Goal: Feedback & Contribution: Submit feedback/report problem

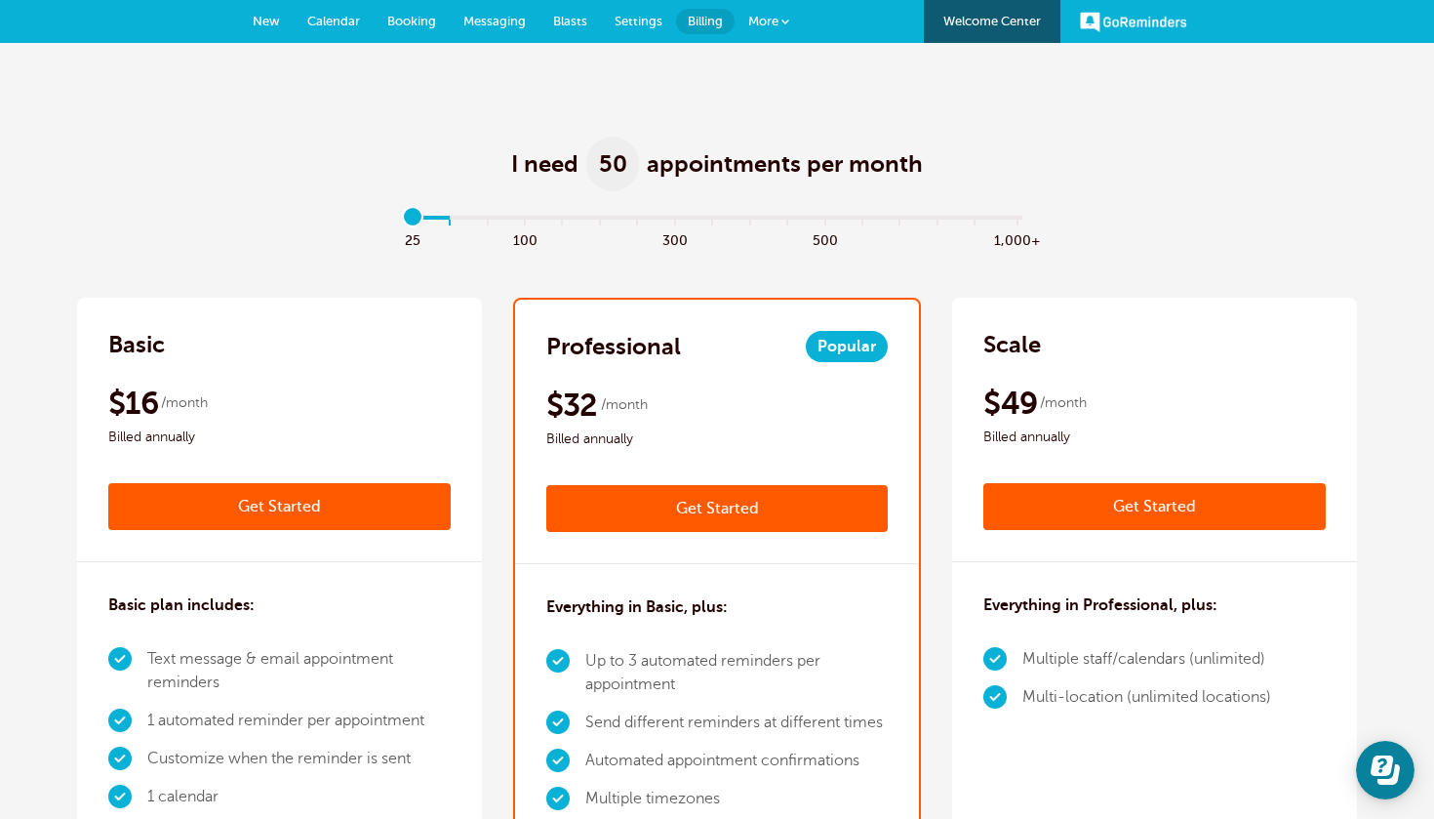
type input "0"
click at [414, 221] on input "range" at bounding box center [717, 222] width 631 height 4
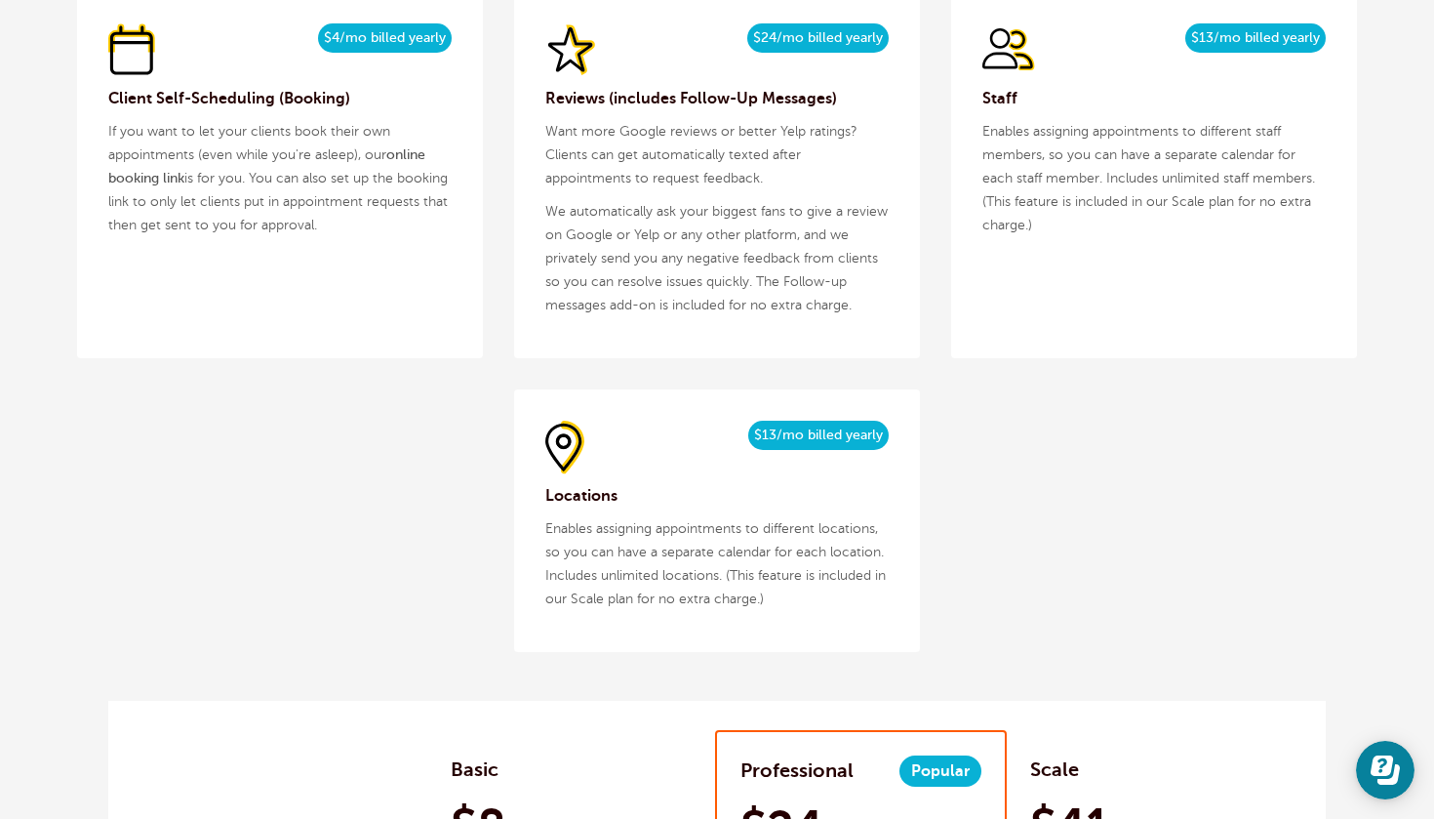
scroll to position [3008, 0]
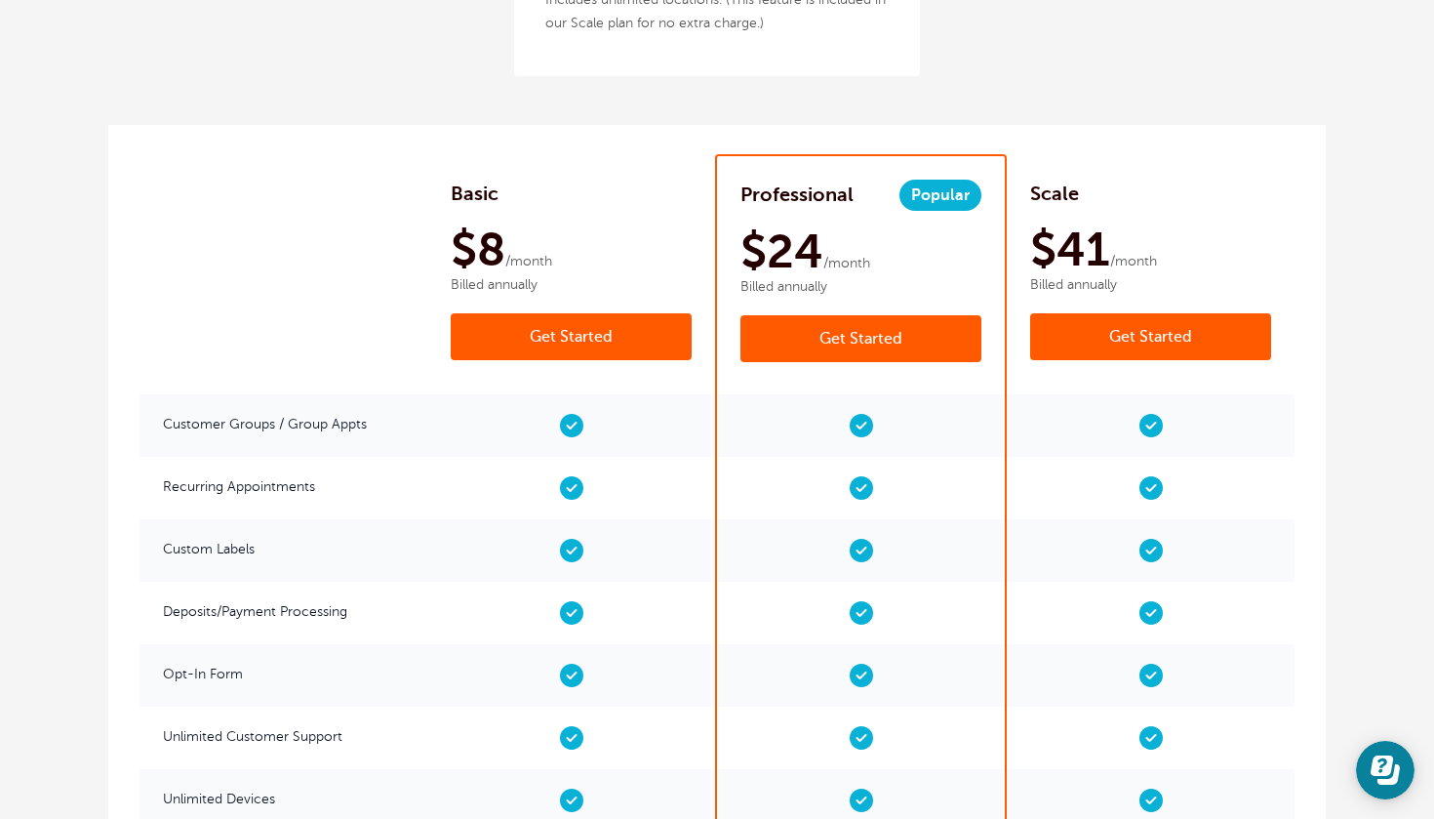
click at [643, 331] on link "Get Started" at bounding box center [571, 336] width 241 height 47
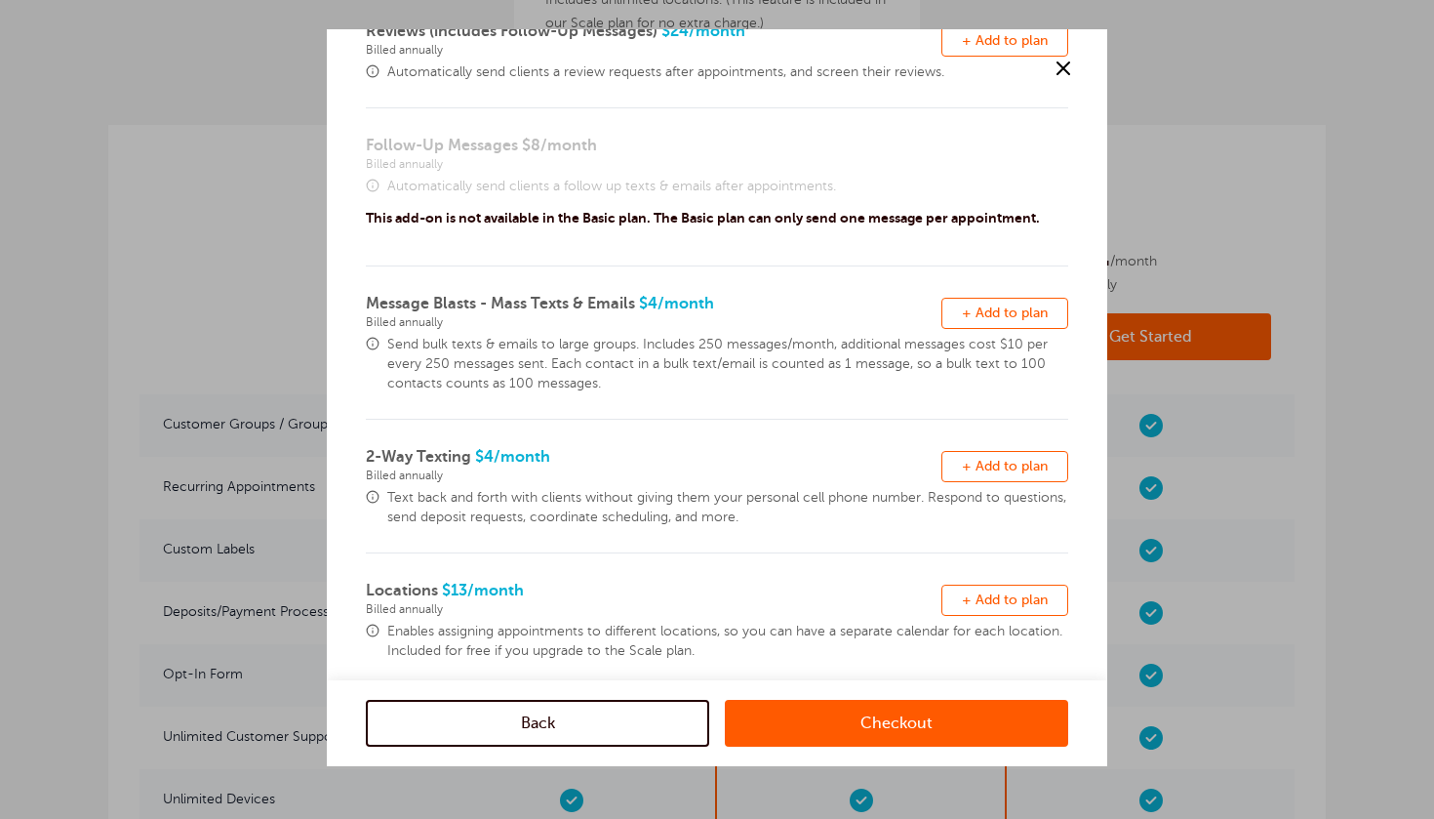
scroll to position [309, 0]
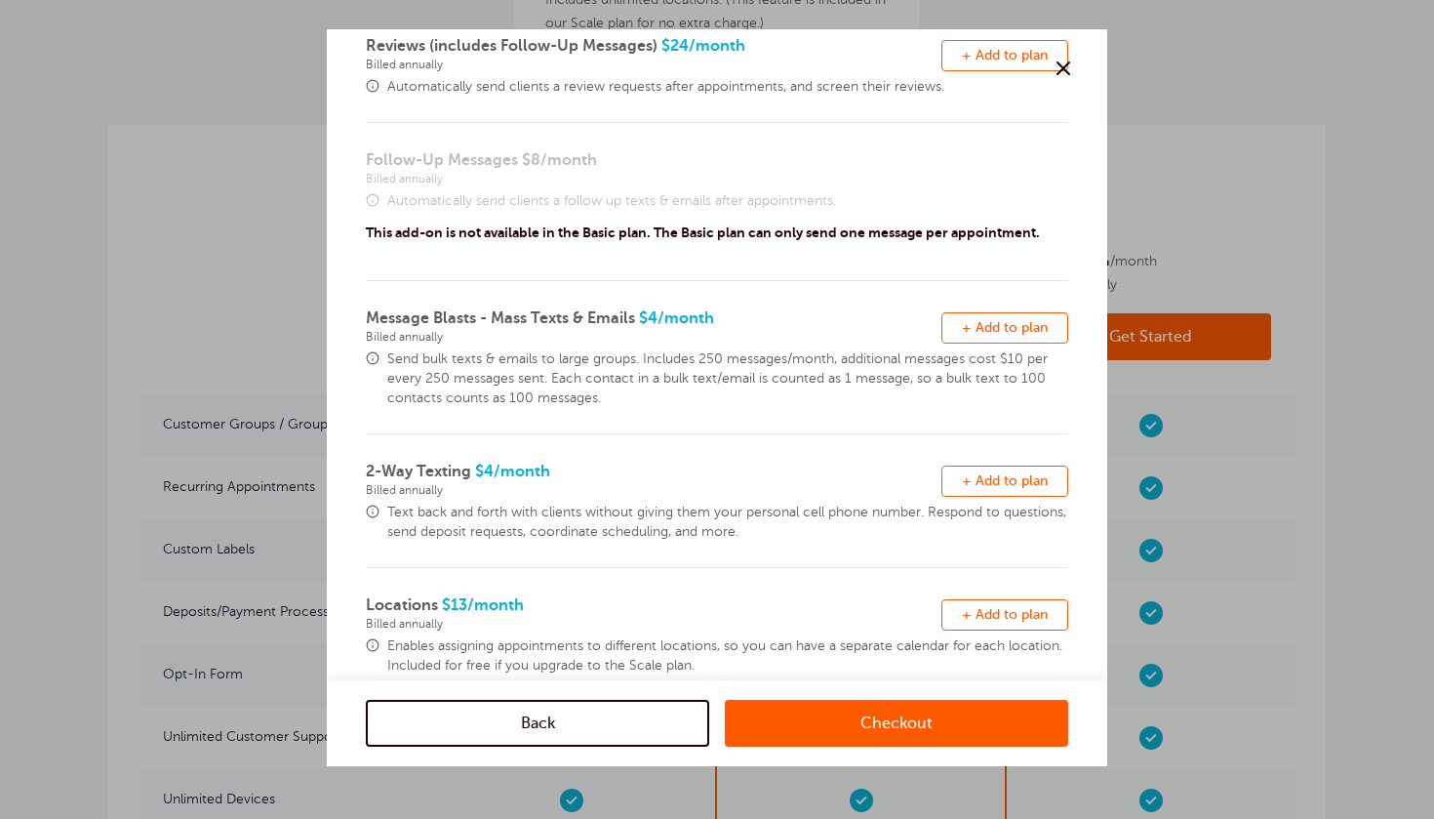
click at [1015, 329] on span "+ Add to plan" at bounding box center [1005, 327] width 86 height 15
click at [868, 720] on link "Checkout" at bounding box center [896, 722] width 343 height 47
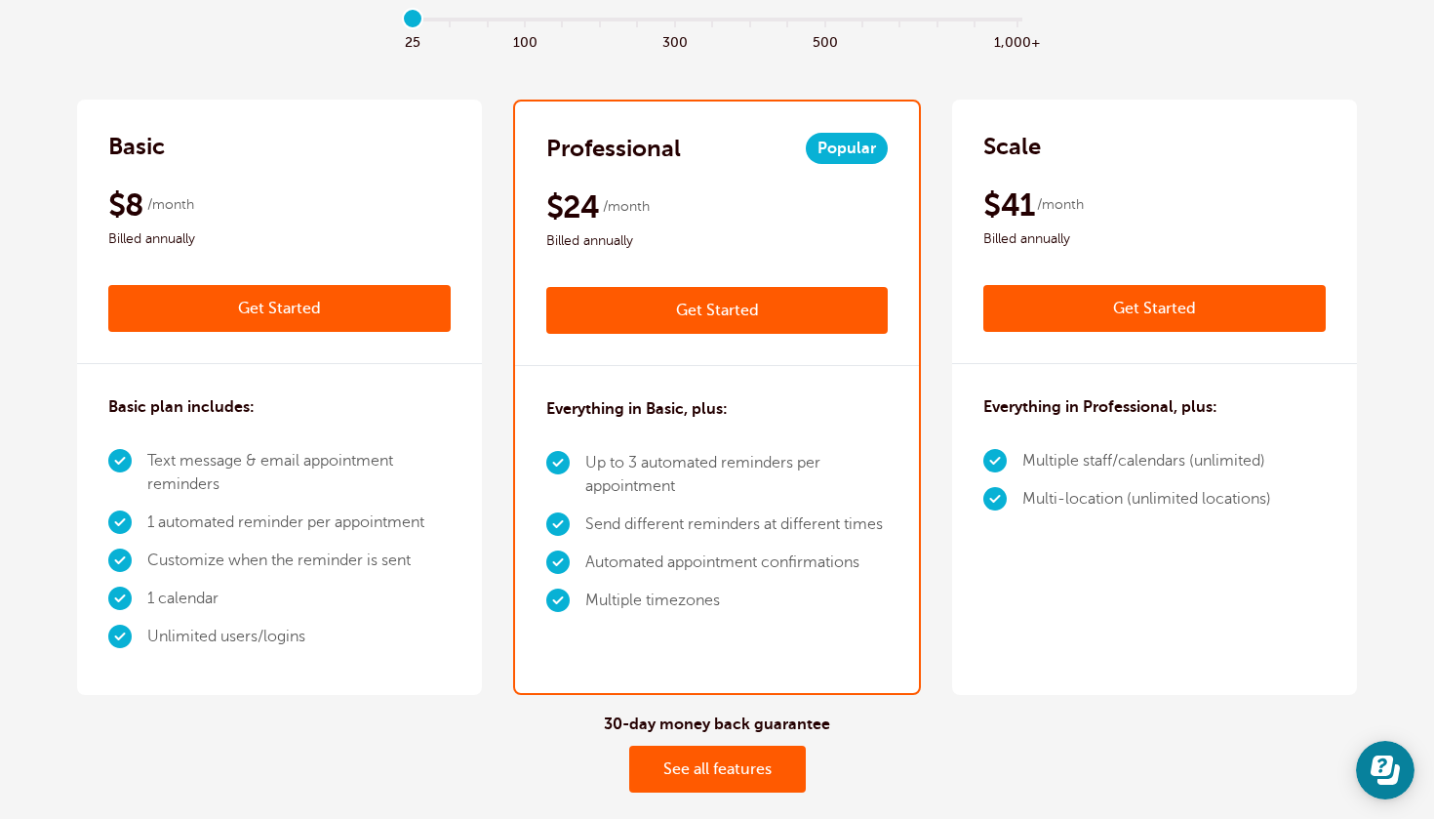
scroll to position [213, 0]
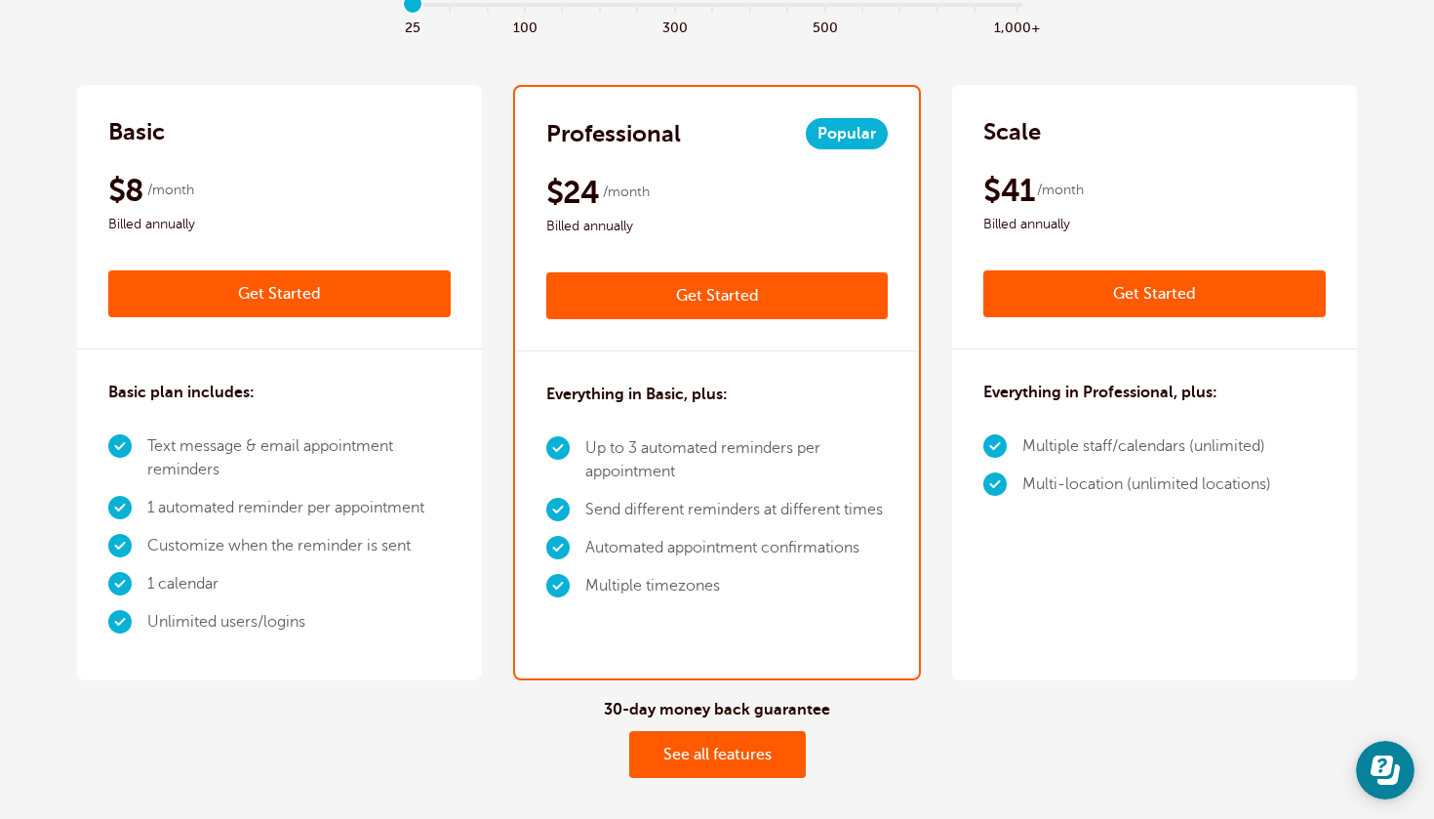
click at [374, 299] on link "Get Started" at bounding box center [279, 293] width 342 height 47
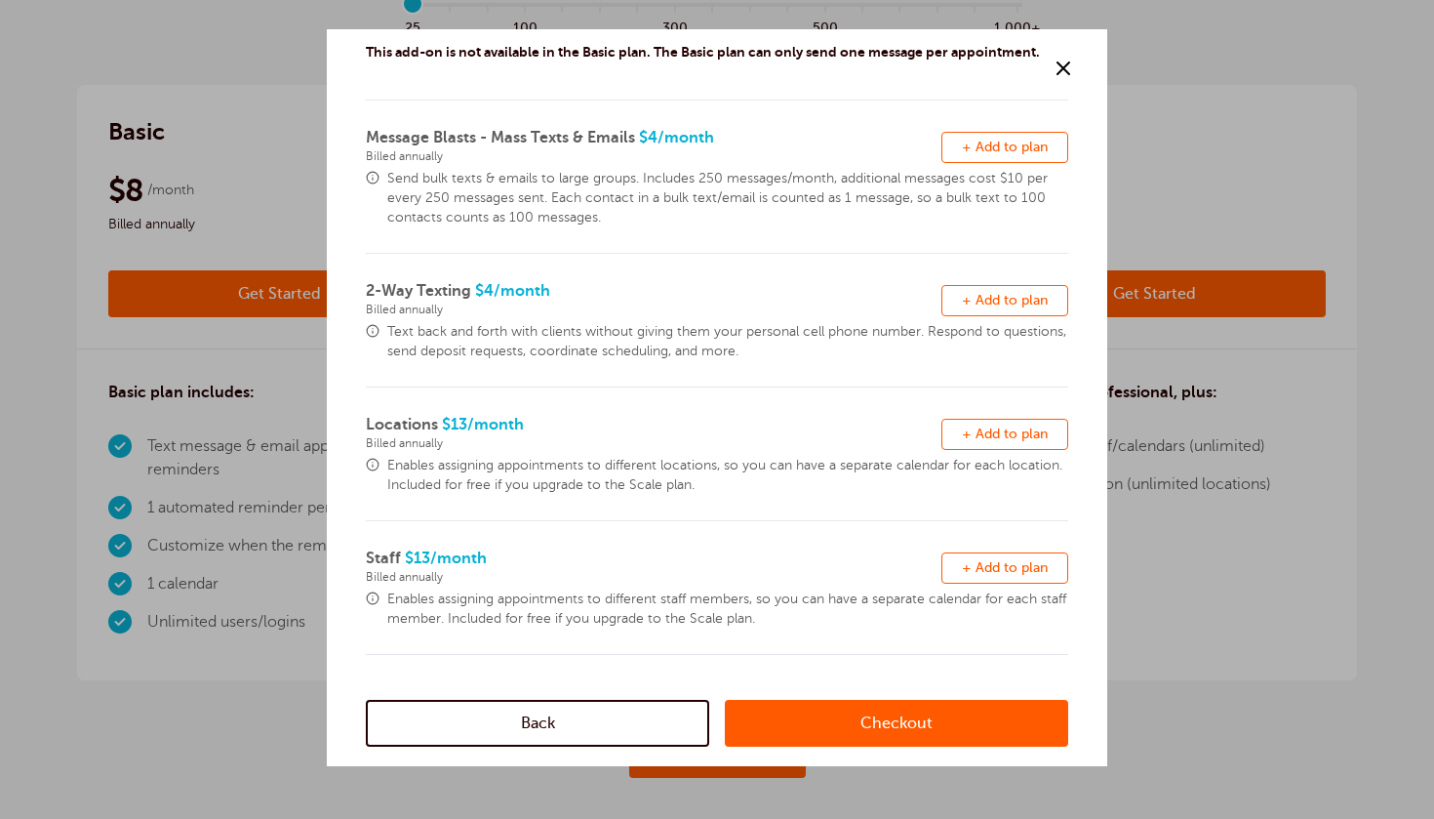
scroll to position [489, 0]
click at [1004, 142] on span "+ Add to plan" at bounding box center [1005, 147] width 86 height 15
click at [804, 714] on link "Checkout" at bounding box center [896, 722] width 343 height 47
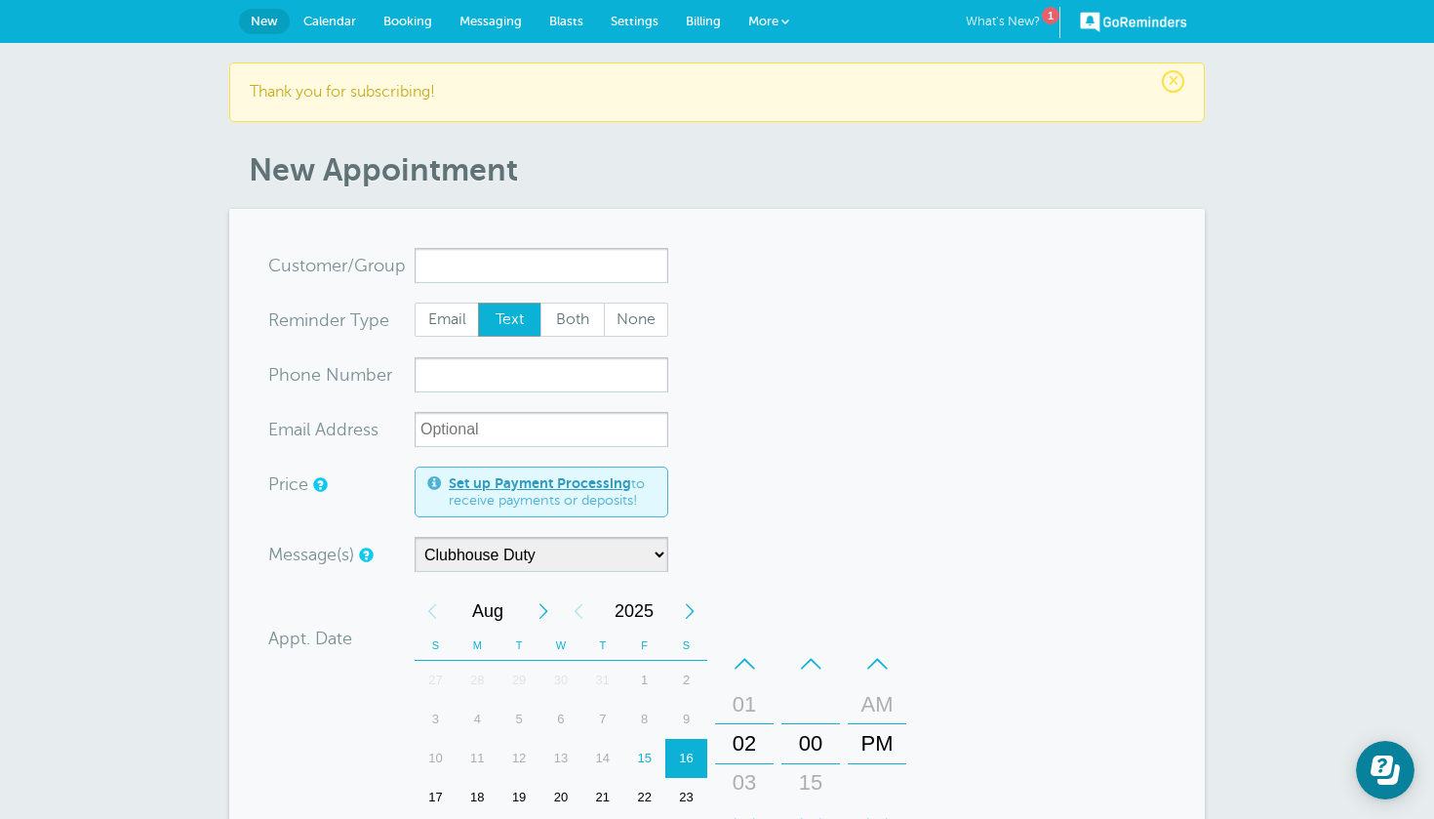
click at [1018, 13] on link "What's New? 1" at bounding box center [1013, 22] width 95 height 31
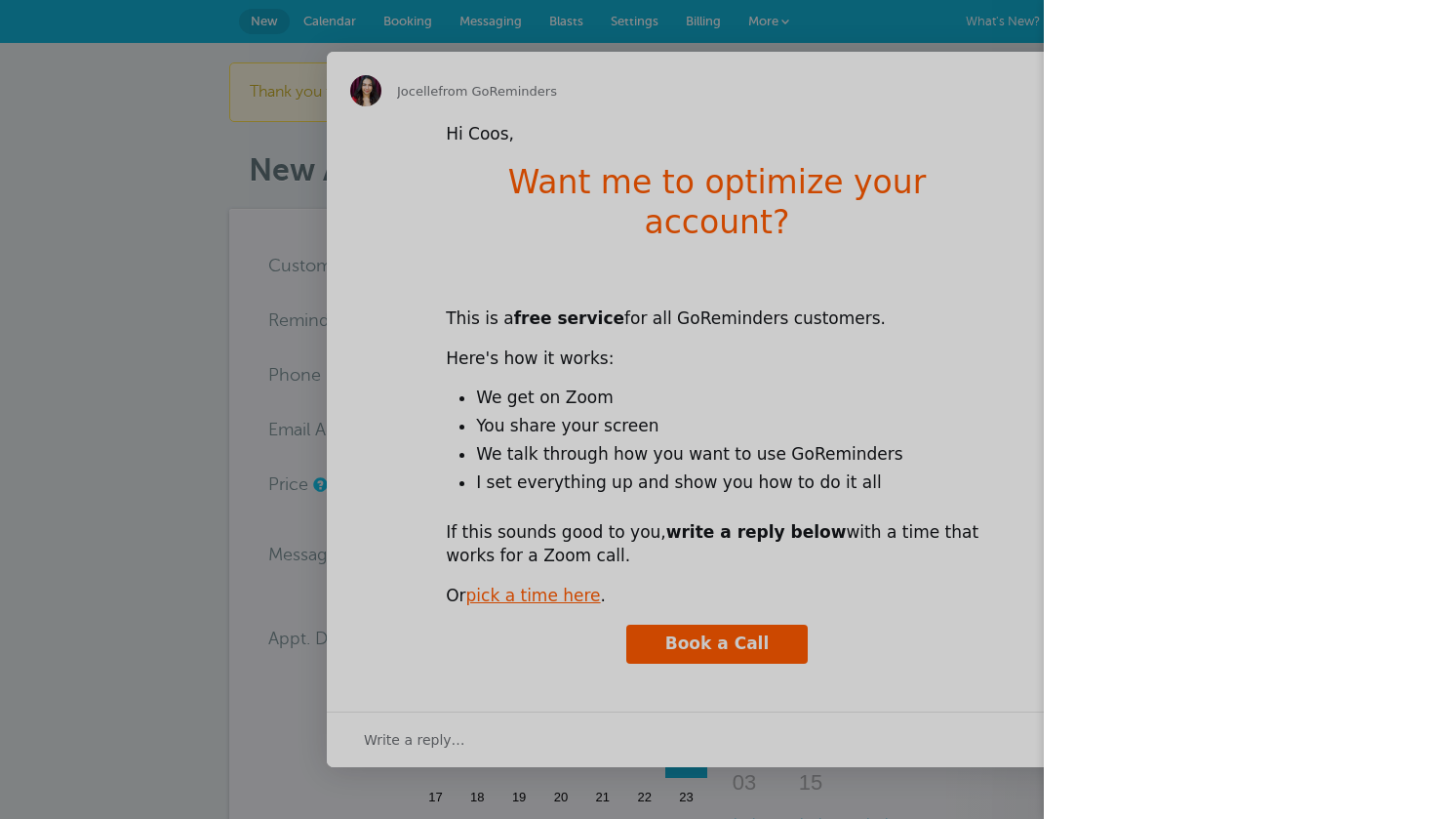
click at [887, 455] on div at bounding box center [717, 409] width 1434 height 819
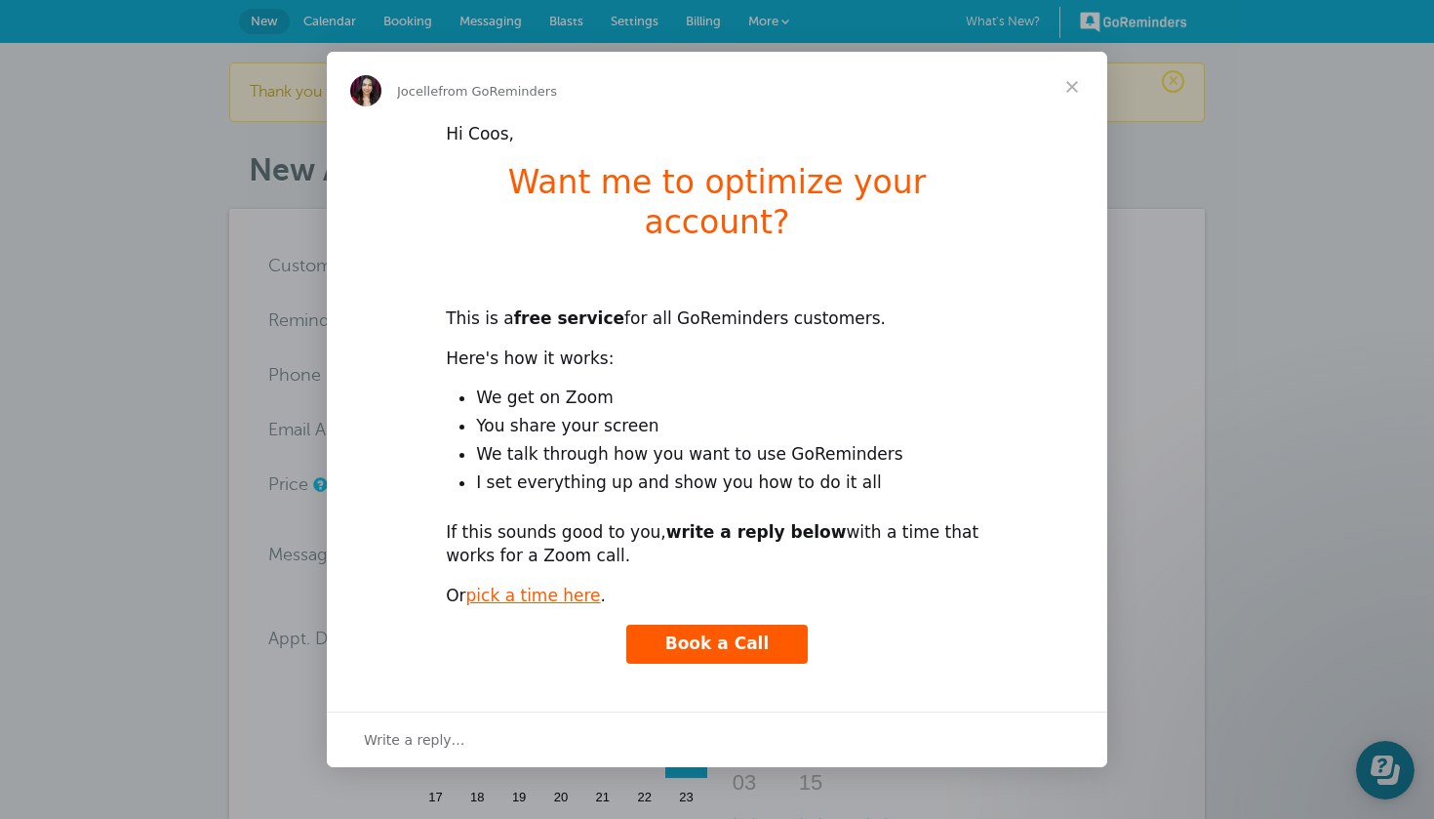
click at [1077, 114] on span "Close" at bounding box center [1072, 87] width 70 height 70
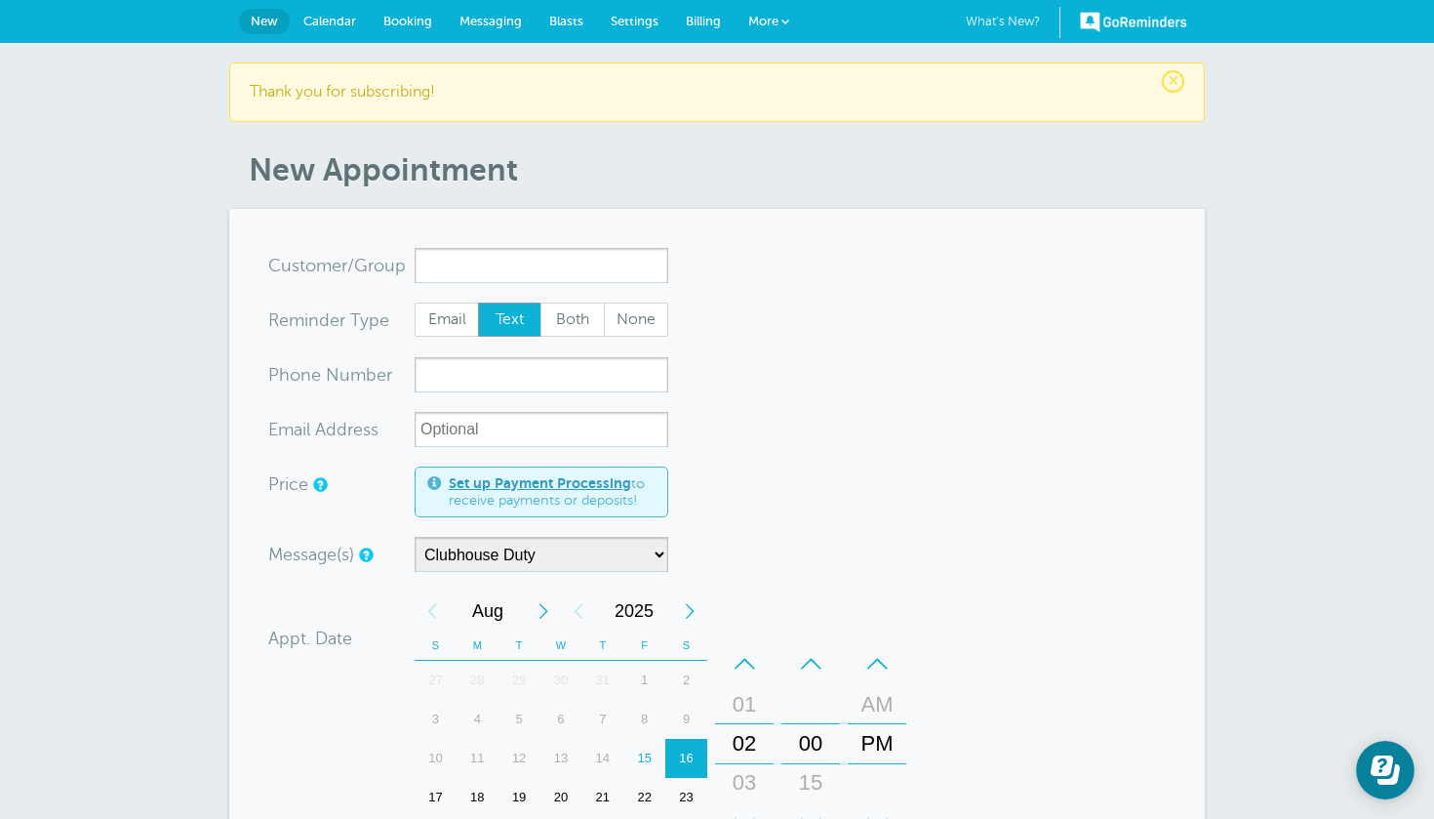
click at [1025, 18] on link "What's New? 1" at bounding box center [1013, 22] width 95 height 31
click at [633, 15] on span "Settings" at bounding box center [635, 21] width 48 height 15
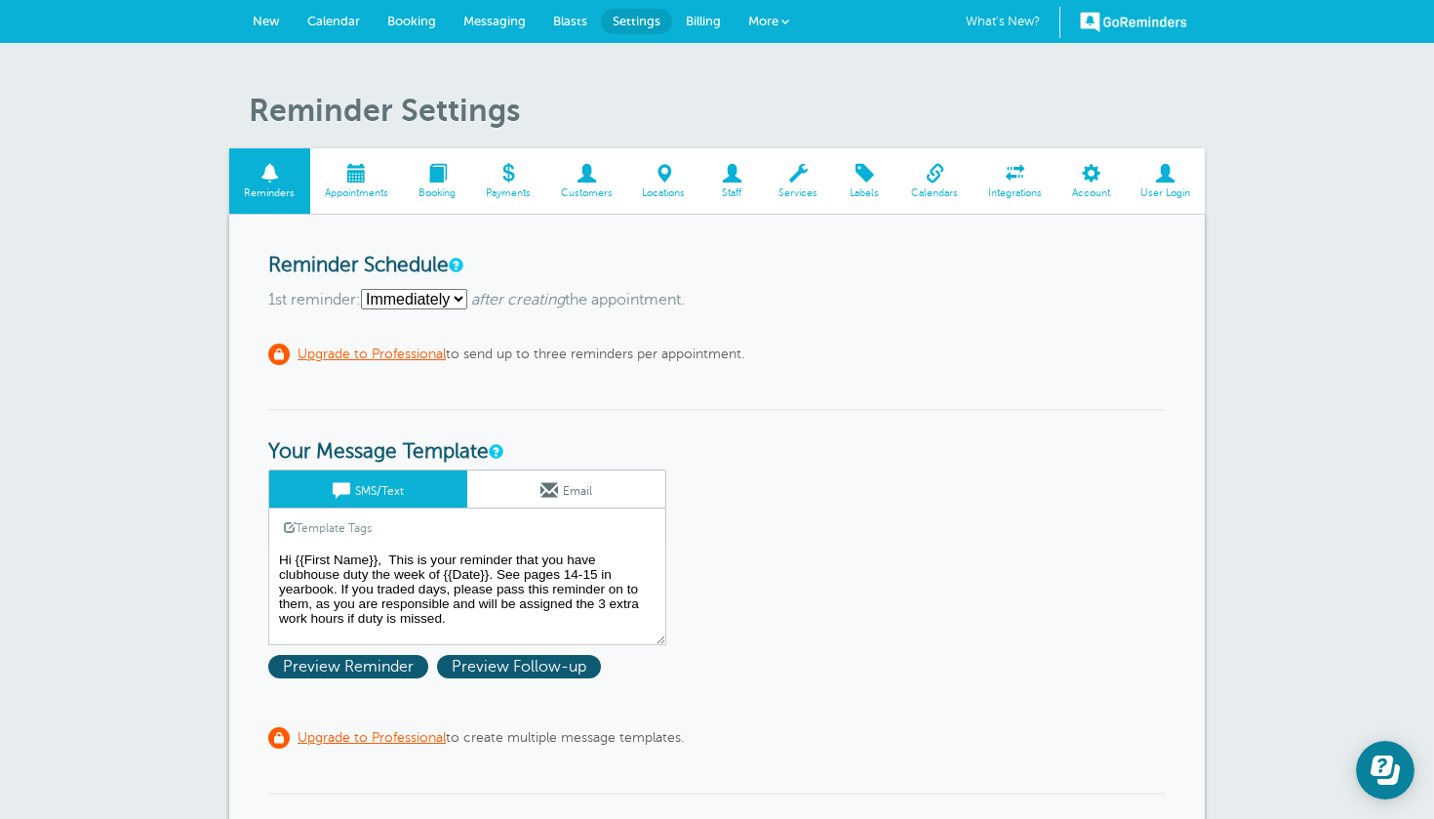
click at [430, 19] on span "Booking" at bounding box center [411, 21] width 49 height 15
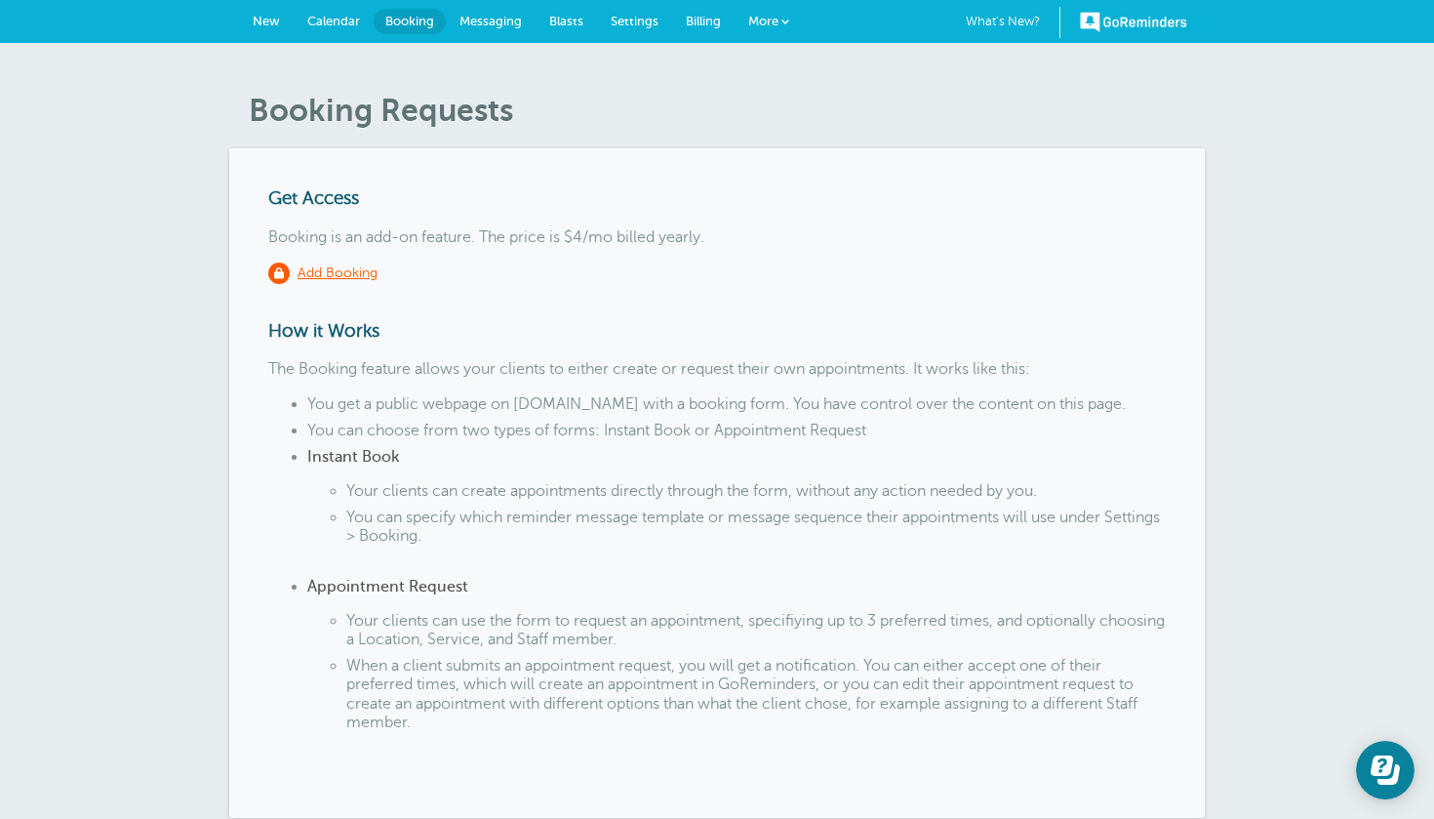
click at [782, 24] on span at bounding box center [785, 22] width 8 height 8
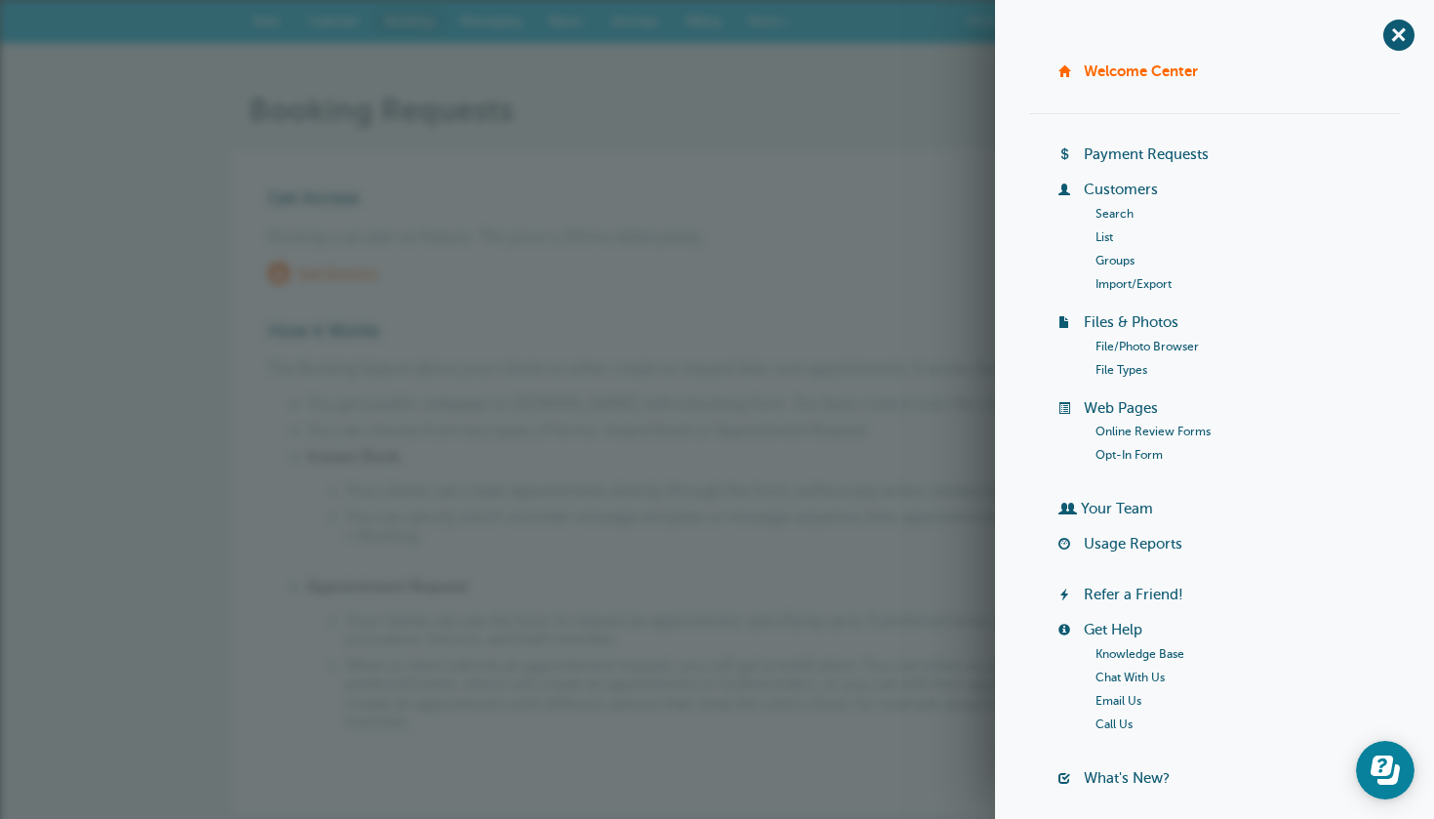
click at [1114, 185] on link "Customers" at bounding box center [1121, 189] width 74 height 16
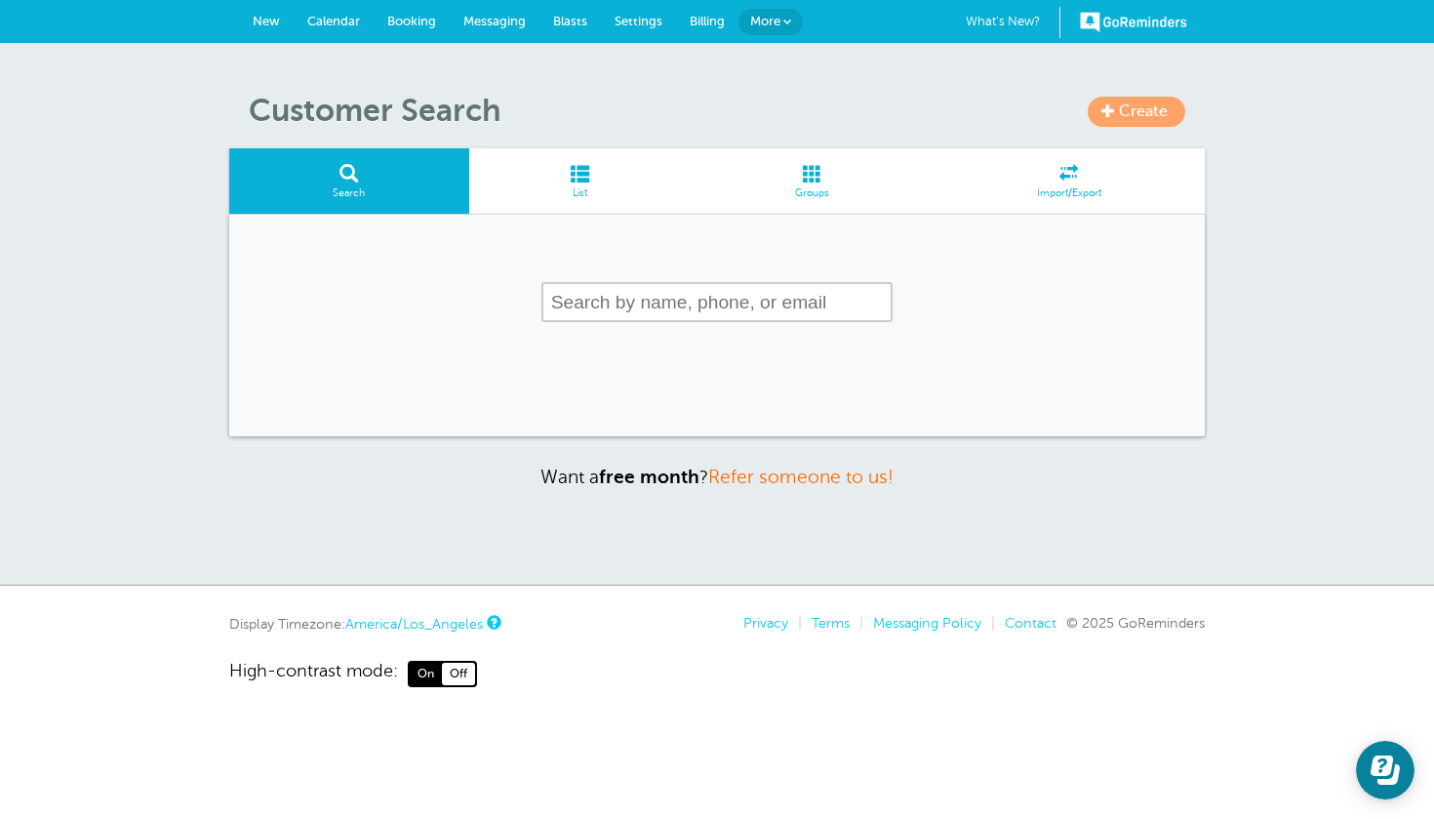
click at [683, 307] on input "text" at bounding box center [716, 302] width 351 height 40
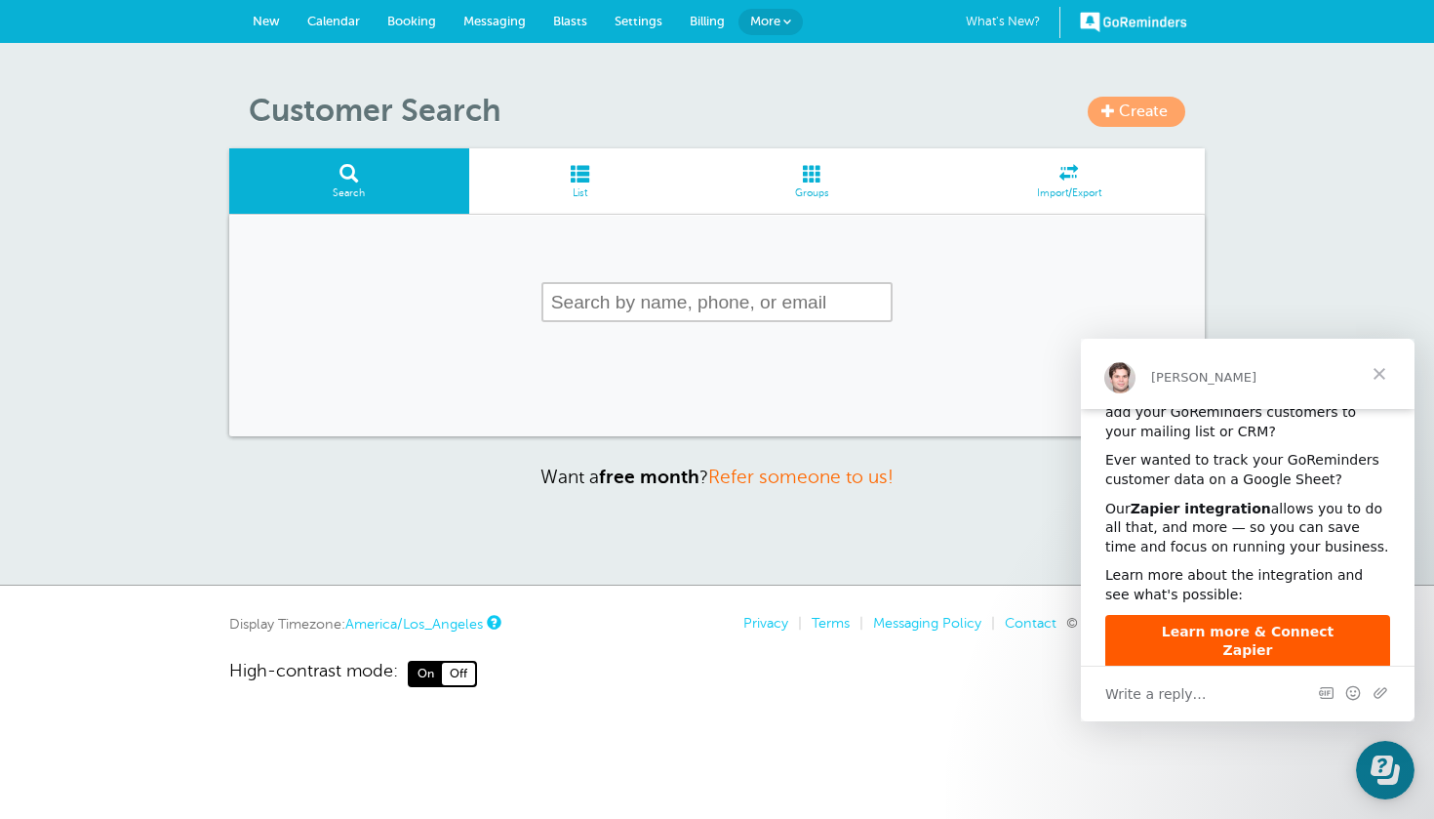
scroll to position [54, 0]
click at [1378, 370] on span "Close" at bounding box center [1379, 374] width 70 height 70
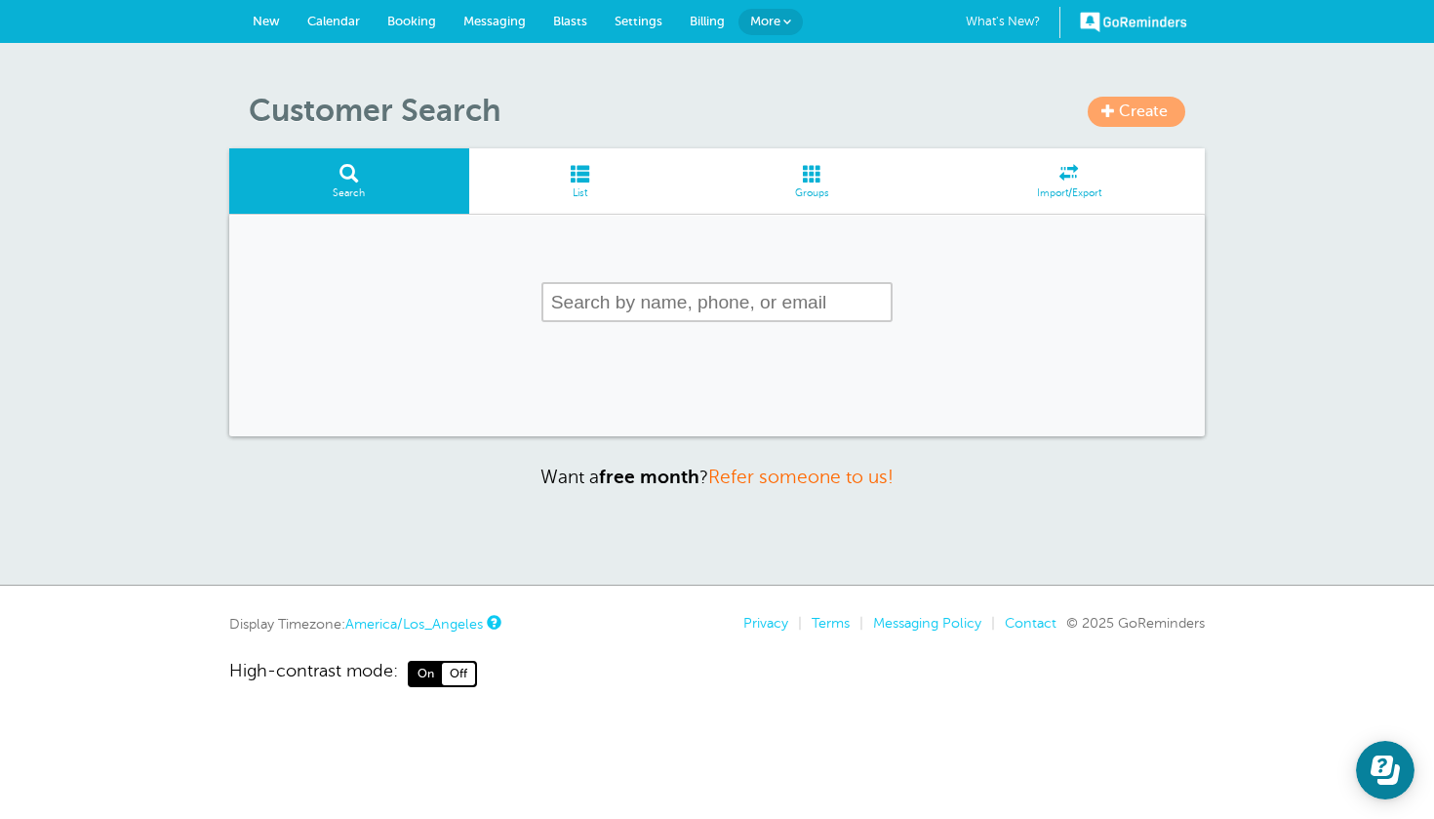
click at [1066, 173] on span at bounding box center [1069, 173] width 272 height 19
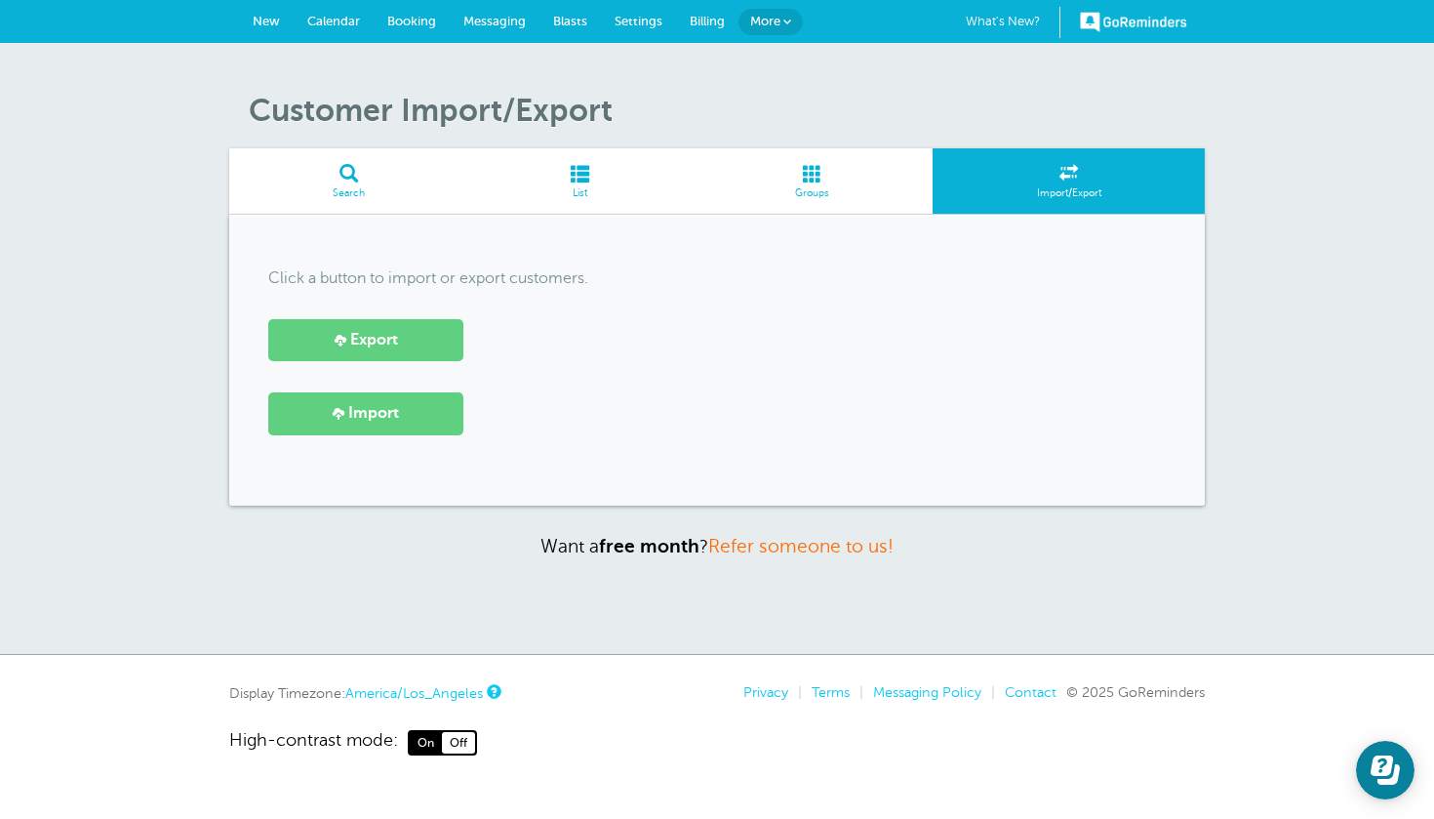
click at [401, 411] on link "Import" at bounding box center [365, 413] width 195 height 42
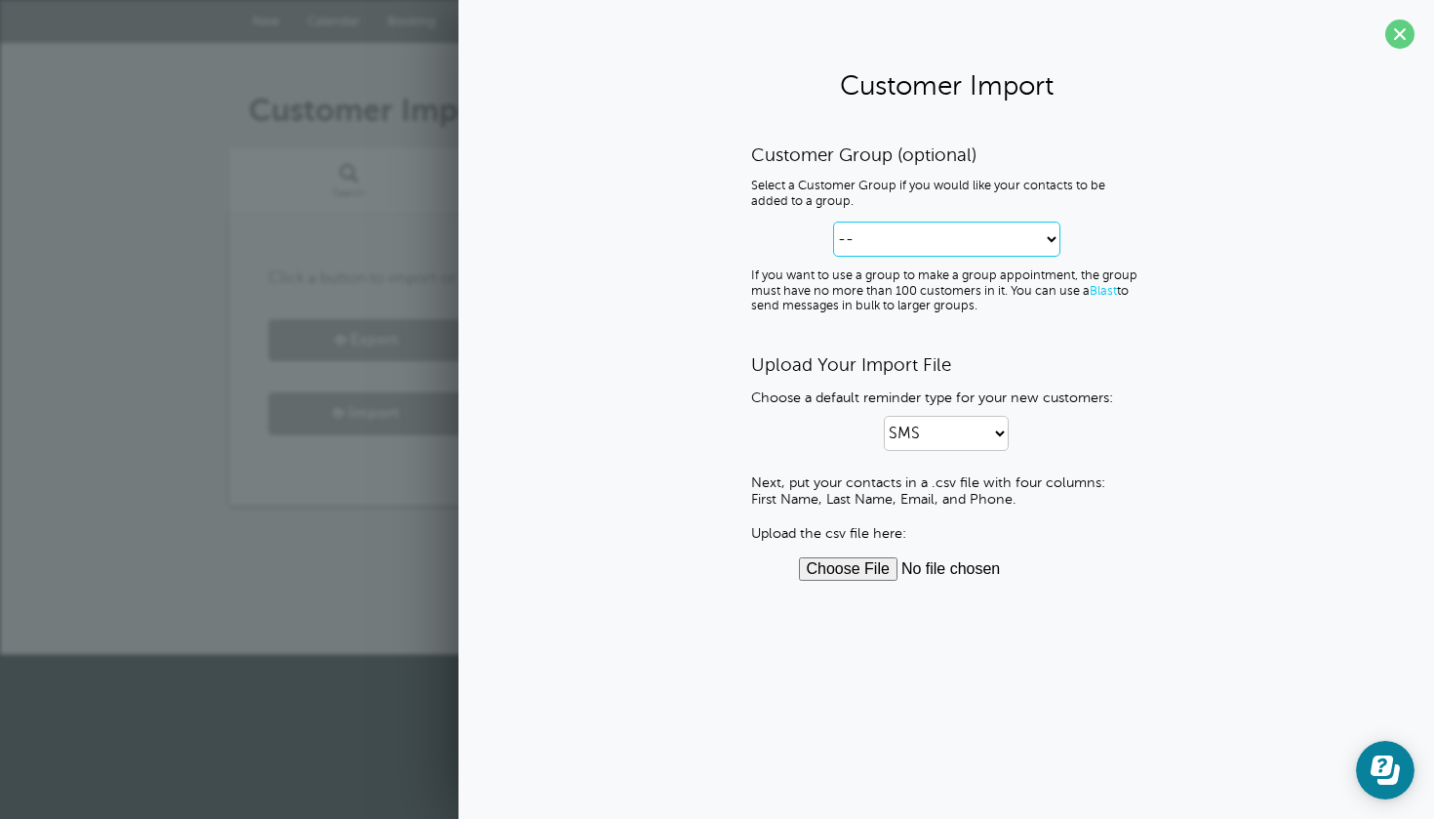
select select "--create-new-group--"
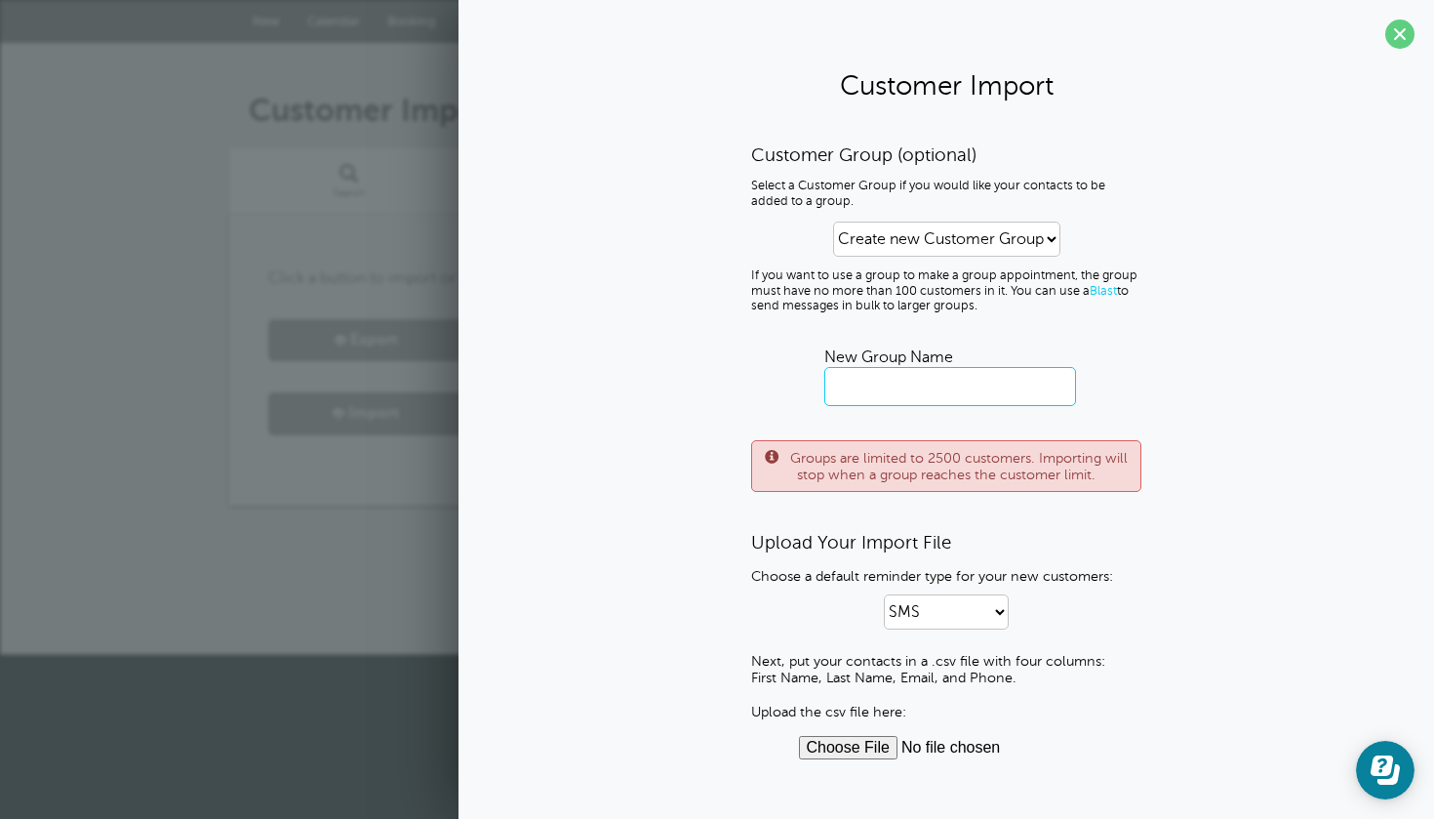
click at [906, 384] on input "text" at bounding box center [950, 386] width 252 height 39
type input "F"
type input "All Members"
click at [865, 744] on input "file" at bounding box center [947, 747] width 296 height 23
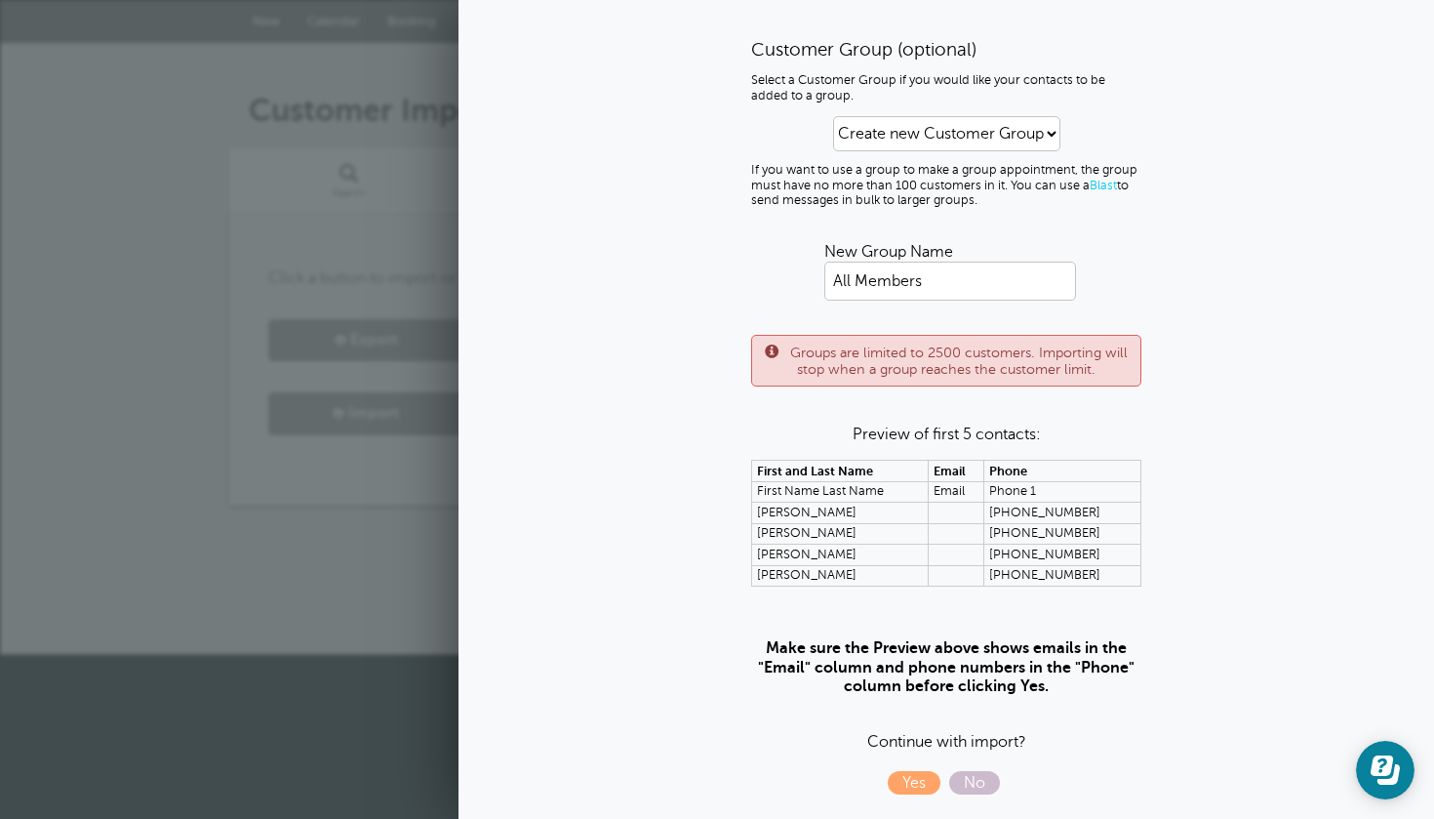
scroll to position [104, 0]
click at [904, 786] on span "Yes" at bounding box center [914, 783] width 53 height 23
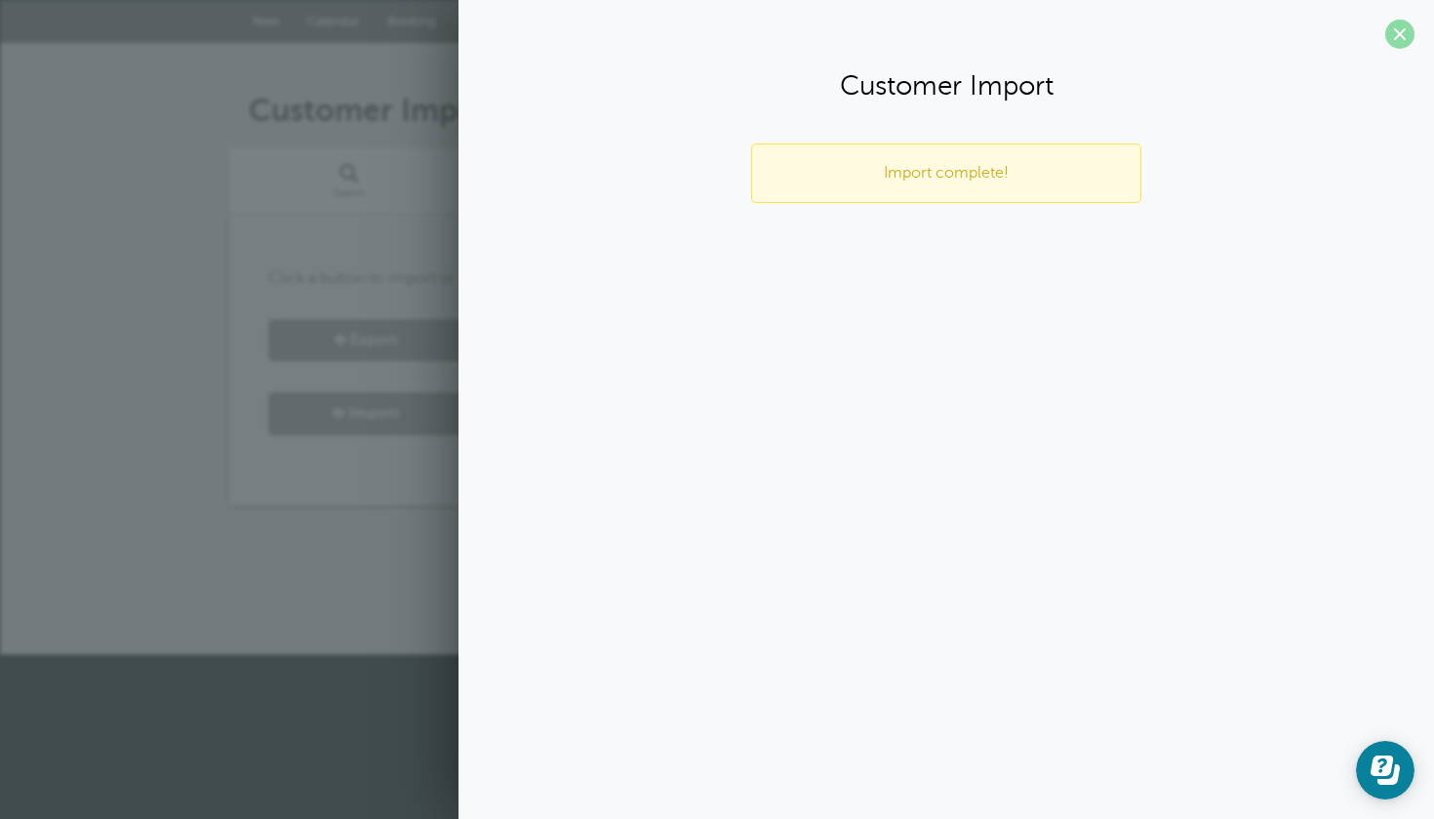
click at [1393, 38] on span at bounding box center [1399, 34] width 29 height 29
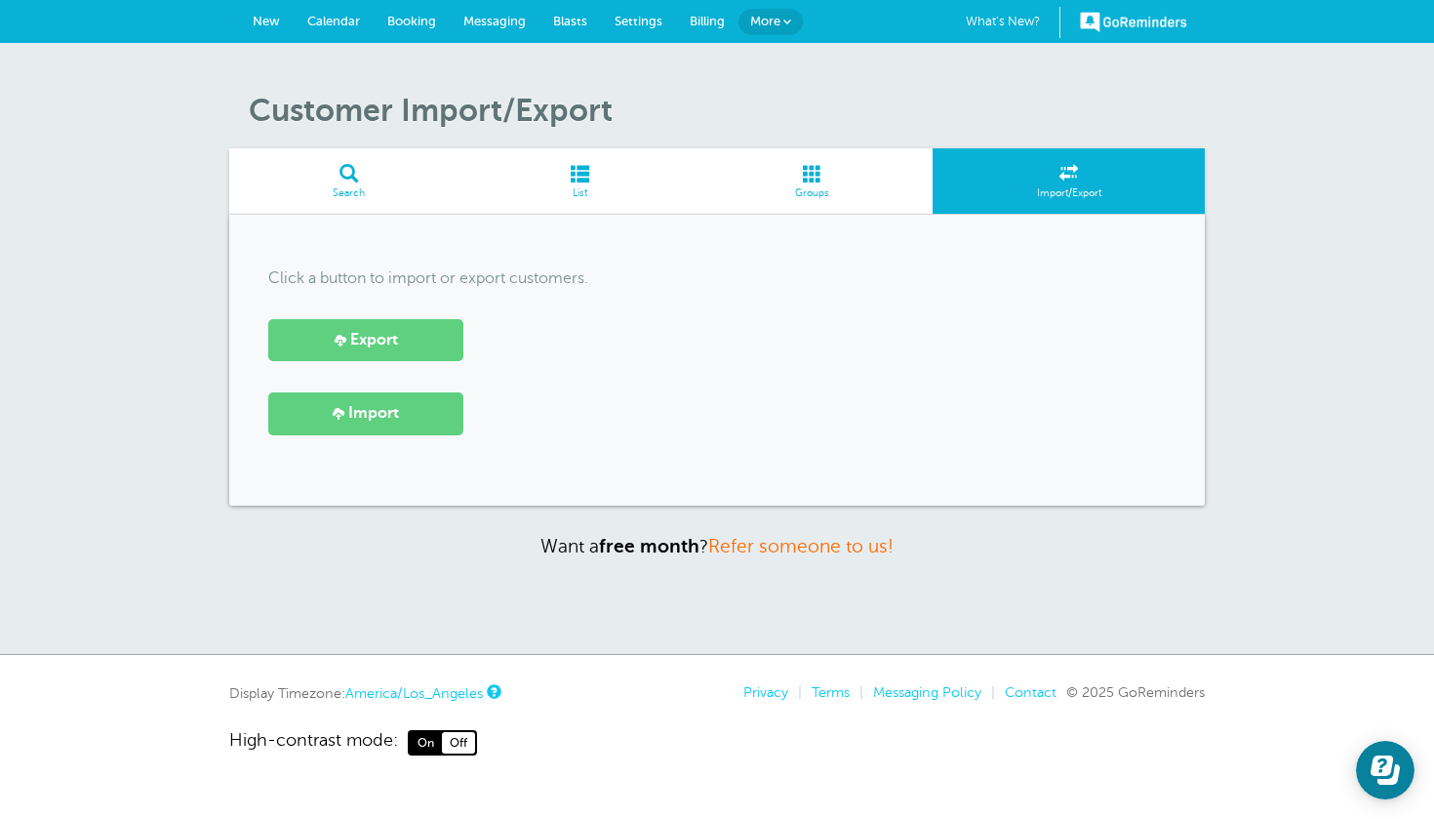
click at [606, 182] on link "List" at bounding box center [580, 180] width 222 height 65
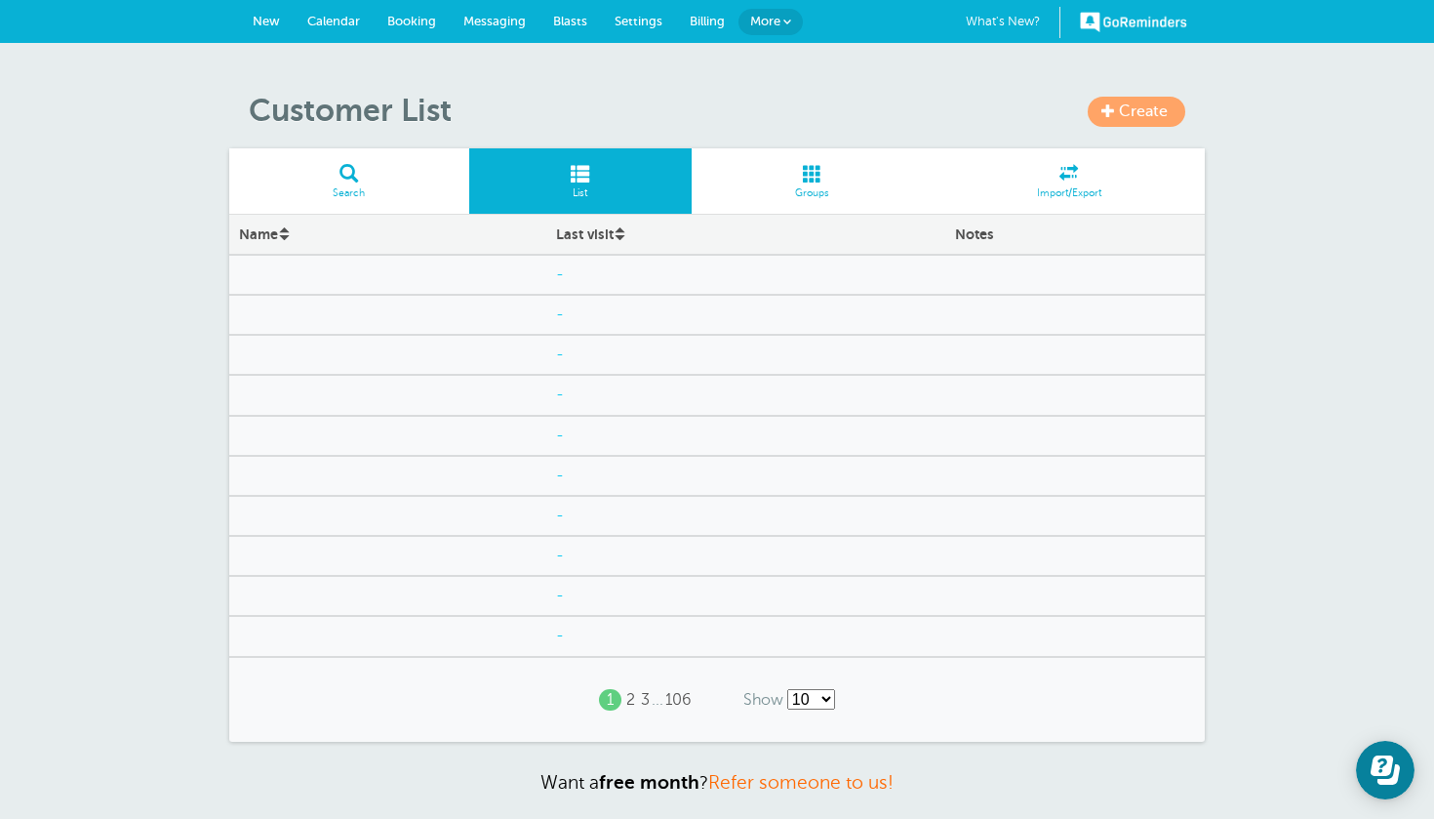
select select "/a/customer/list-rows/name-asc/0/100"
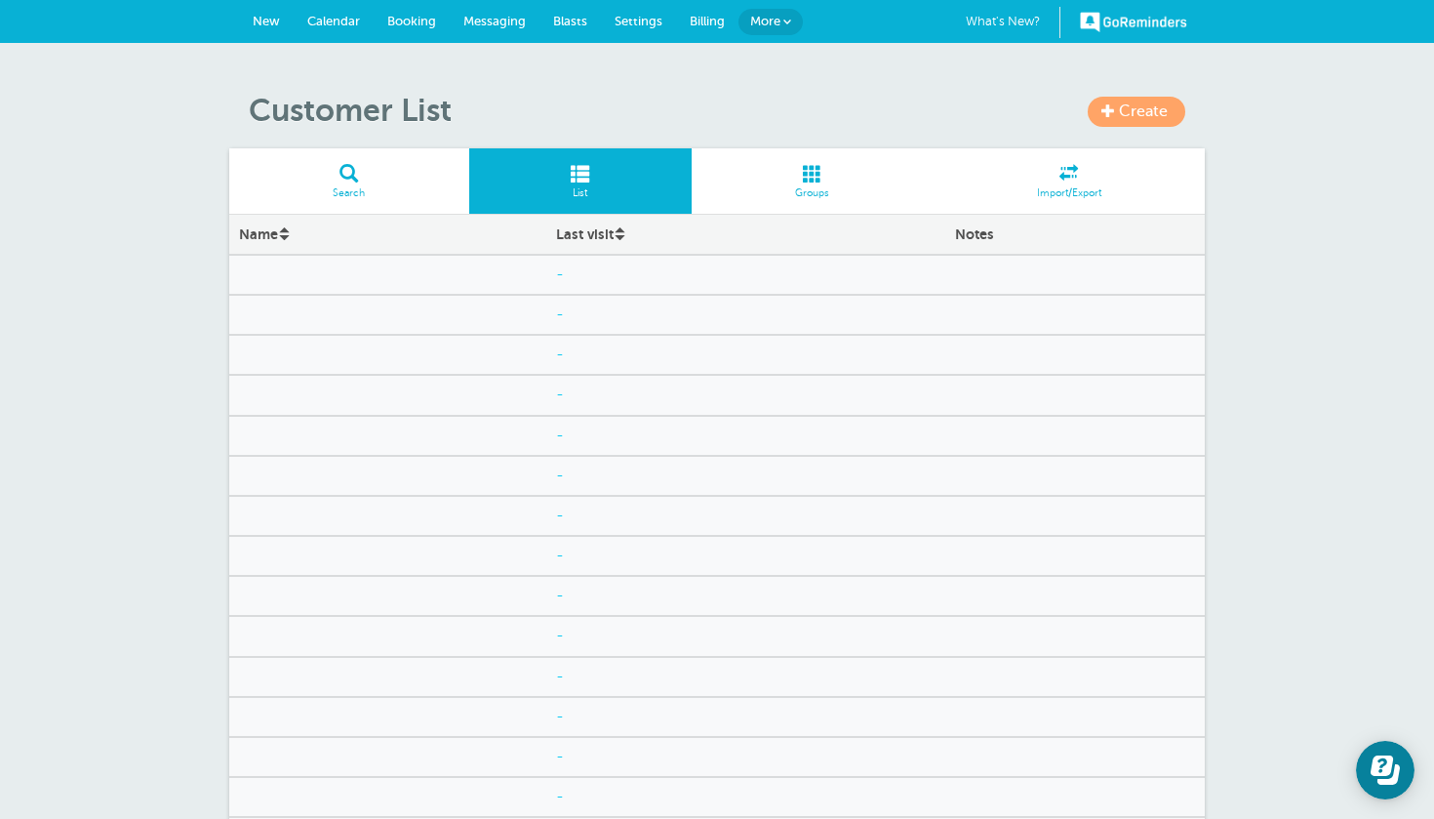
click at [321, 272] on div at bounding box center [387, 270] width 317 height 20
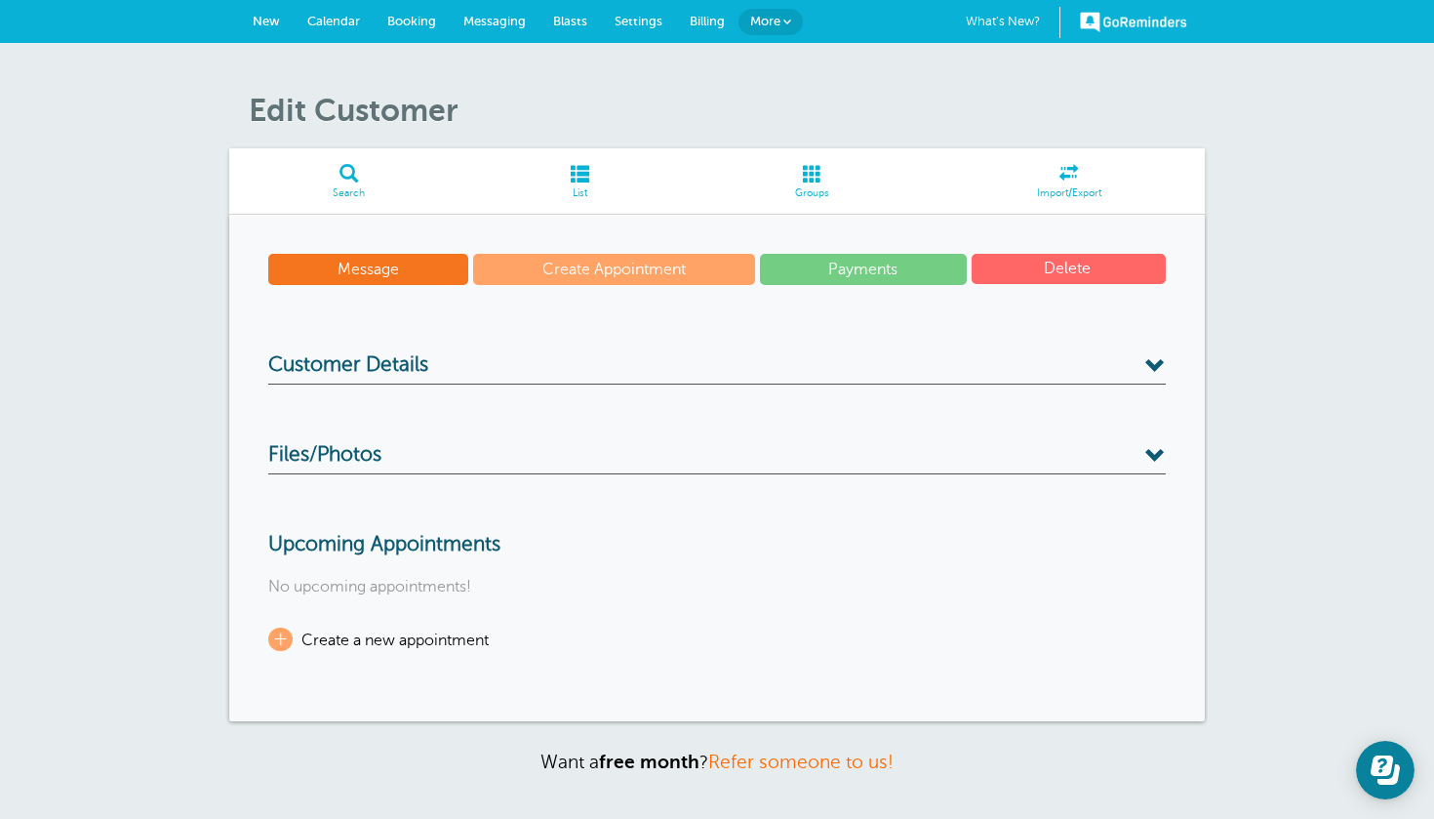
click at [826, 179] on span at bounding box center [813, 173] width 242 height 19
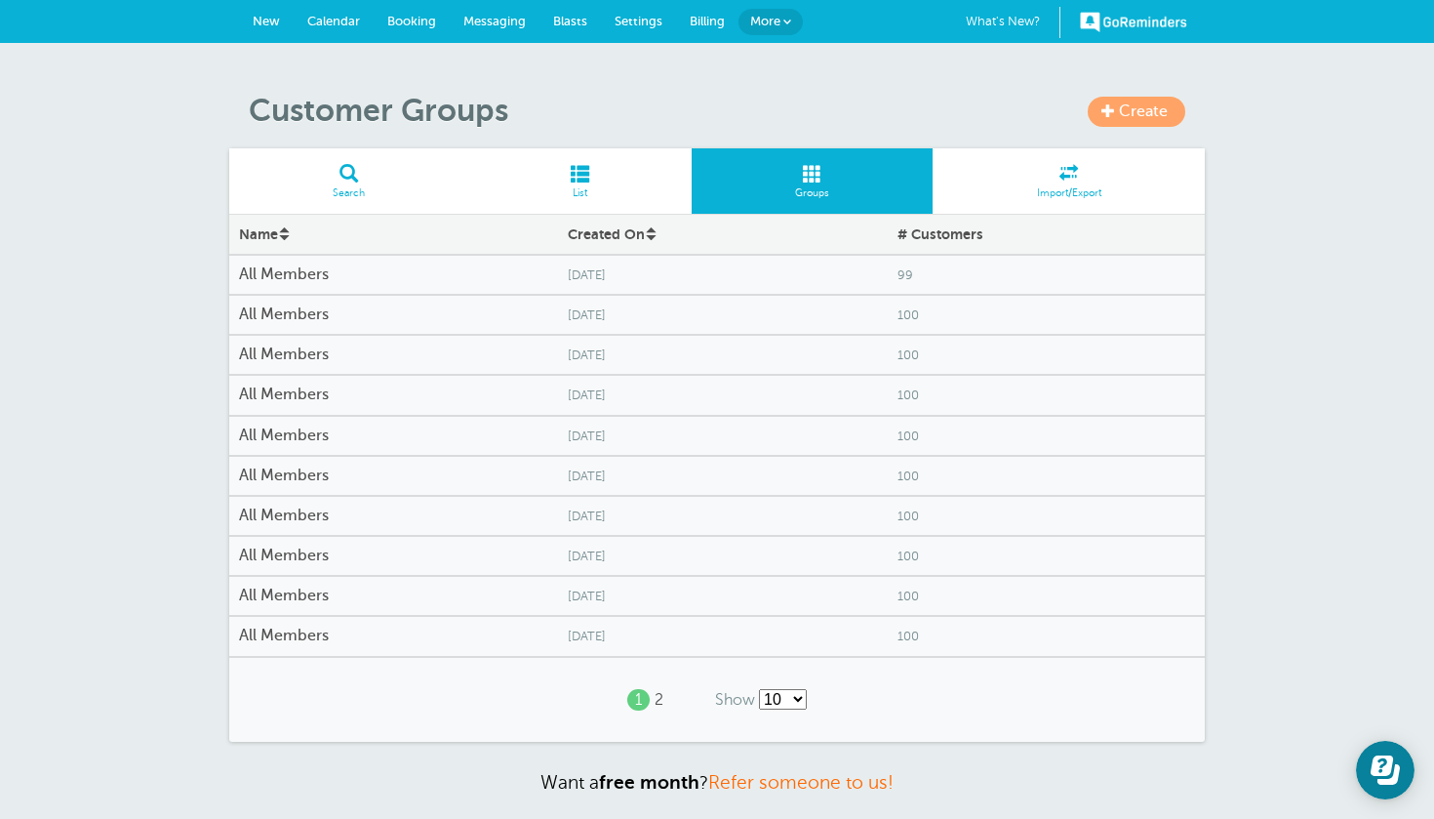
click at [291, 626] on h4 "All Members" at bounding box center [393, 635] width 309 height 19
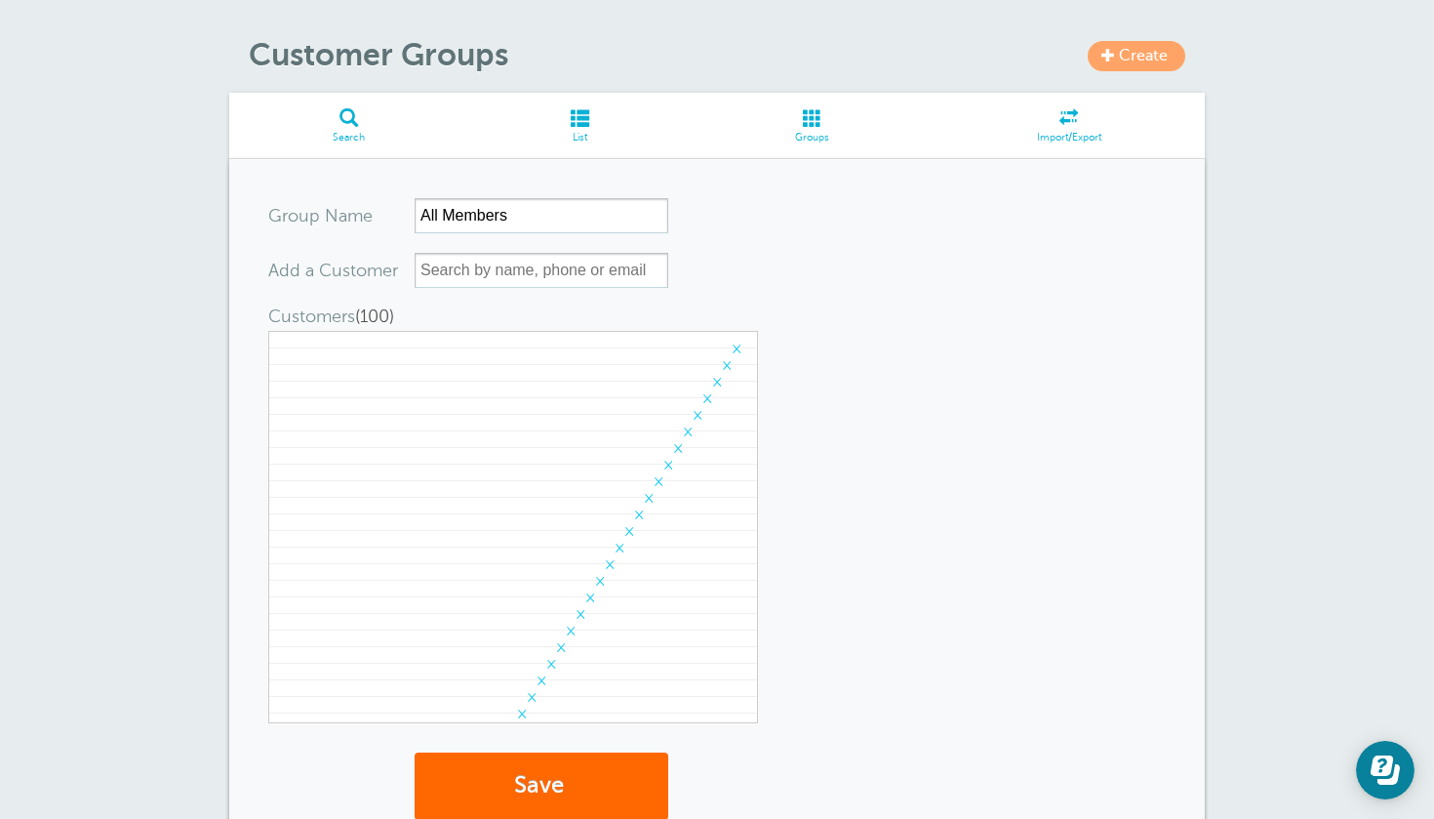
scroll to position [41, 0]
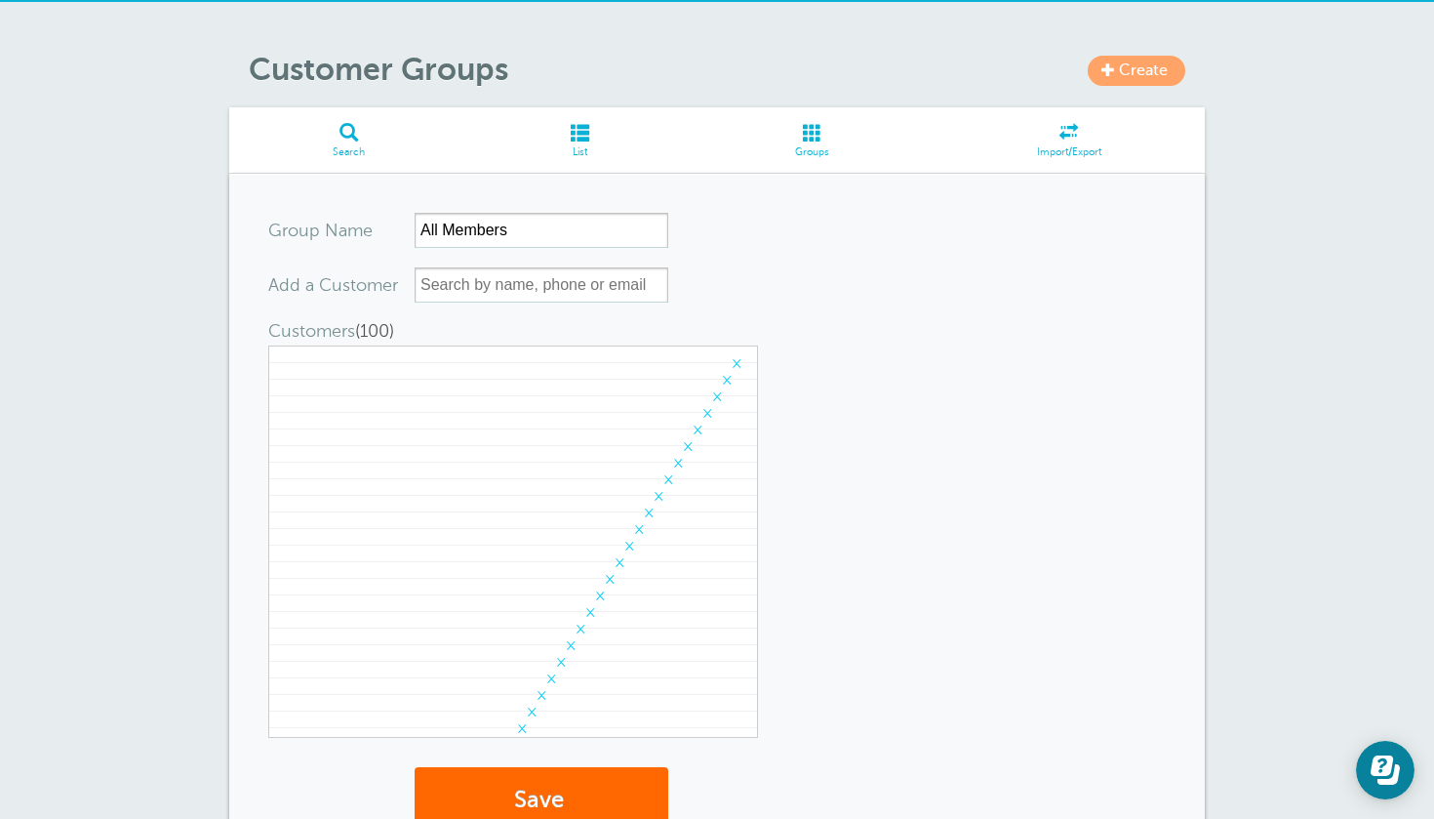
click at [836, 146] on span "Groups" at bounding box center [812, 152] width 222 height 12
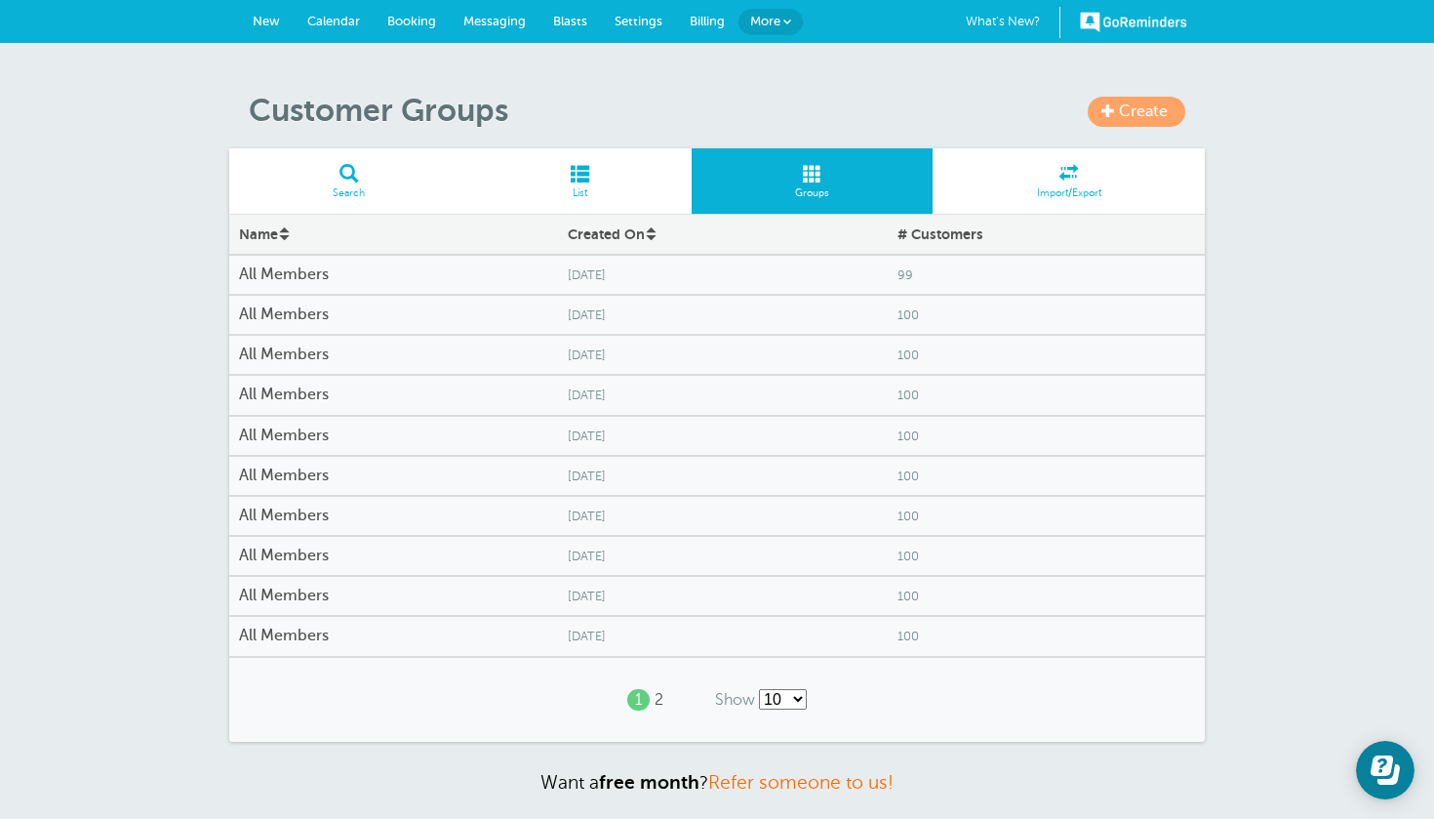
click at [606, 174] on span at bounding box center [580, 173] width 222 height 19
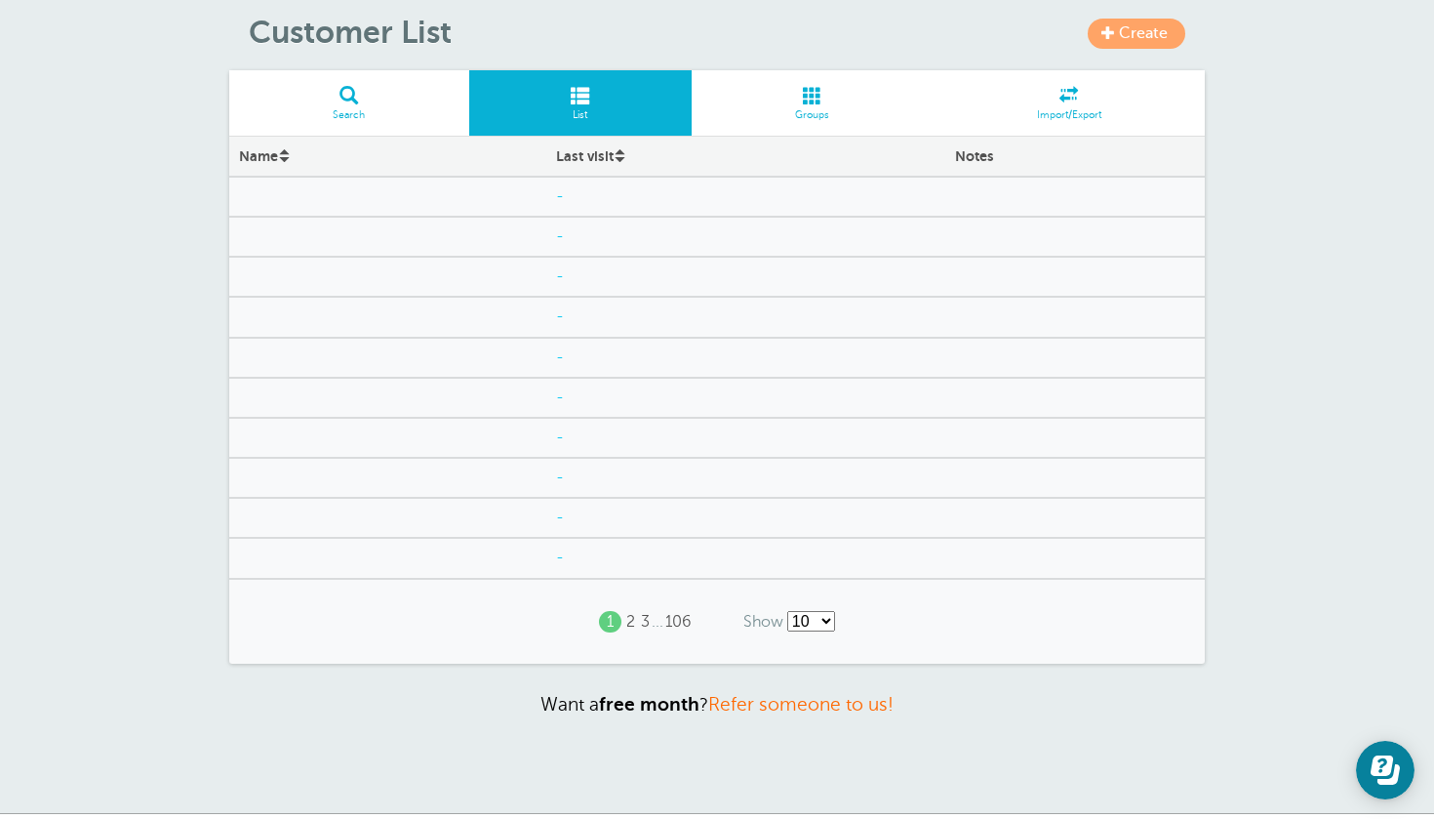
scroll to position [72, 0]
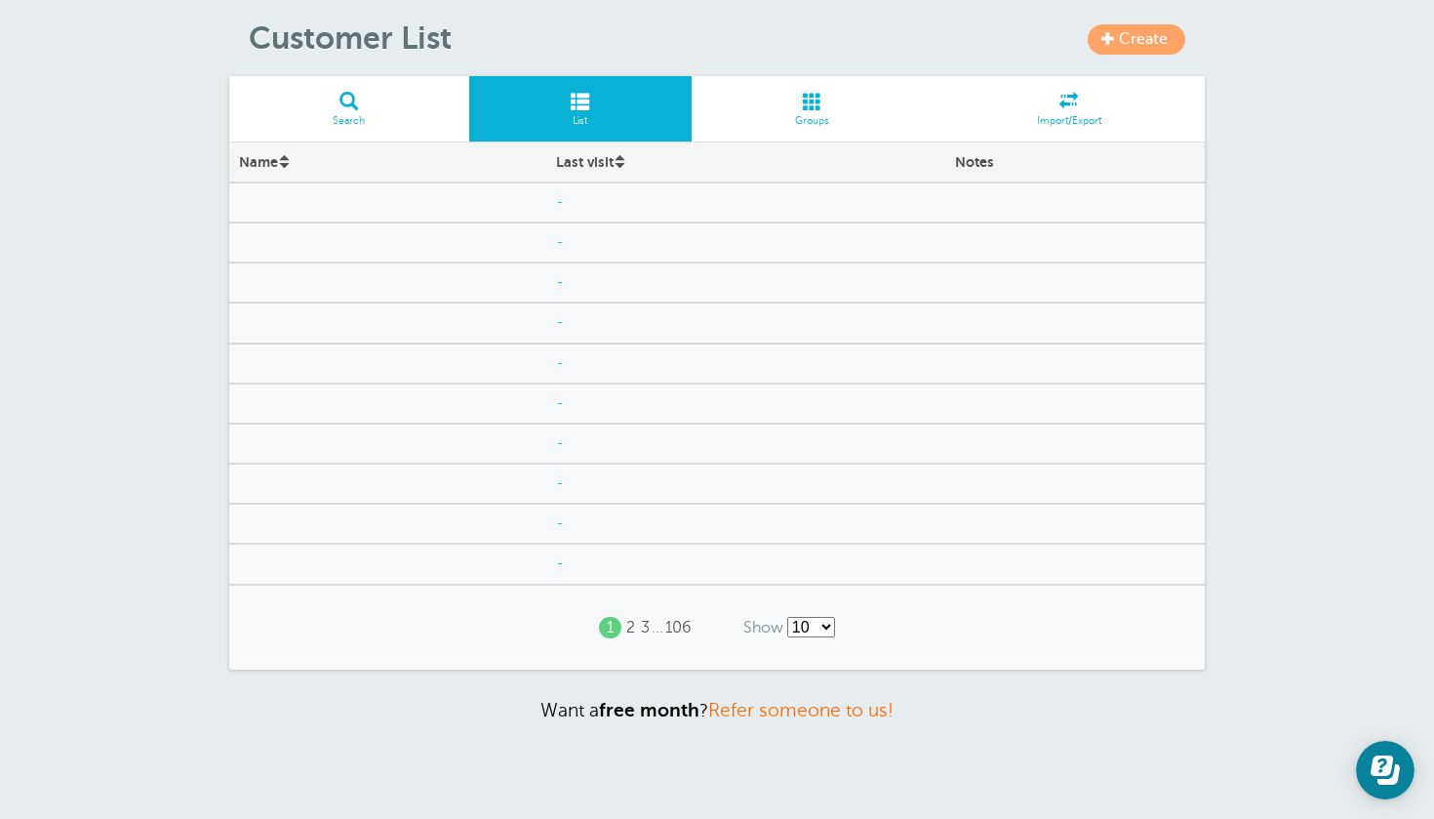
click at [941, 189] on div "-" at bounding box center [745, 202] width 399 height 38
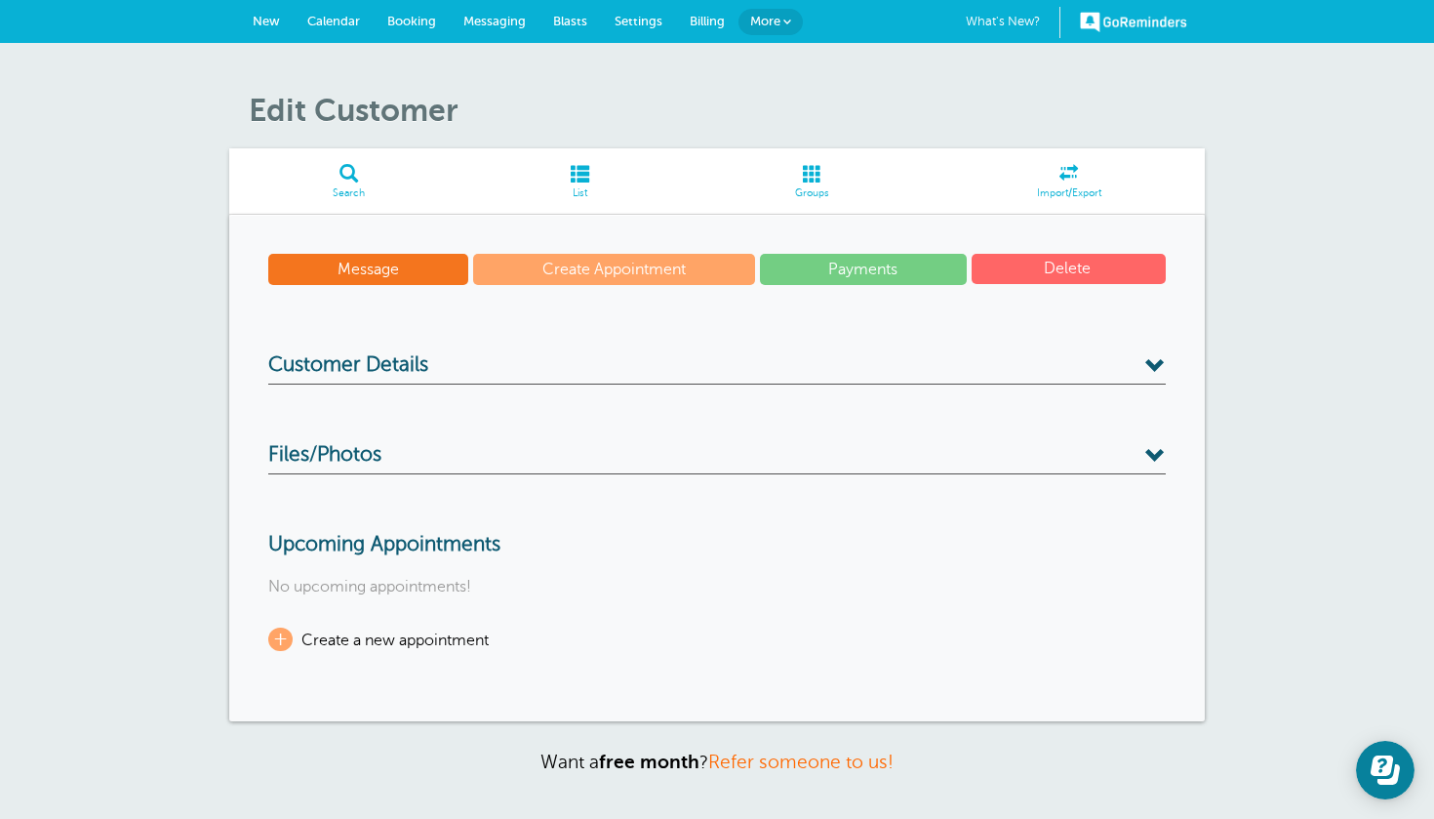
click at [434, 260] on link "Message" at bounding box center [368, 269] width 200 height 31
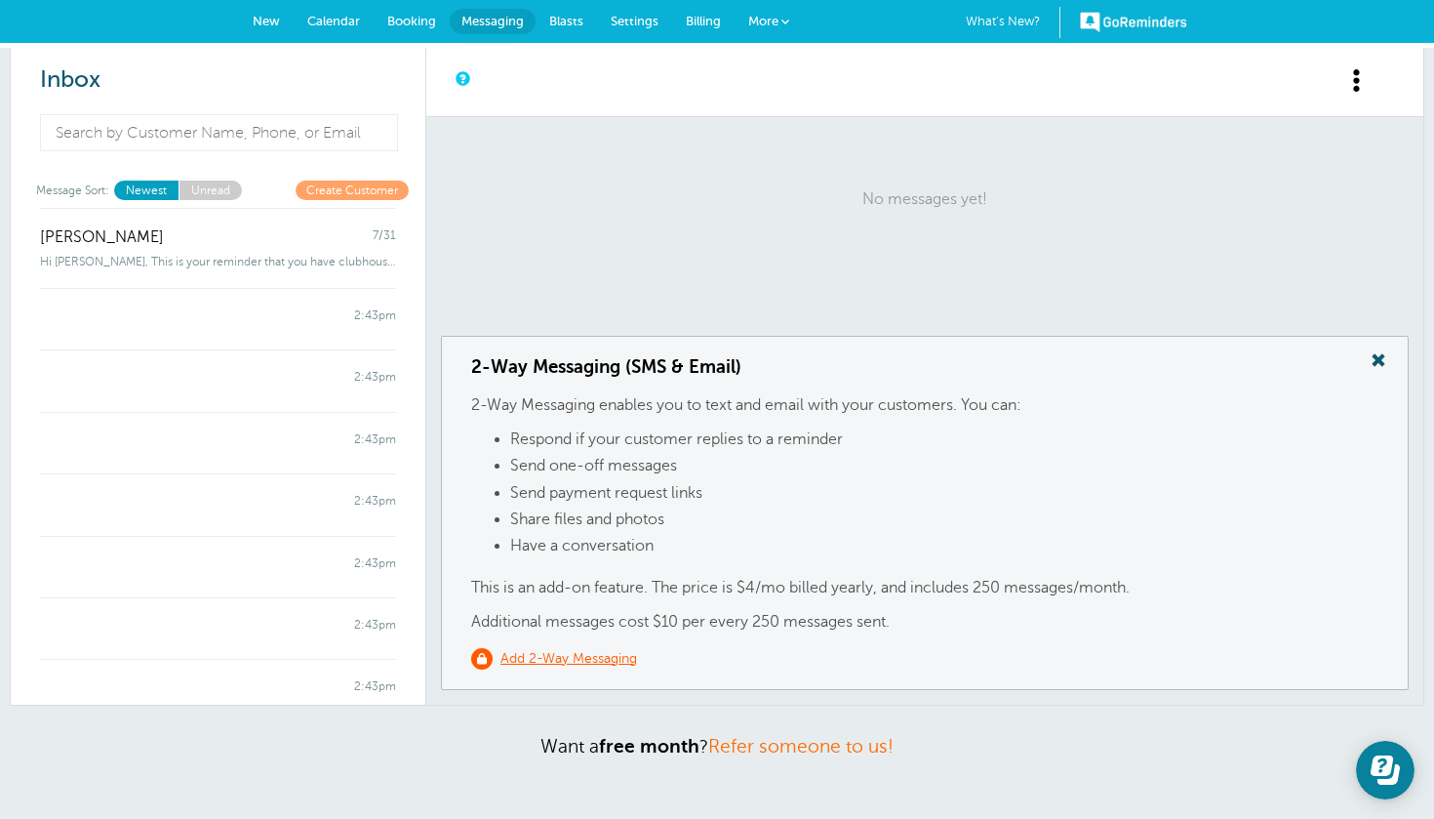
click at [1374, 356] on span at bounding box center [1378, 359] width 39 height 25
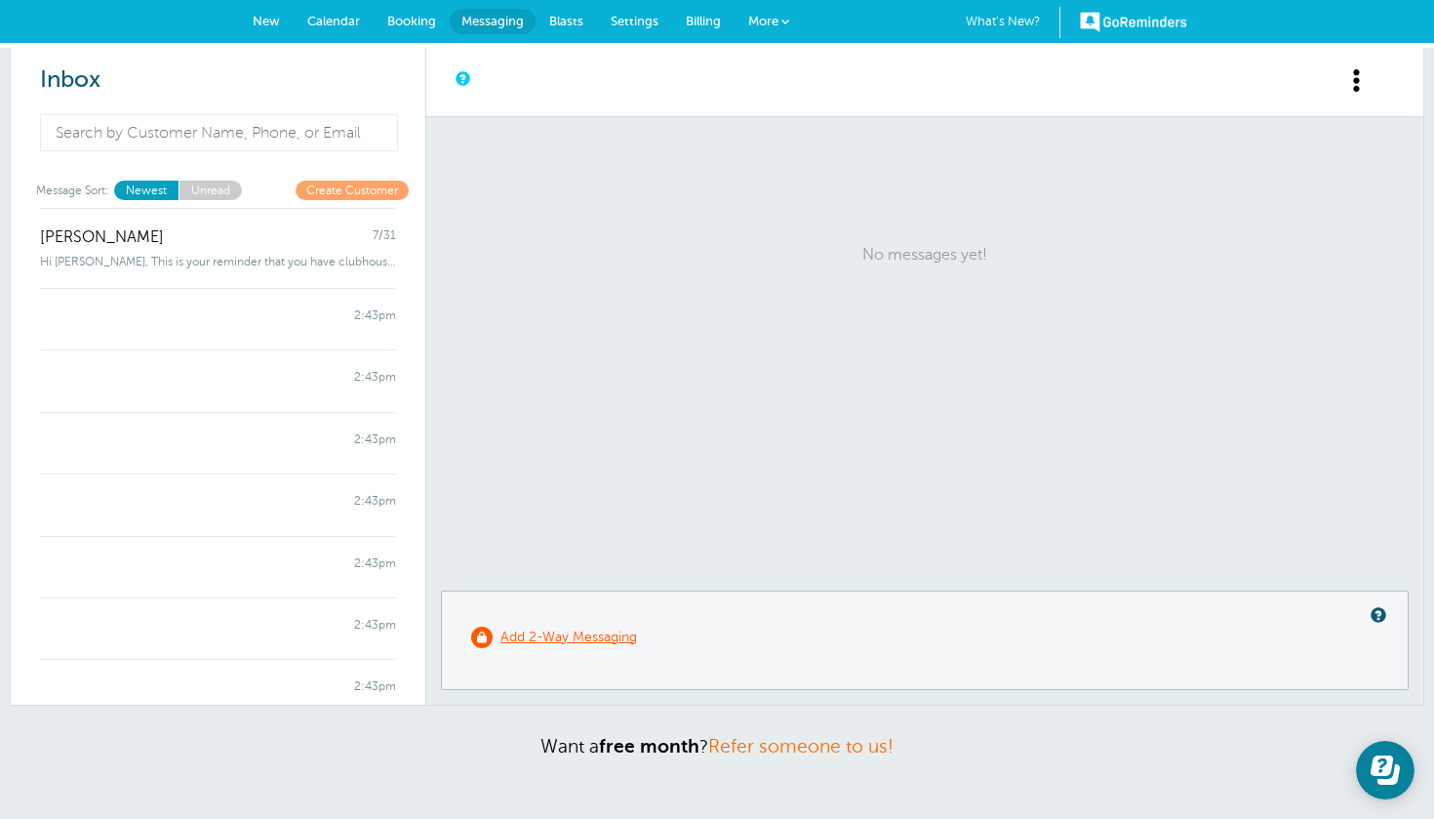
click at [503, 17] on span "Messaging" at bounding box center [492, 21] width 62 height 15
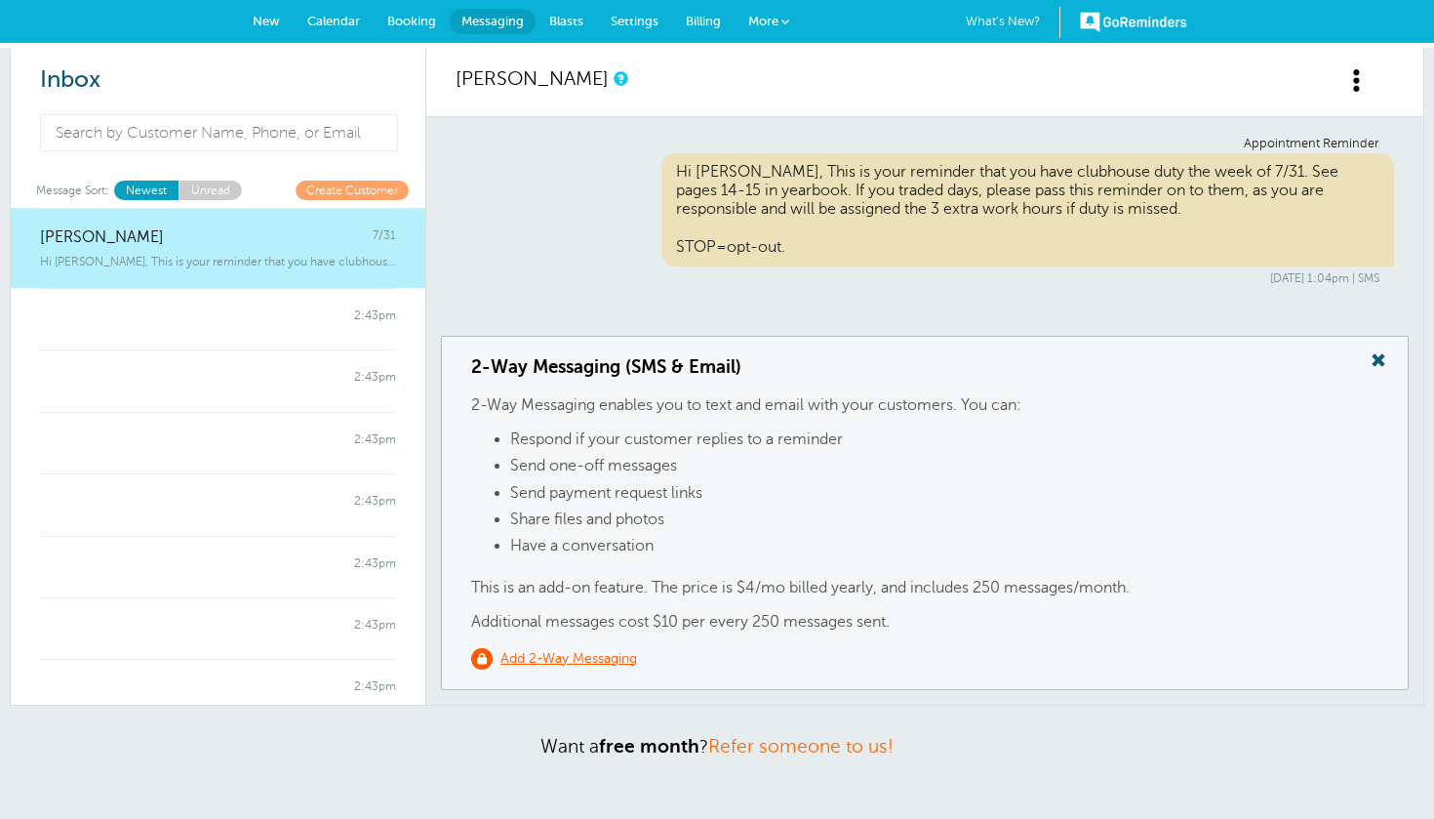
click at [1364, 78] on span at bounding box center [1357, 80] width 24 height 24
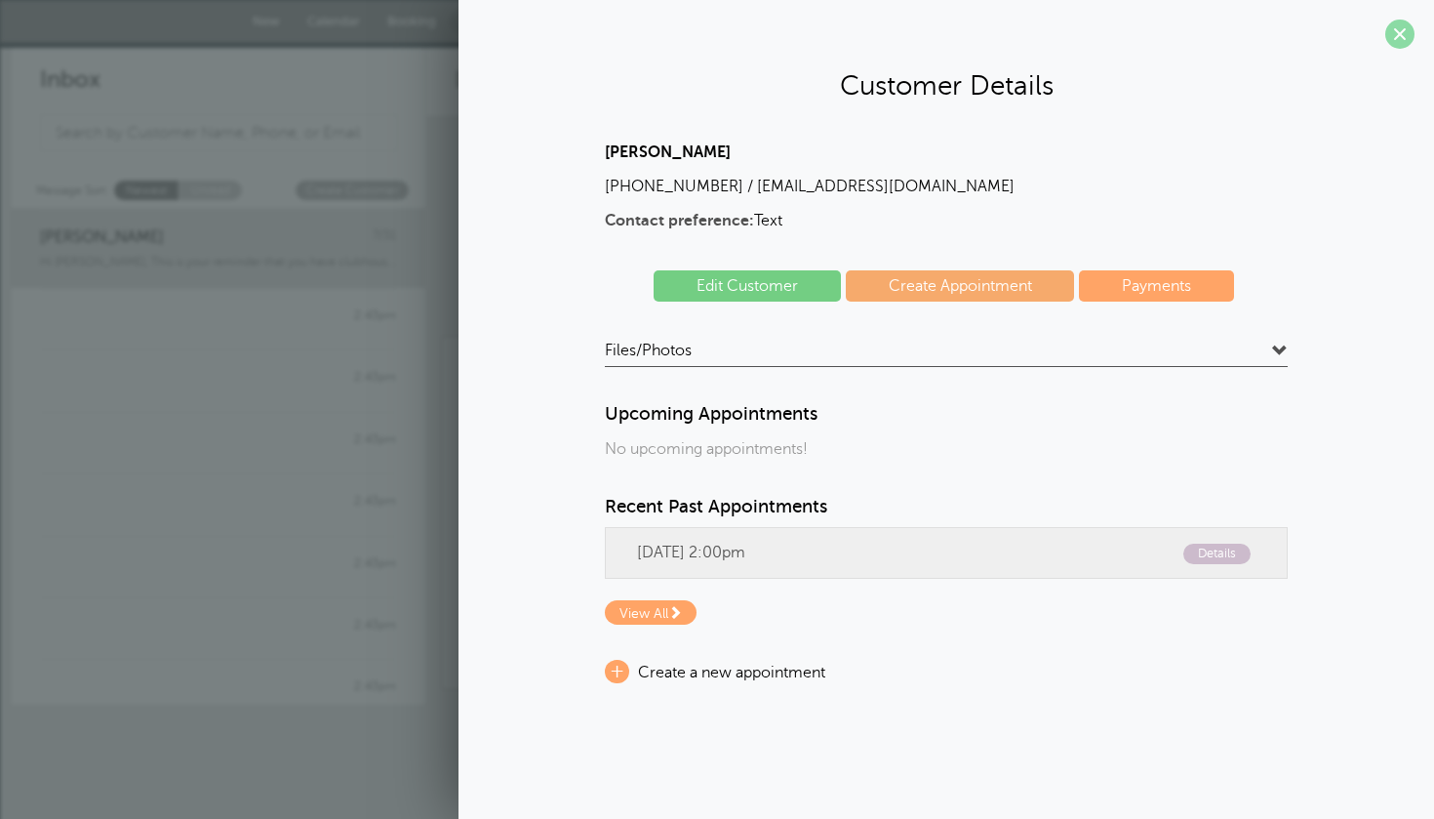
click at [1396, 35] on span at bounding box center [1399, 34] width 29 height 29
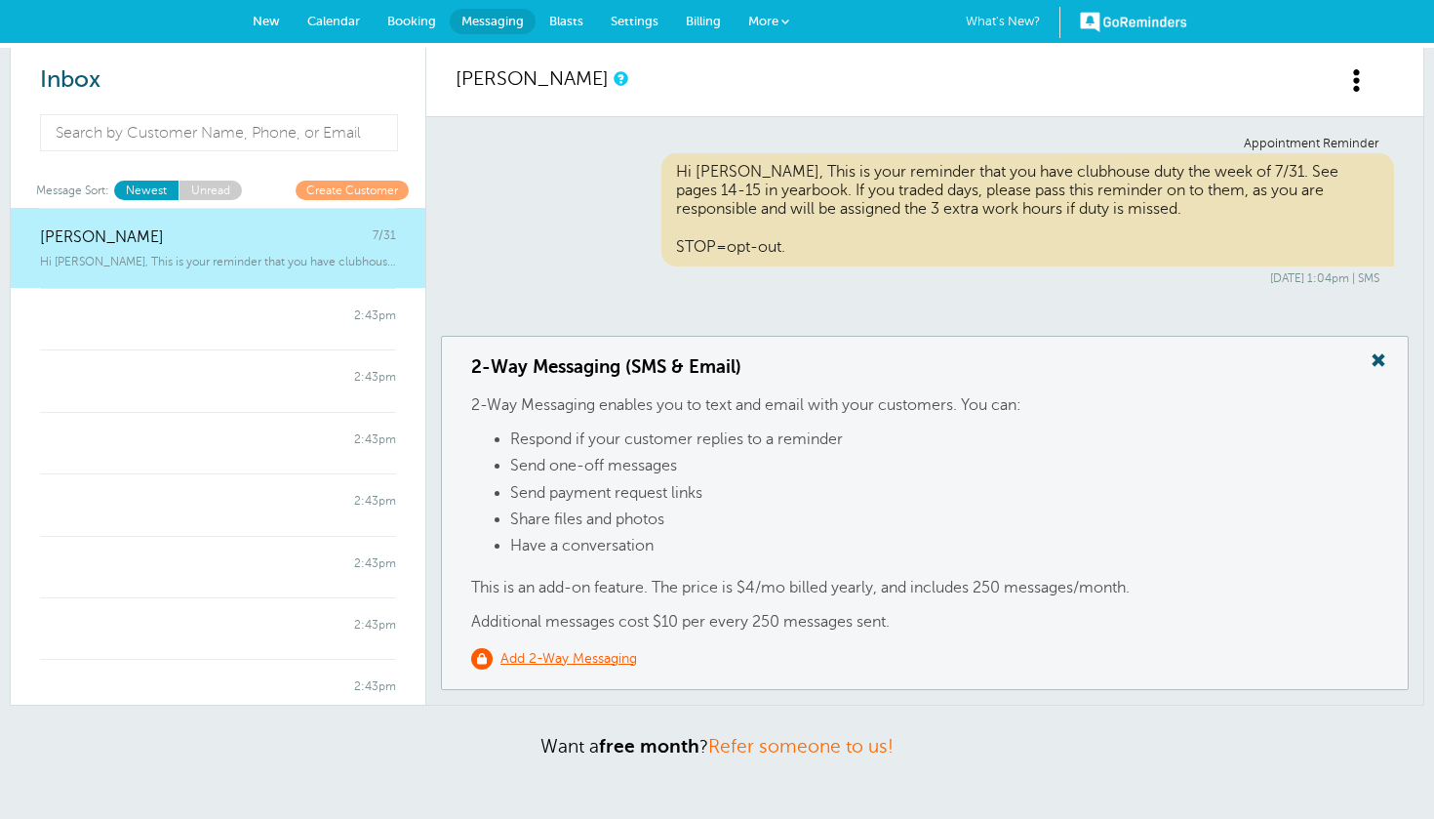
click at [1383, 363] on span at bounding box center [1378, 359] width 39 height 25
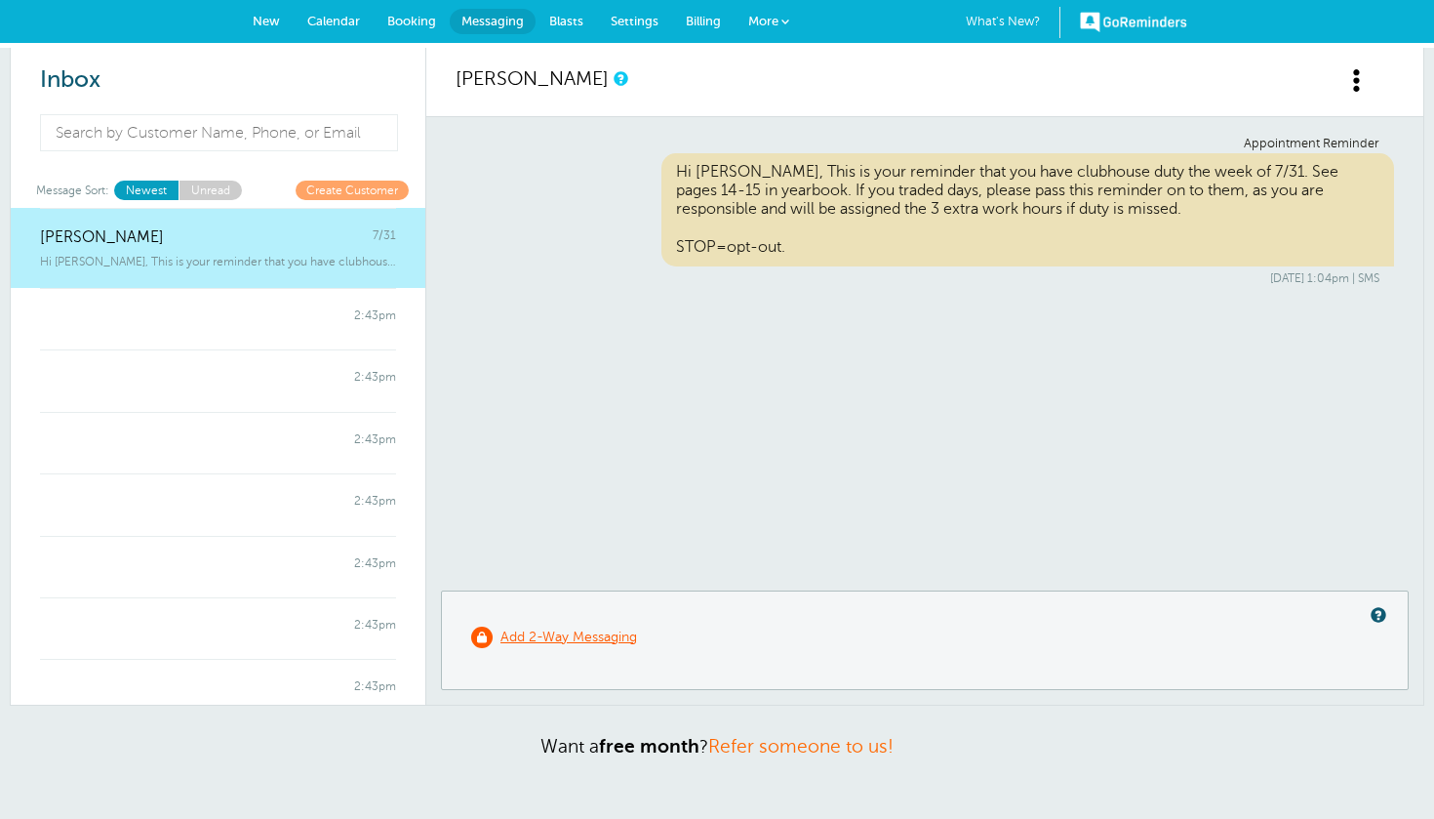
click at [770, 19] on span "More" at bounding box center [763, 21] width 30 height 15
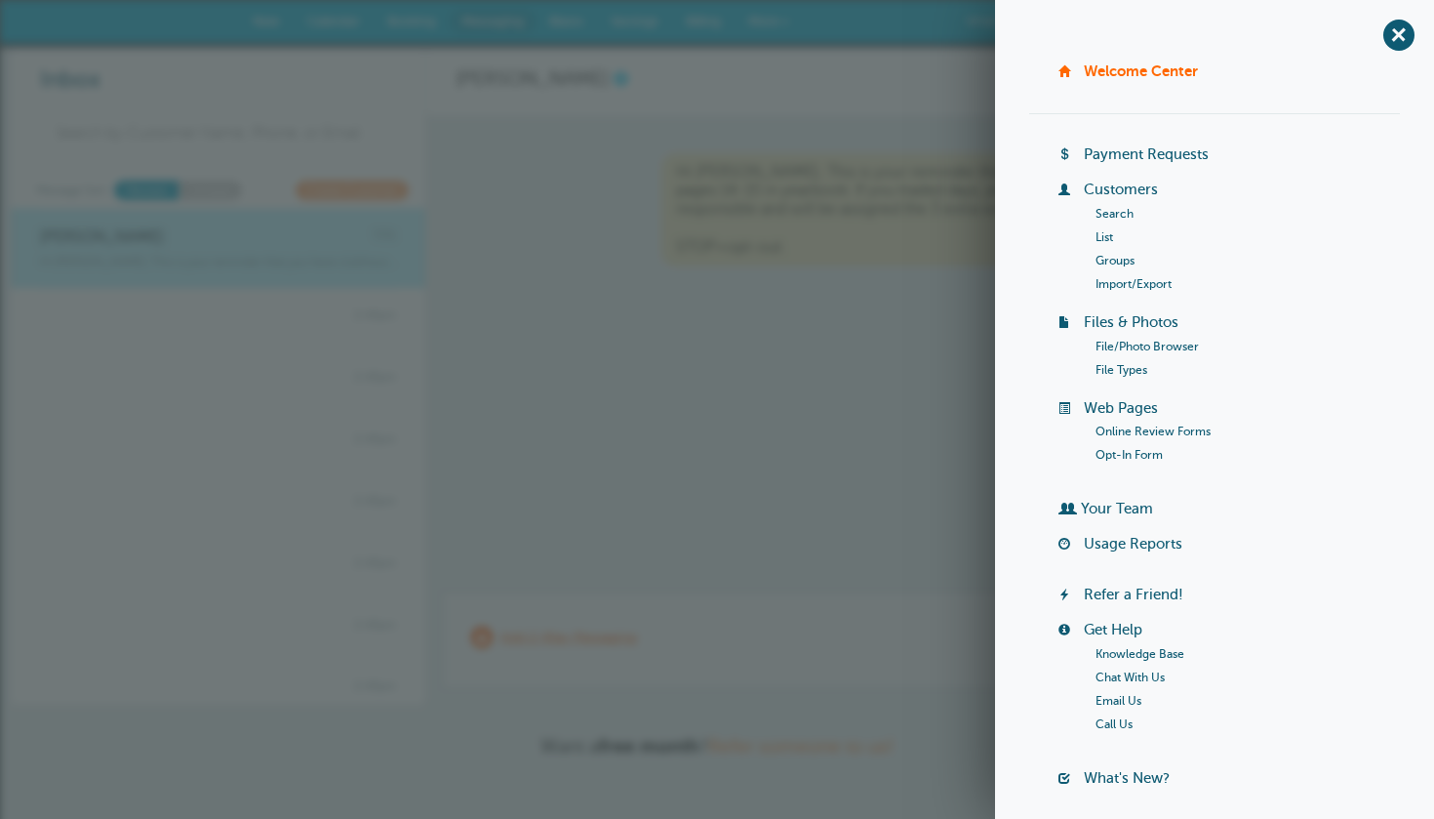
click at [1111, 184] on link "Customers" at bounding box center [1121, 189] width 74 height 16
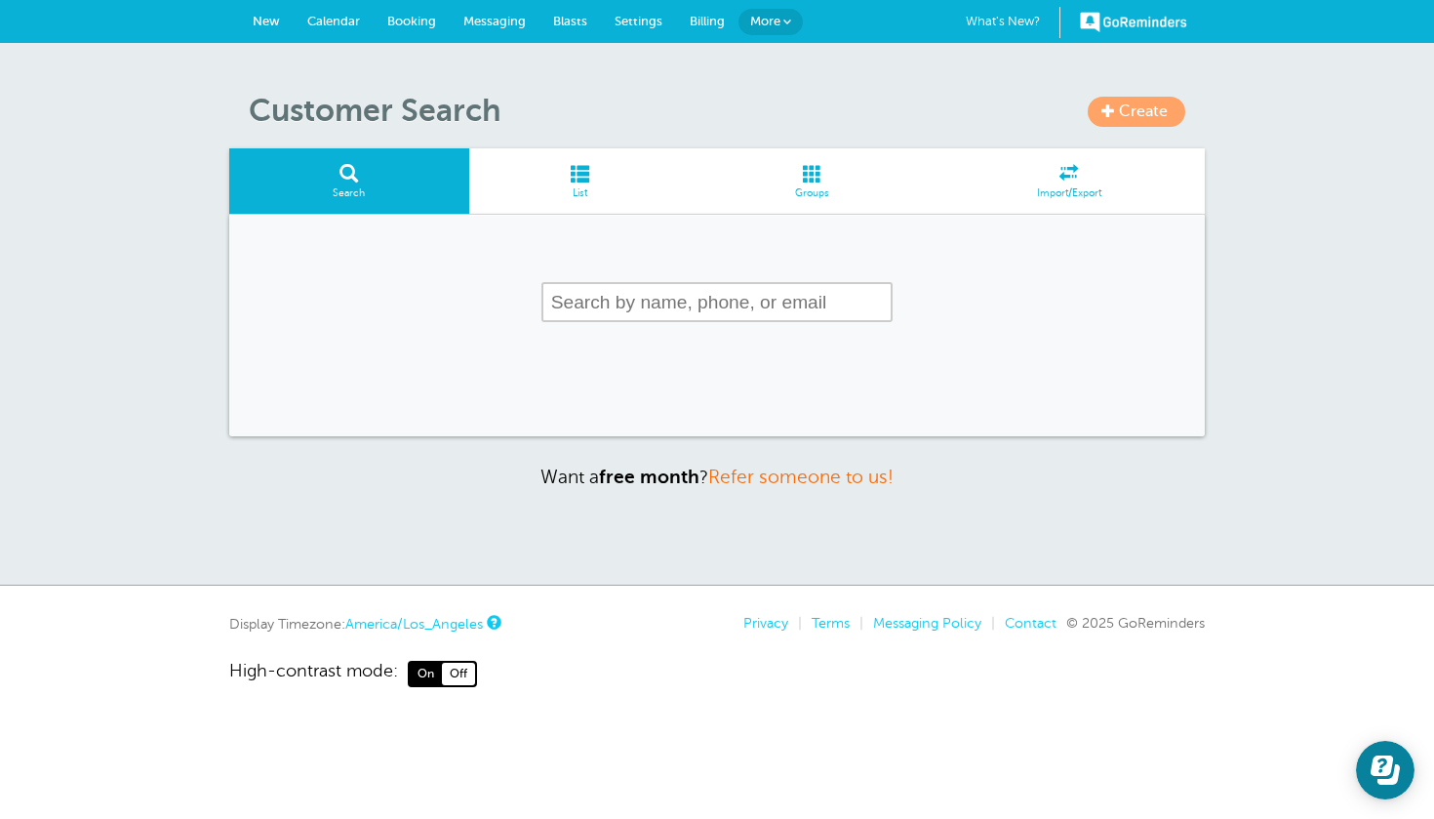
click at [610, 179] on span at bounding box center [580, 173] width 222 height 19
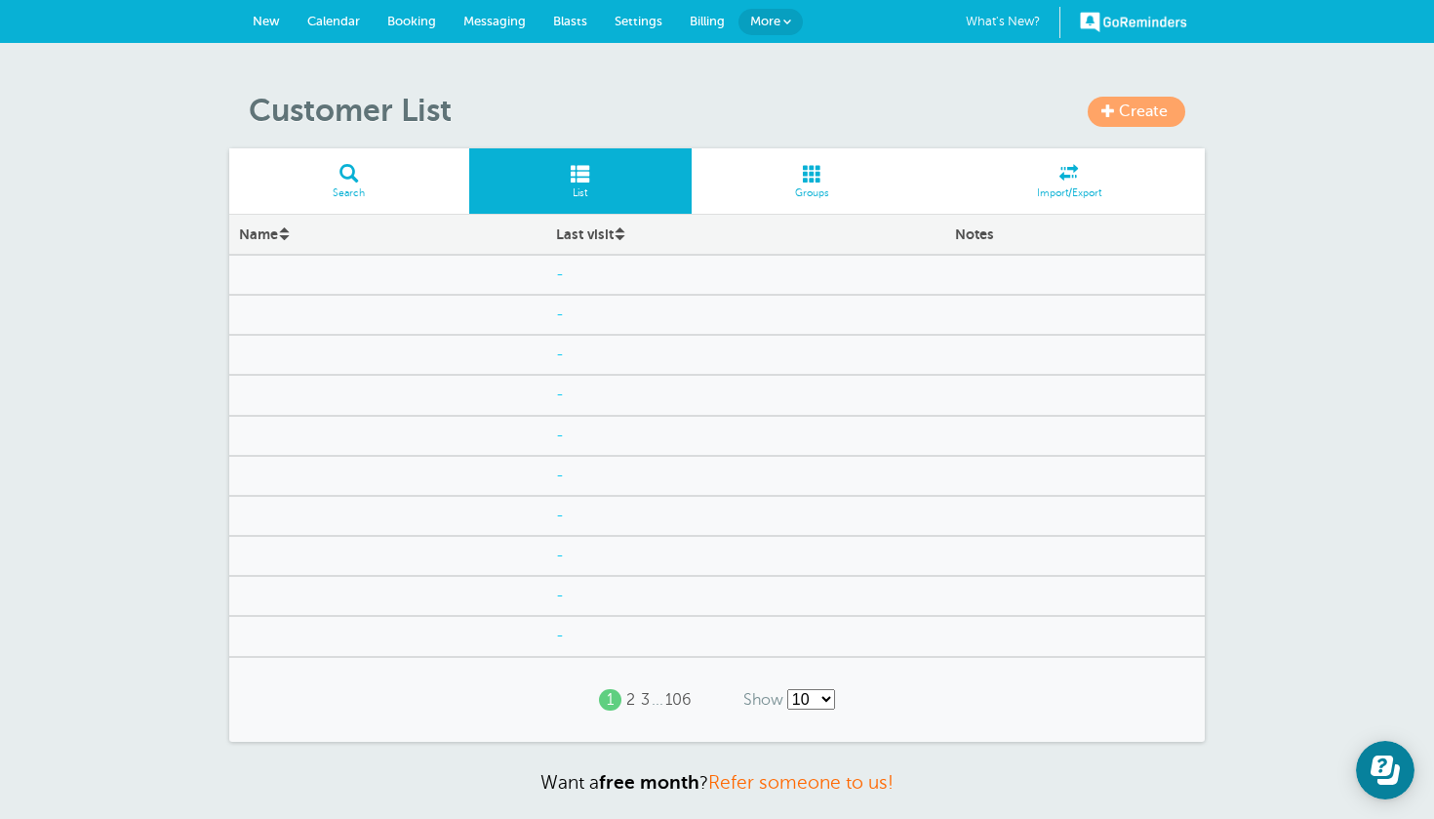
click at [462, 620] on div at bounding box center [387, 630] width 317 height 20
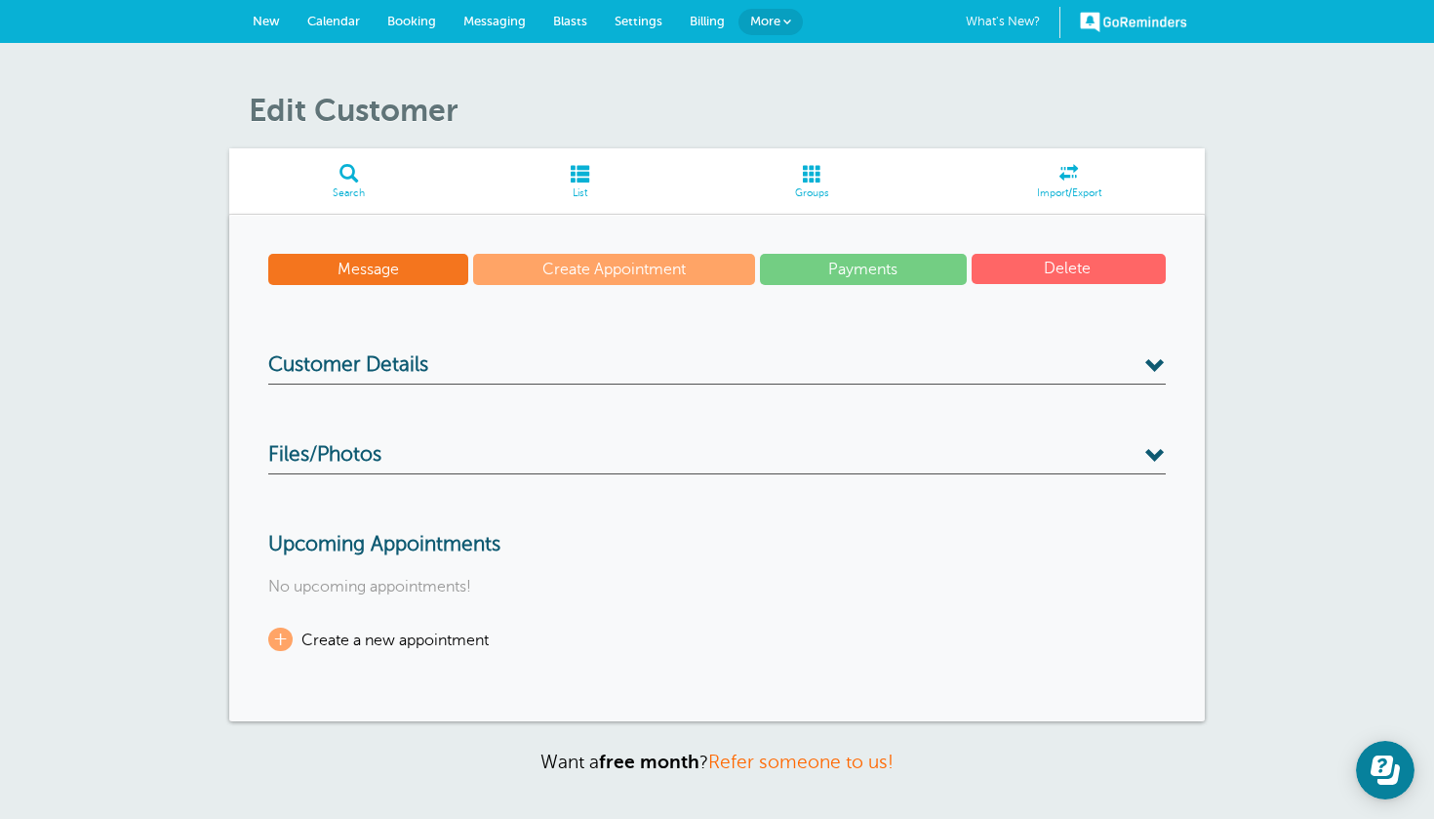
click at [403, 266] on link "Message" at bounding box center [368, 269] width 200 height 31
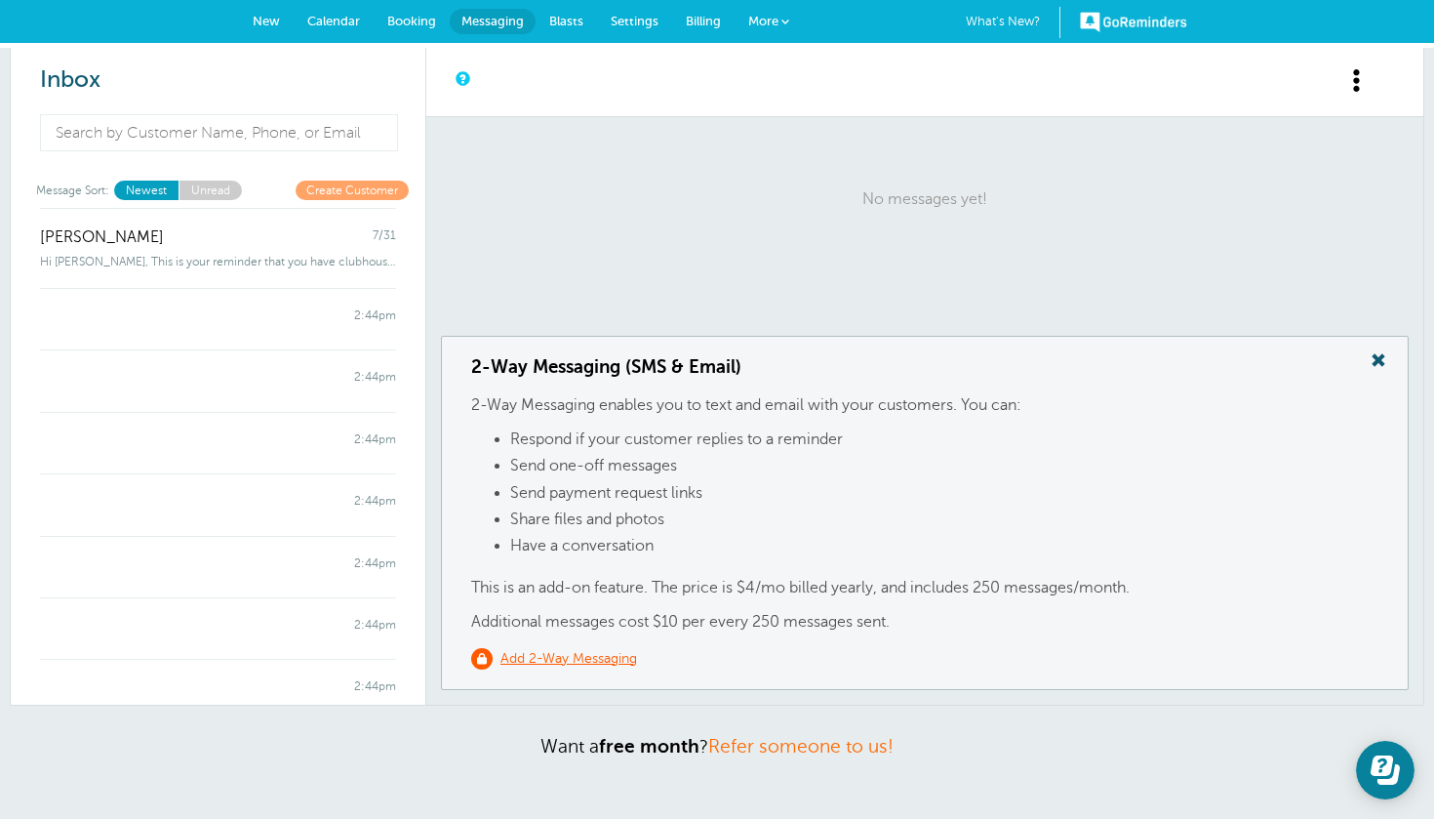
click at [1376, 360] on span at bounding box center [1378, 359] width 39 height 25
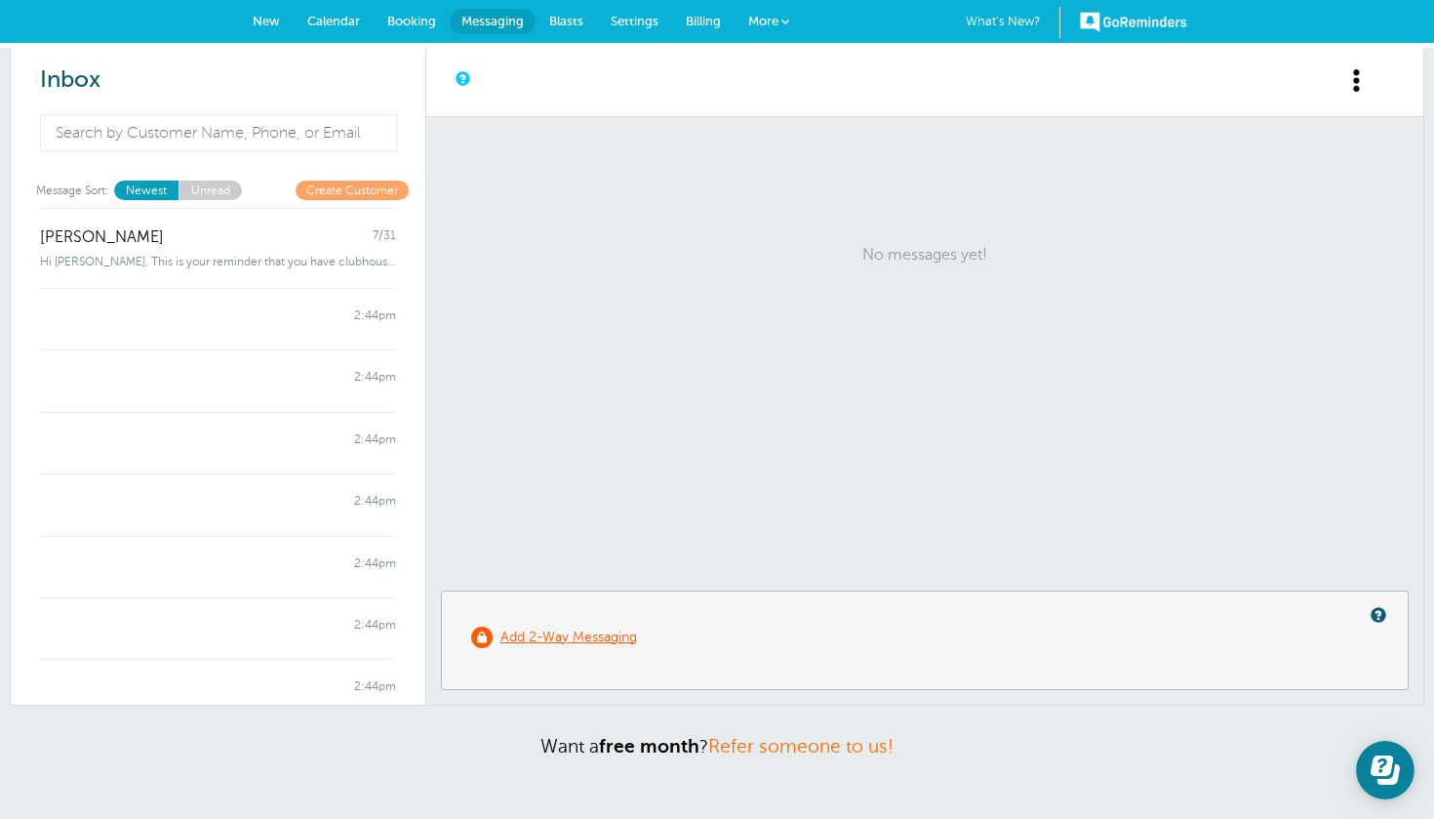
click at [781, 24] on span at bounding box center [785, 22] width 8 height 8
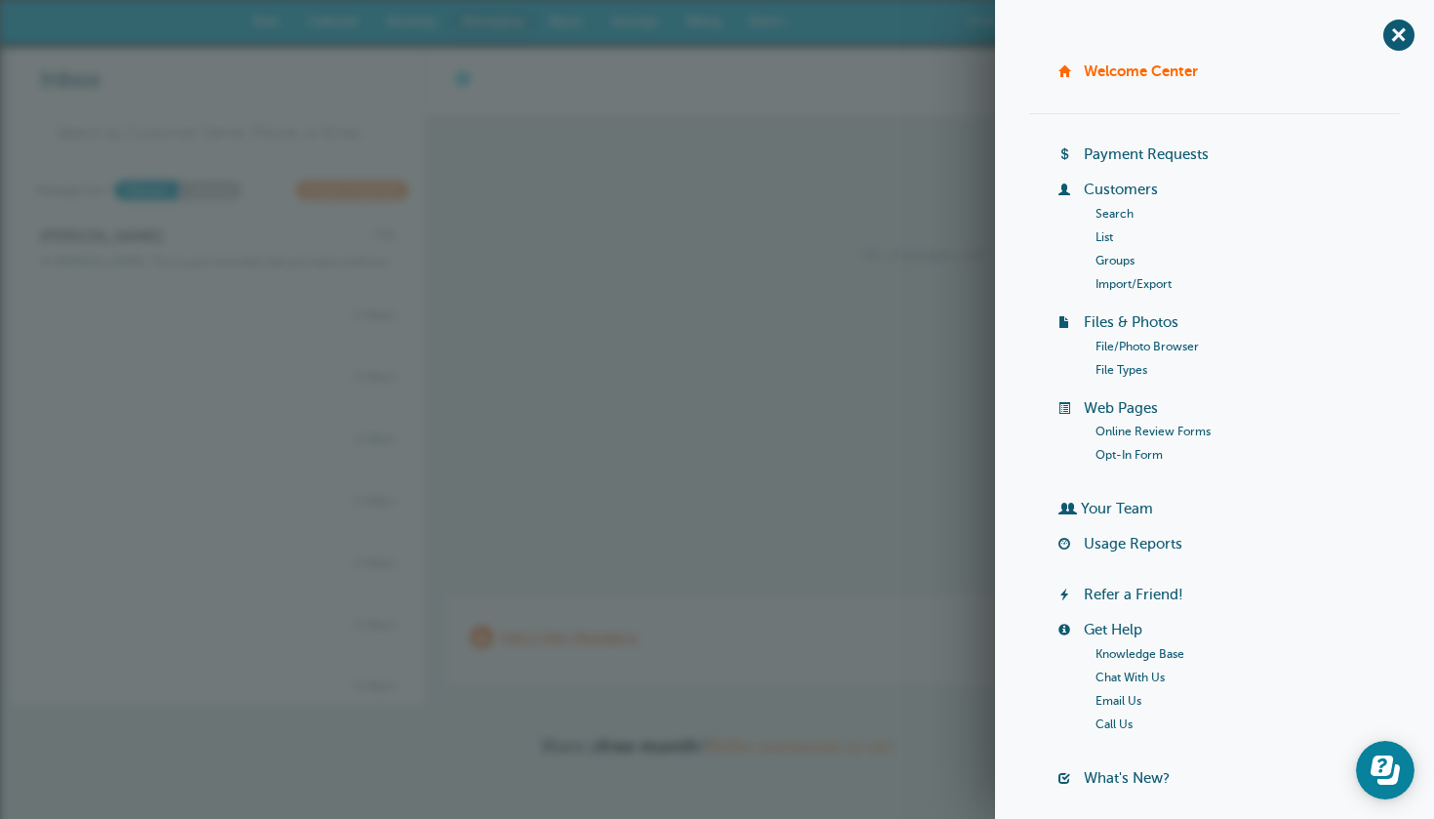
click at [1135, 190] on link "Customers" at bounding box center [1121, 189] width 74 height 16
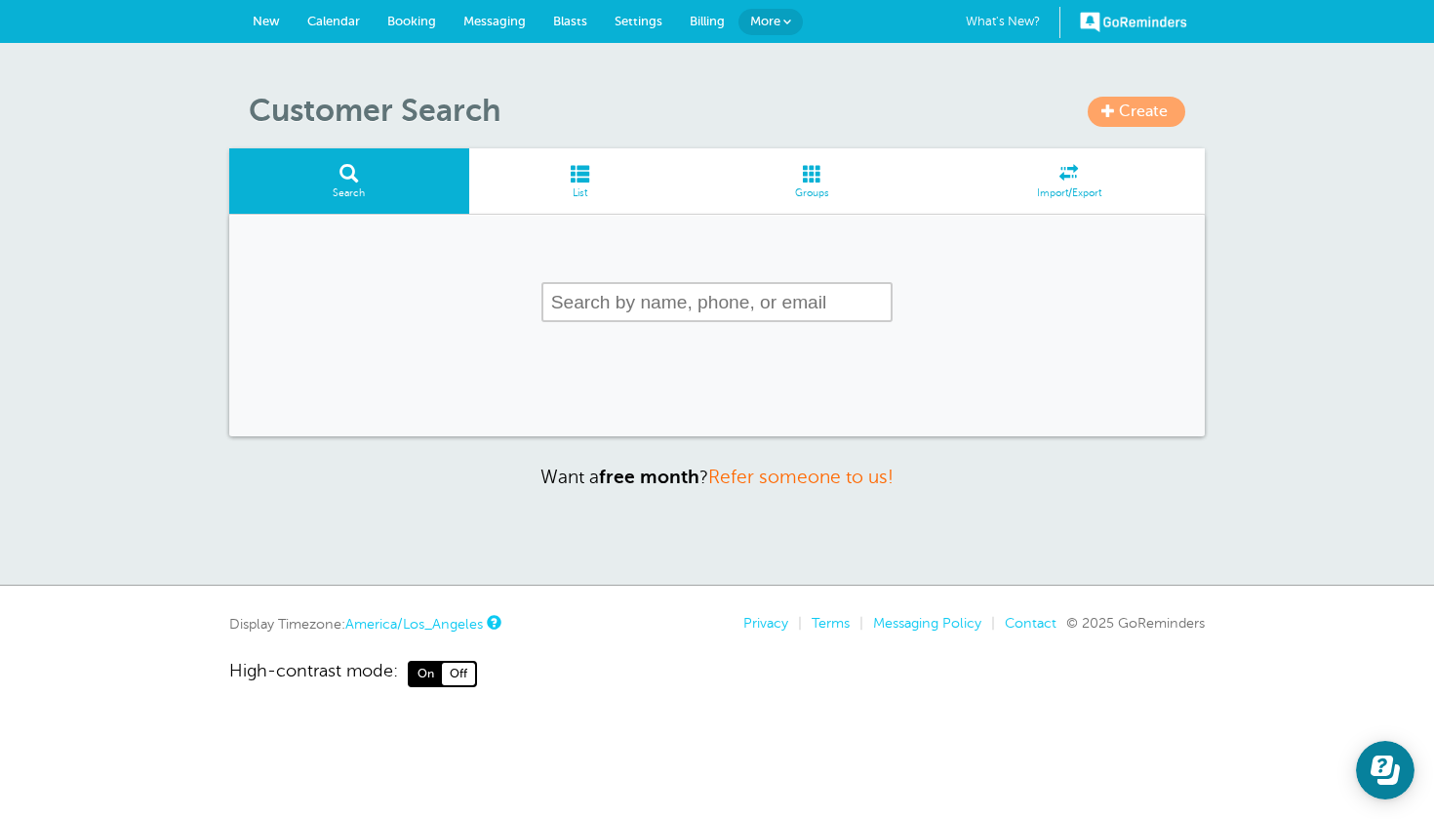
click at [610, 174] on span at bounding box center [580, 173] width 222 height 19
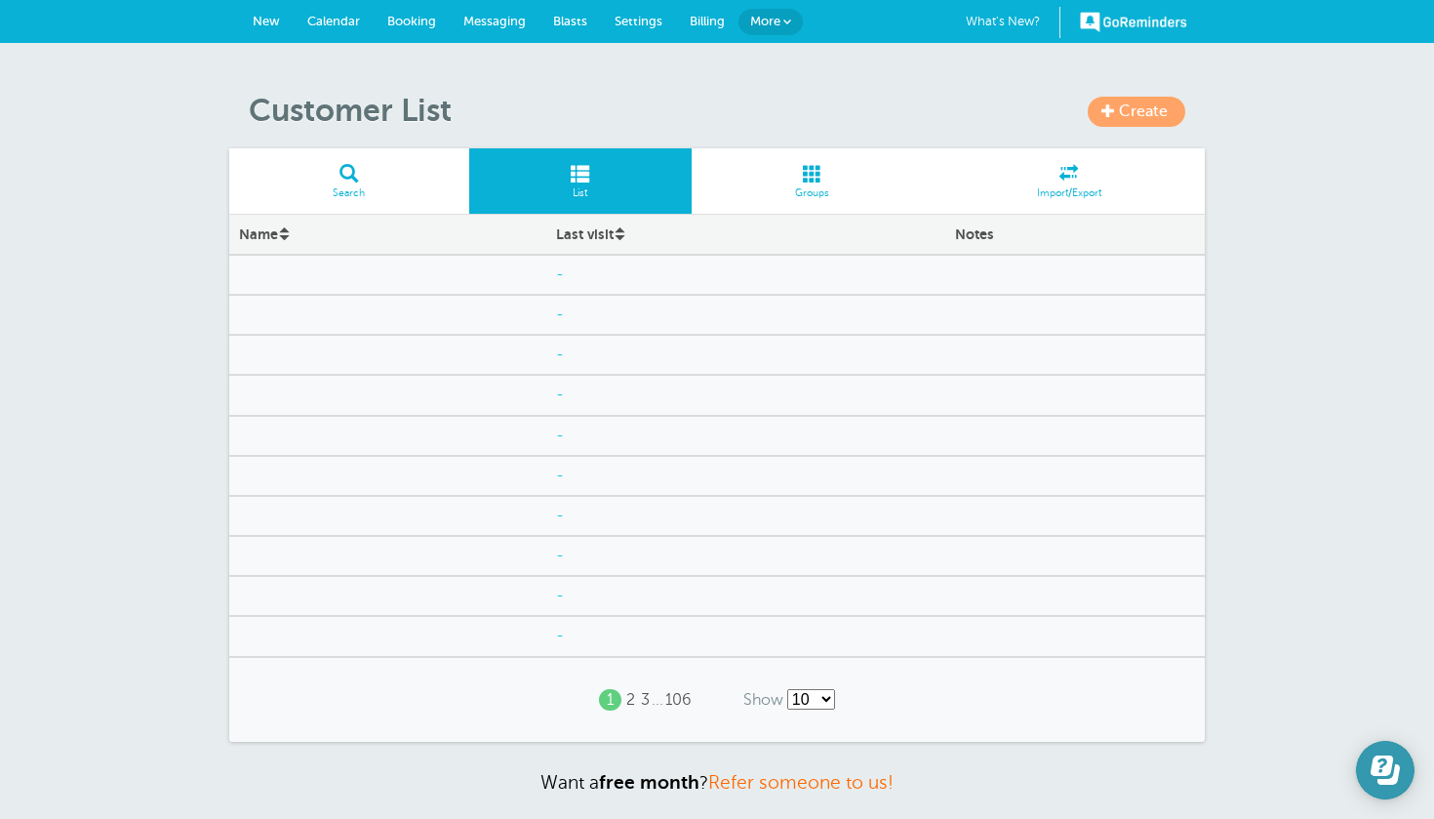
click at [1389, 756] on icon "Open Learn | Contact Us" at bounding box center [1382, 765] width 22 height 20
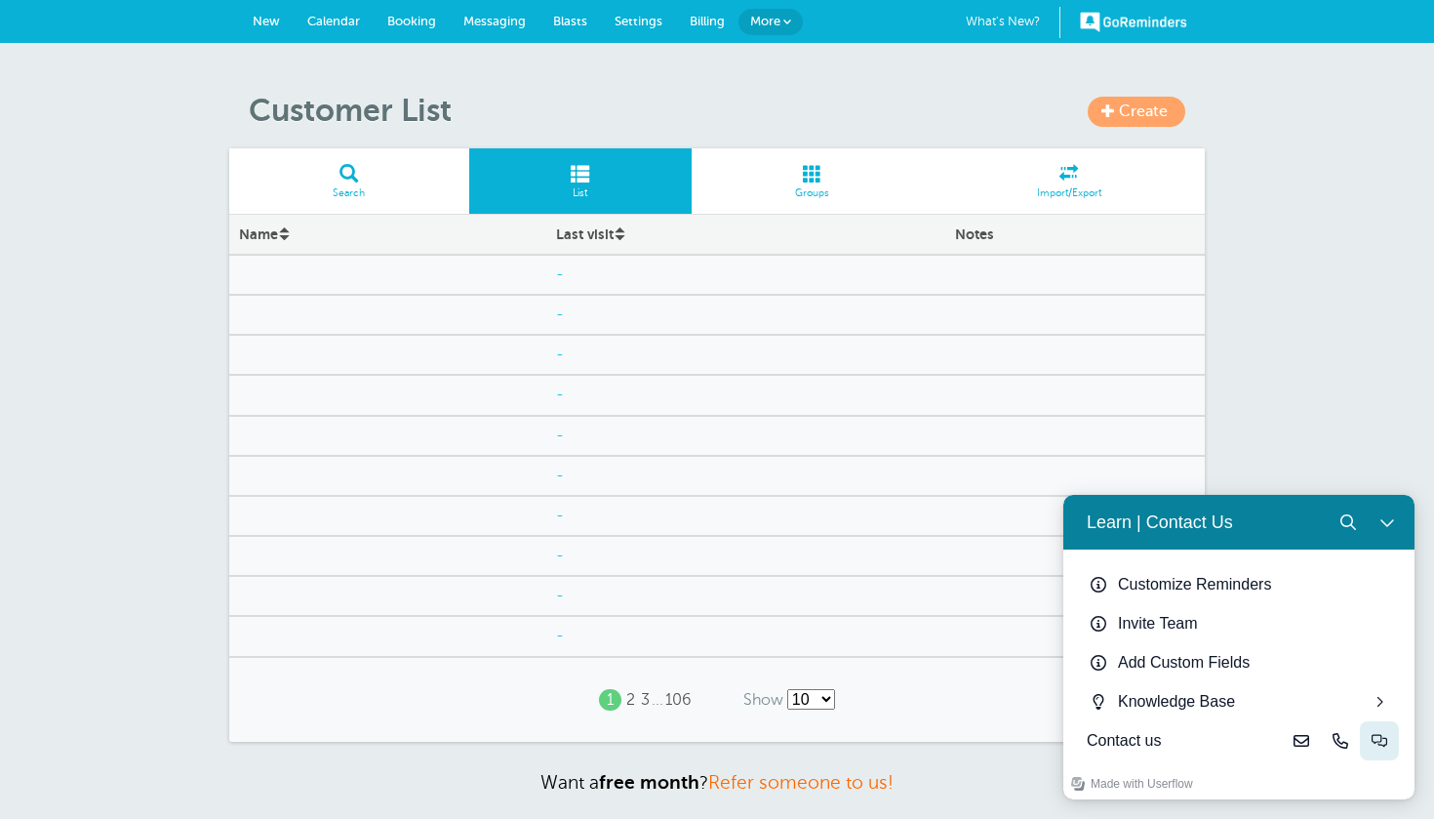
click at [1378, 747] on icon "Live-chat" at bounding box center [1380, 741] width 16 height 16
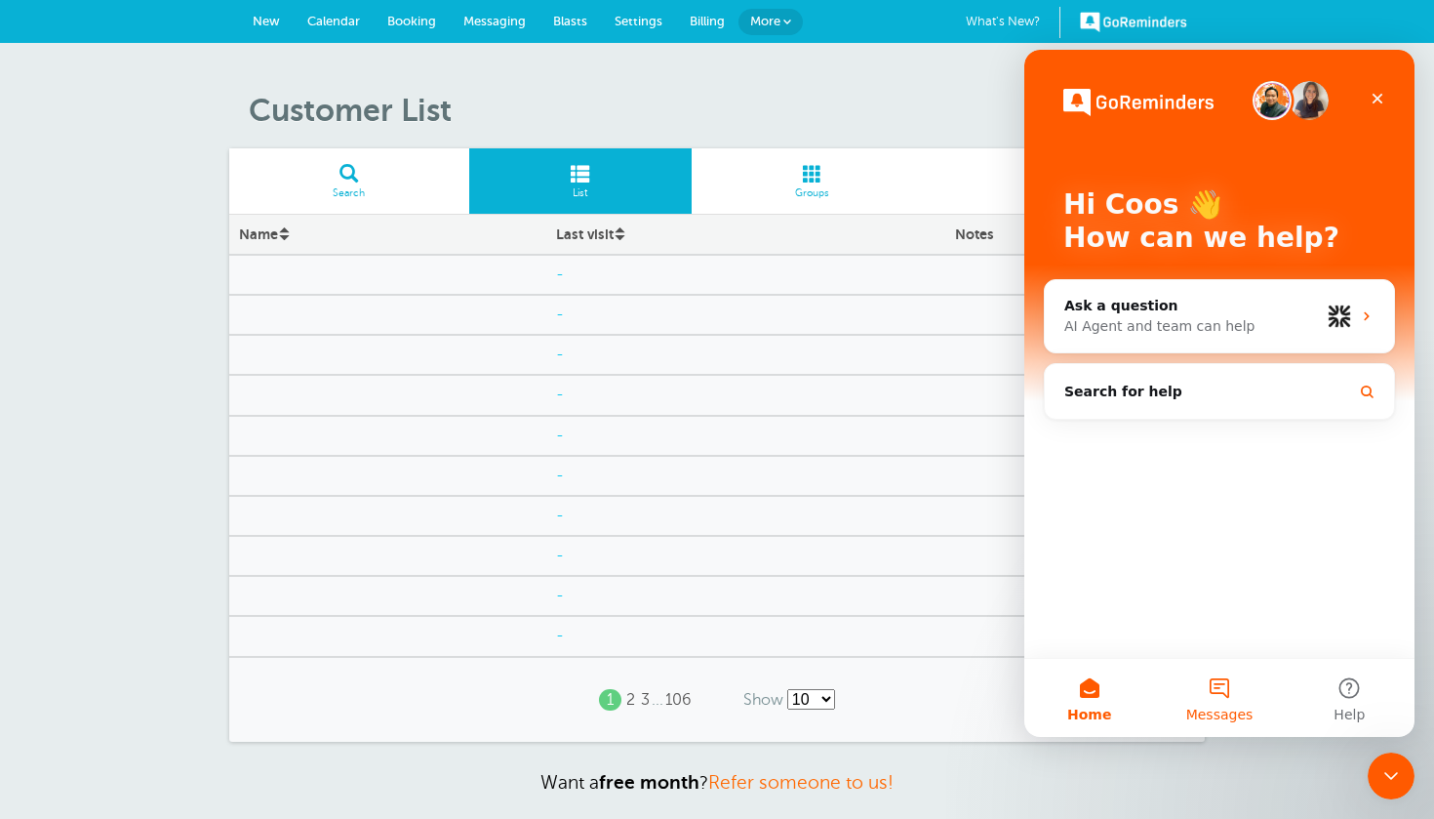
click at [1222, 700] on button "Messages" at bounding box center [1219, 698] width 130 height 78
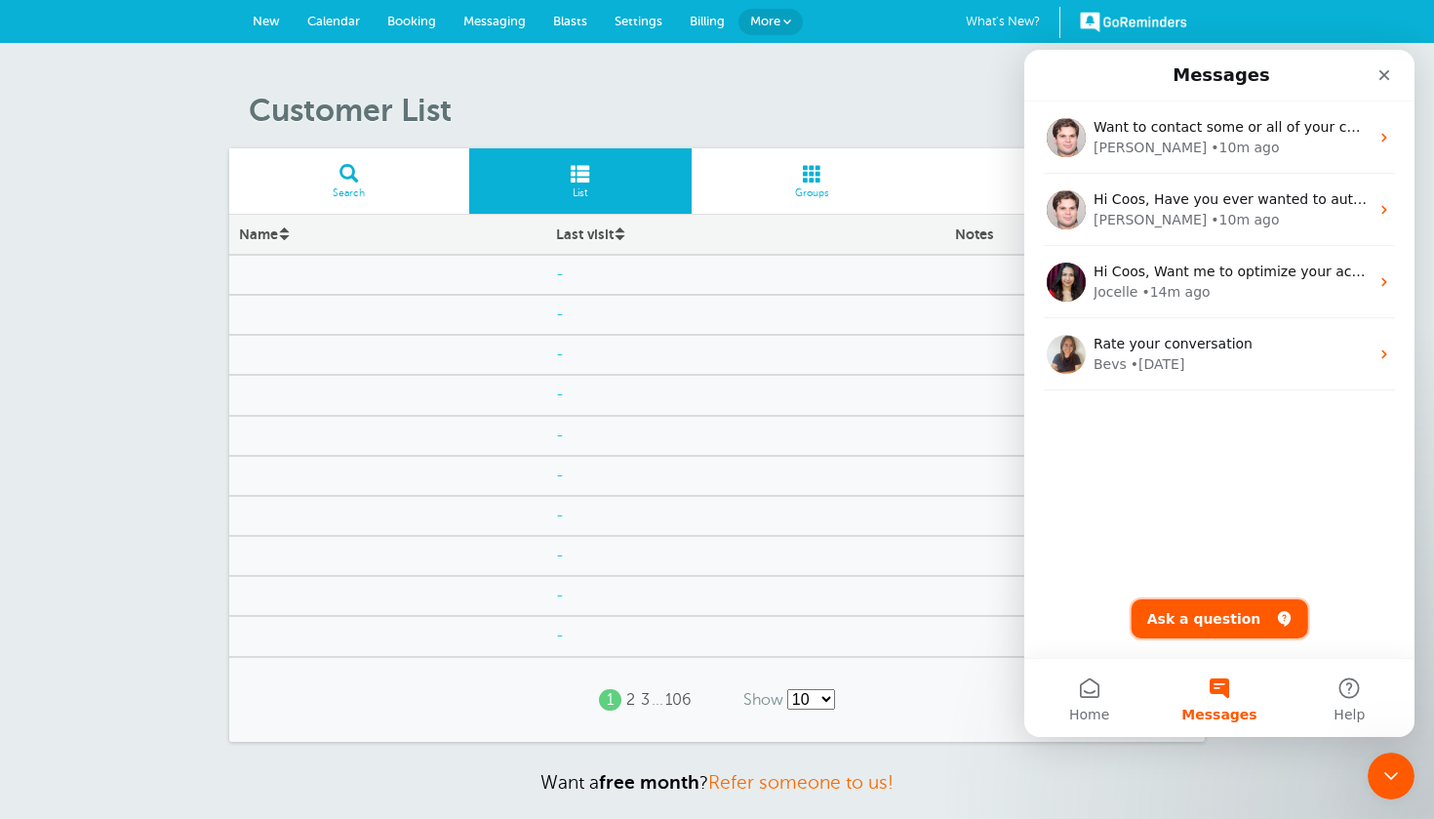
click at [1223, 618] on button "Ask a question" at bounding box center [1220, 618] width 177 height 39
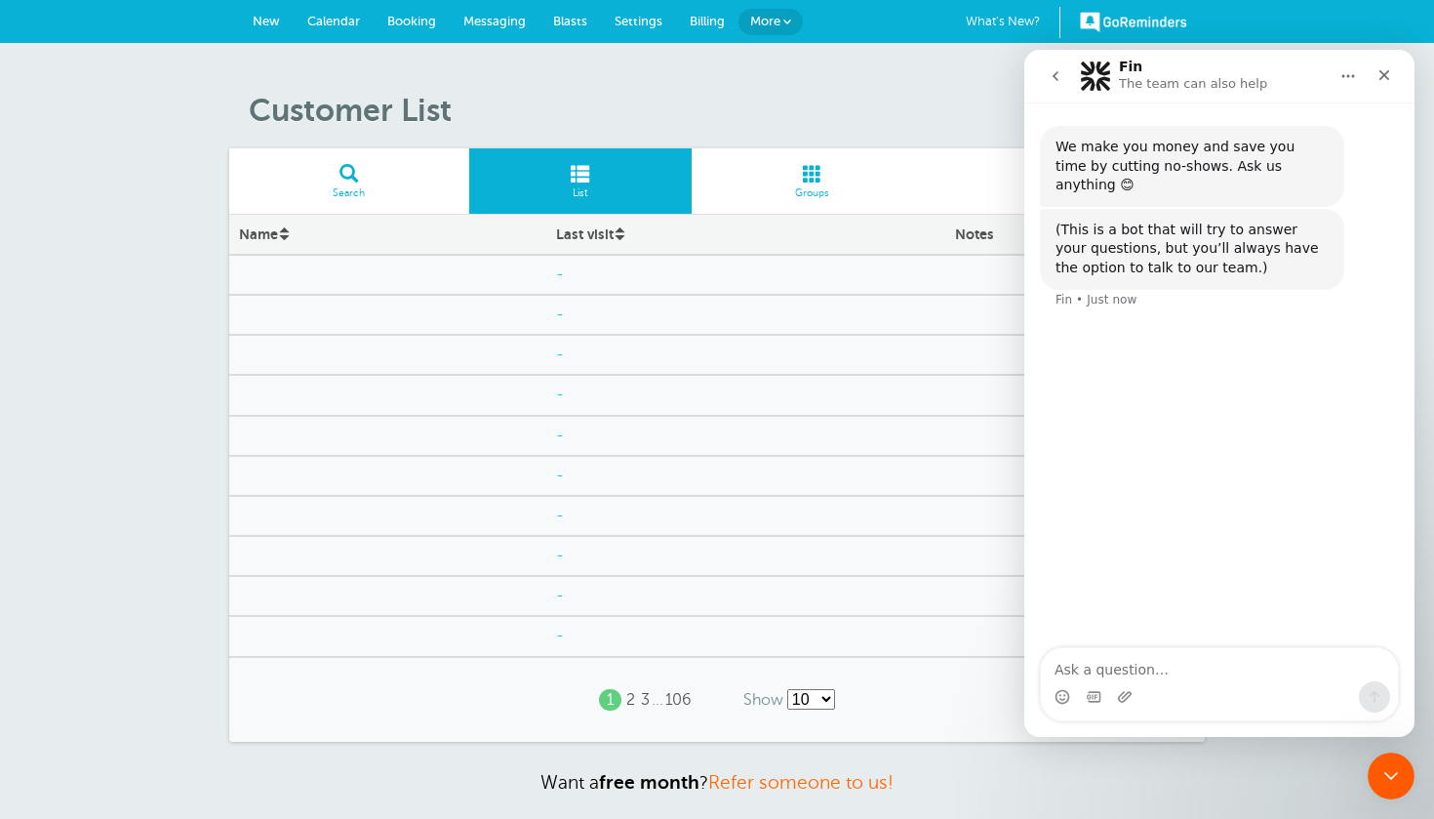
type textarea "W"
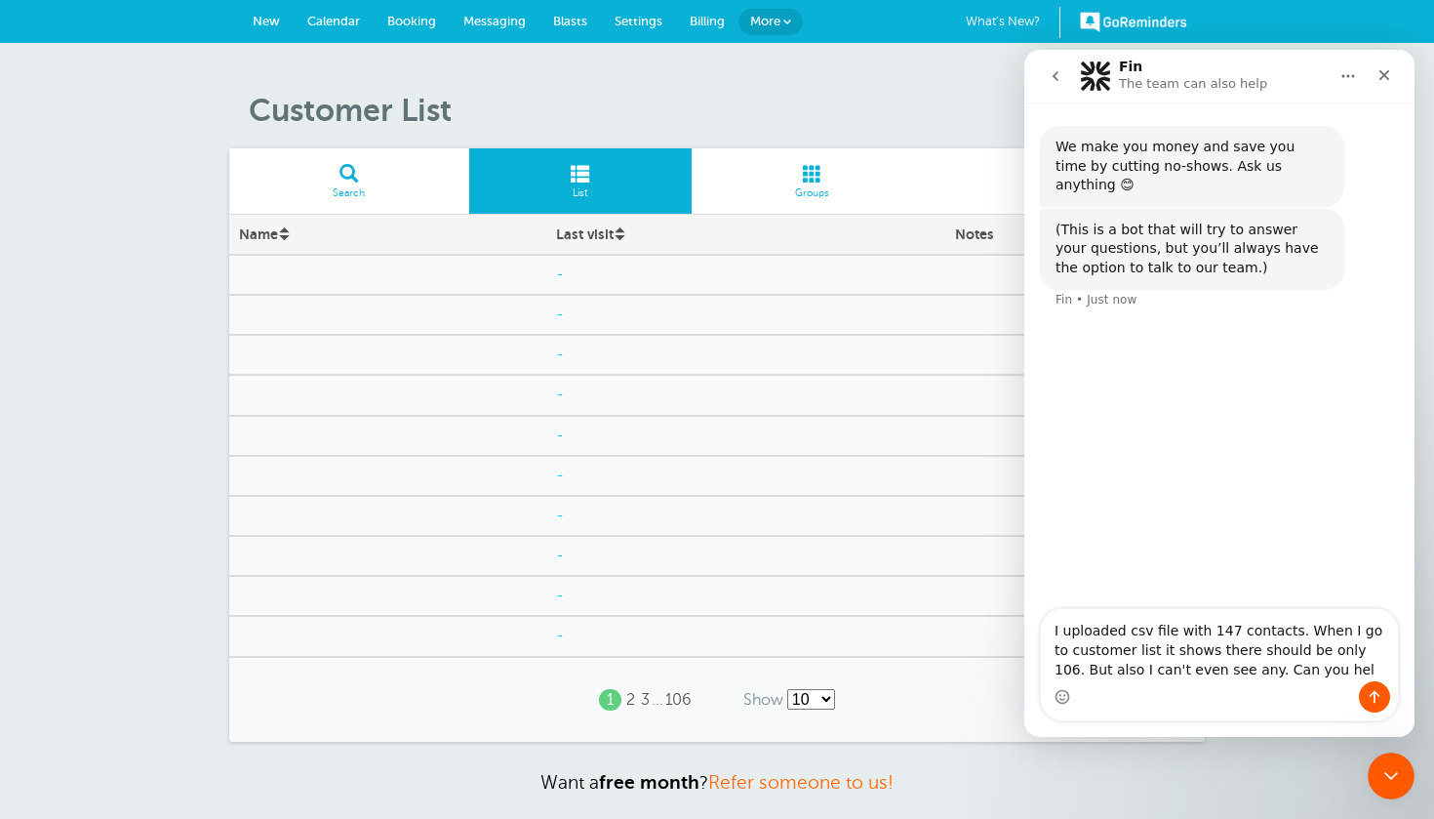
type textarea "I uploaded csv file with 147 contacts. When I go to customer list it shows ther…"
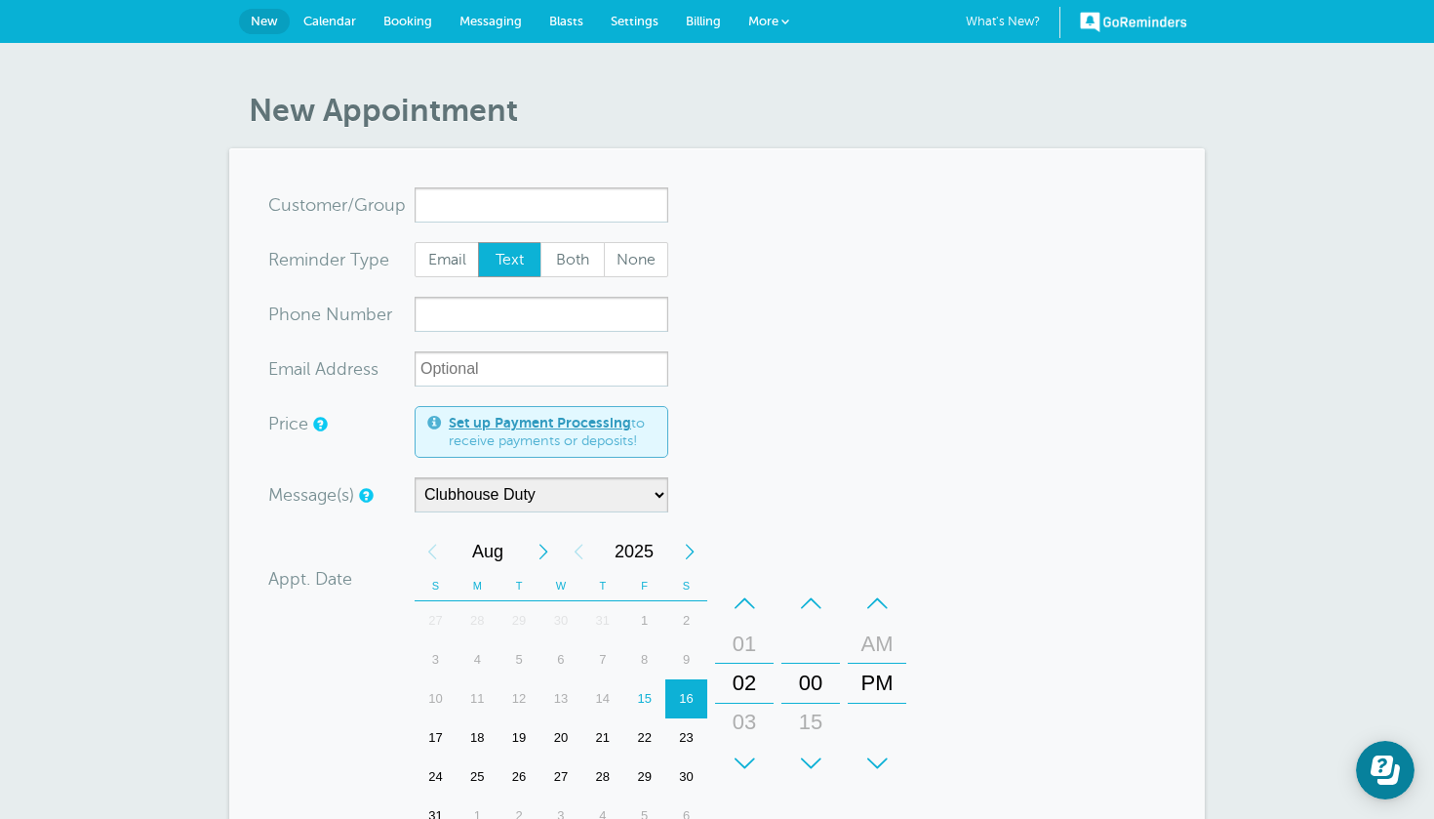
click at [760, 15] on span "More" at bounding box center [763, 21] width 30 height 15
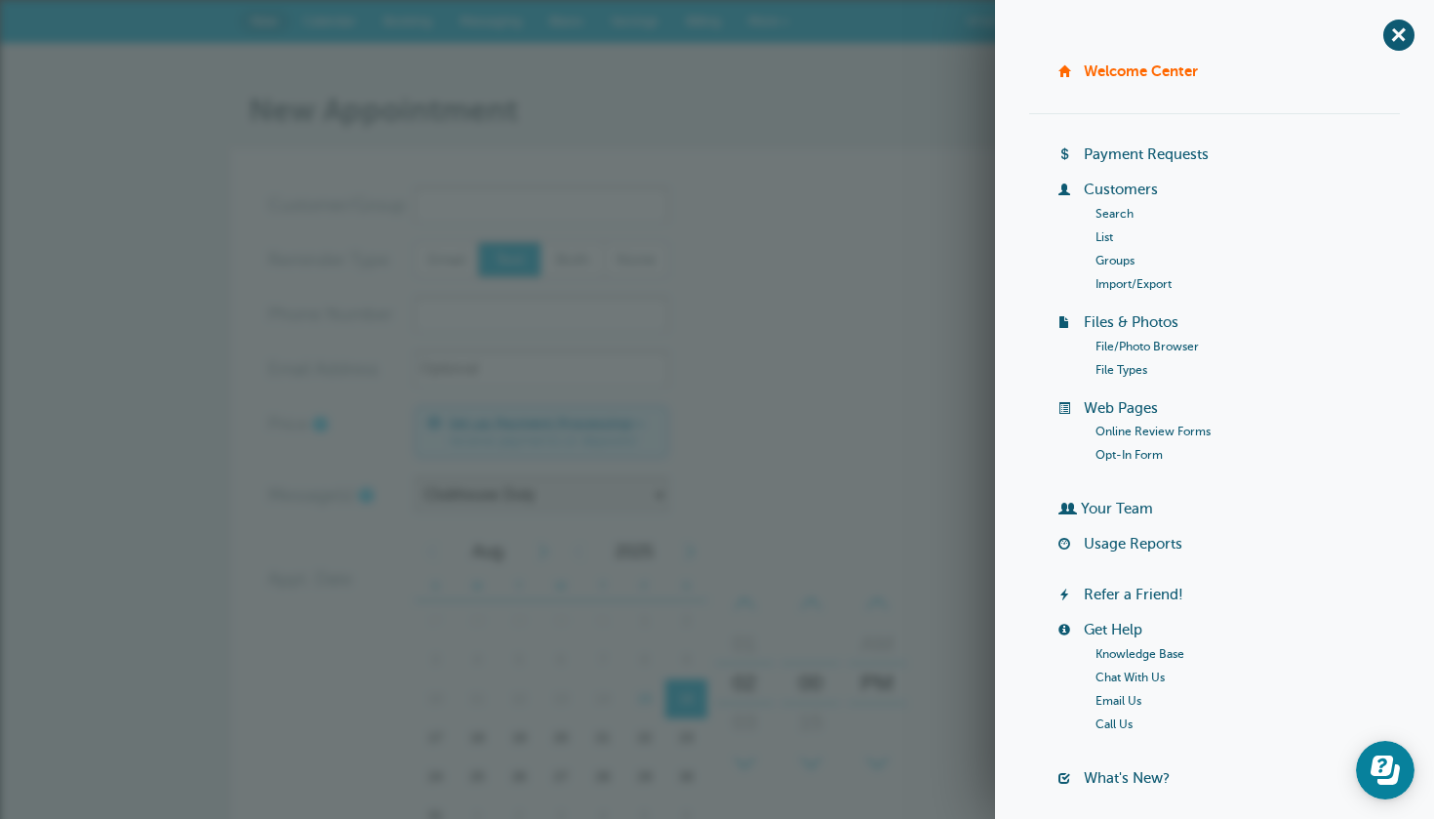
click at [1106, 185] on link "Customers" at bounding box center [1121, 189] width 74 height 16
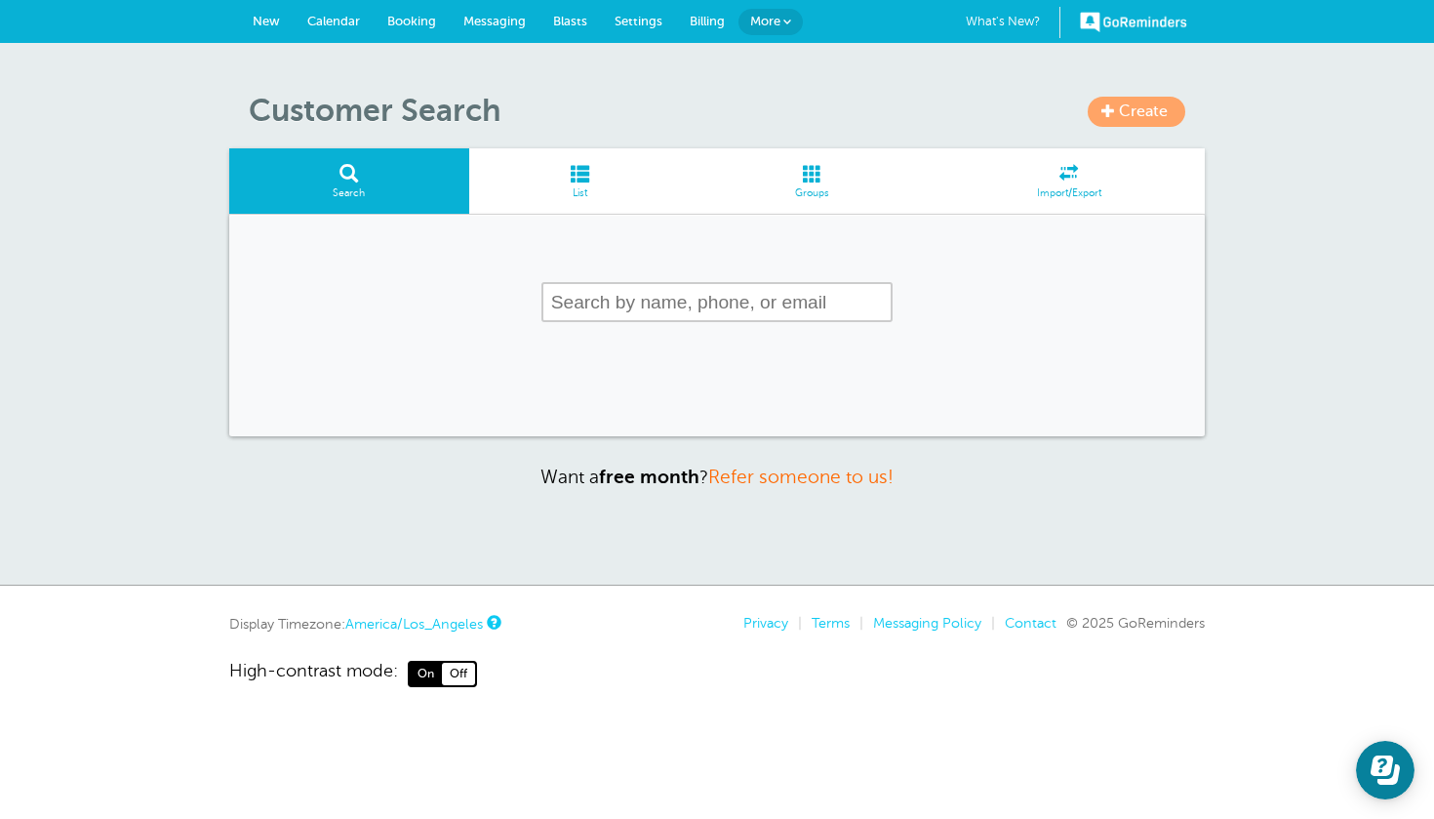
click at [587, 180] on span at bounding box center [580, 173] width 222 height 19
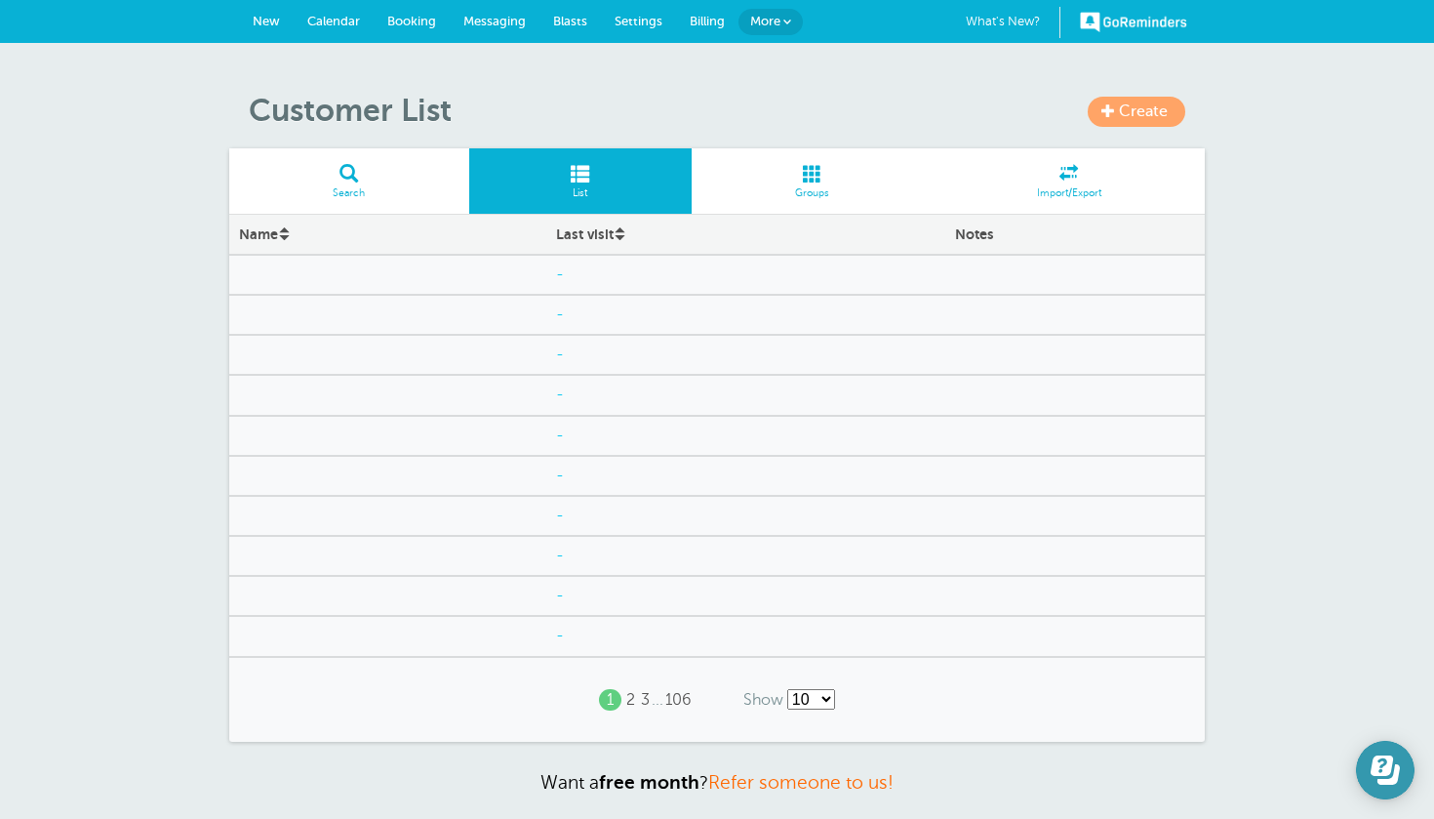
click at [1381, 764] on icon "Open Learn | Contact Us" at bounding box center [1382, 765] width 22 height 20
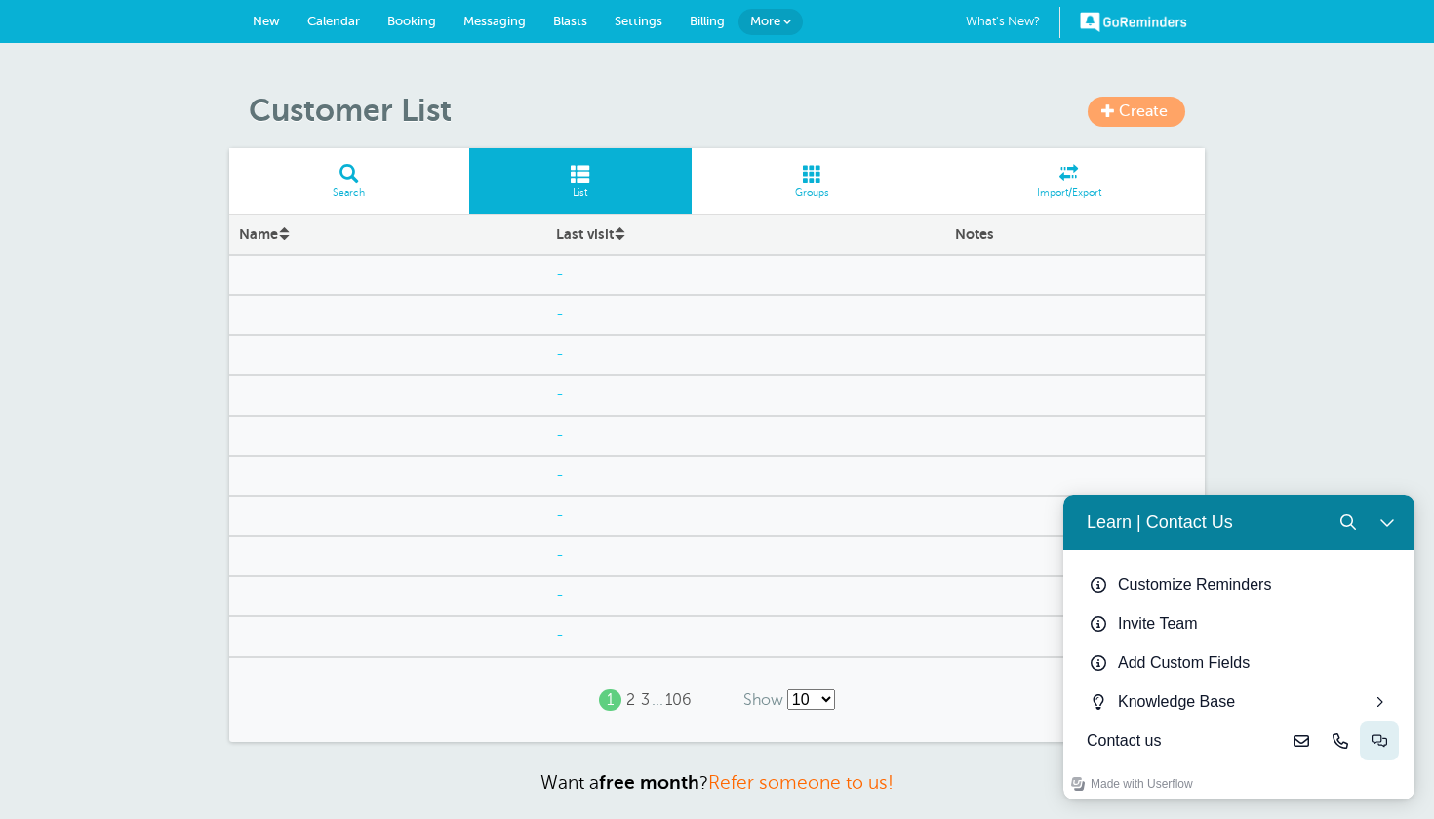
click at [1378, 738] on icon "Live-chat" at bounding box center [1380, 741] width 16 height 16
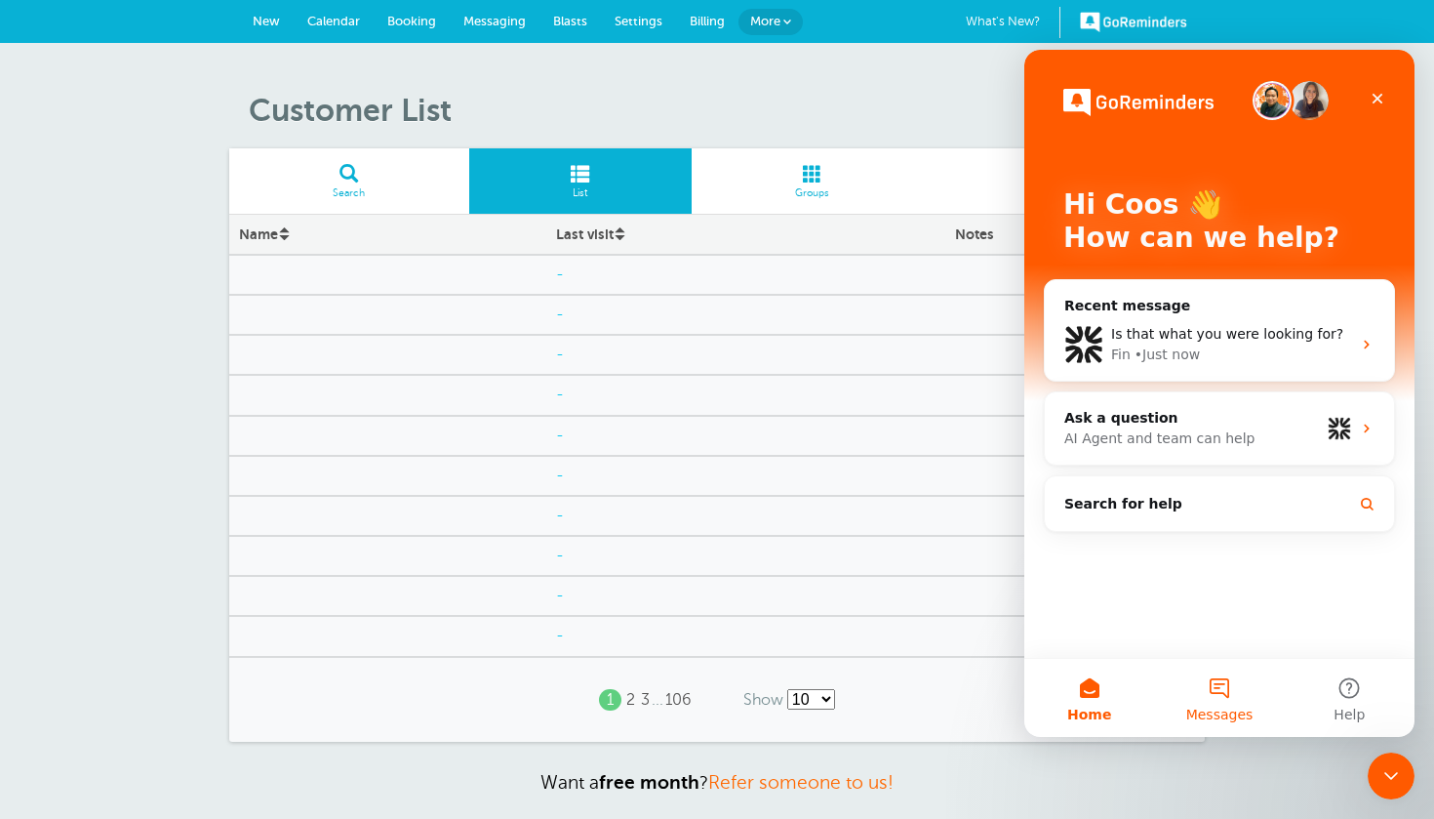
click at [1224, 679] on button "Messages" at bounding box center [1219, 698] width 130 height 78
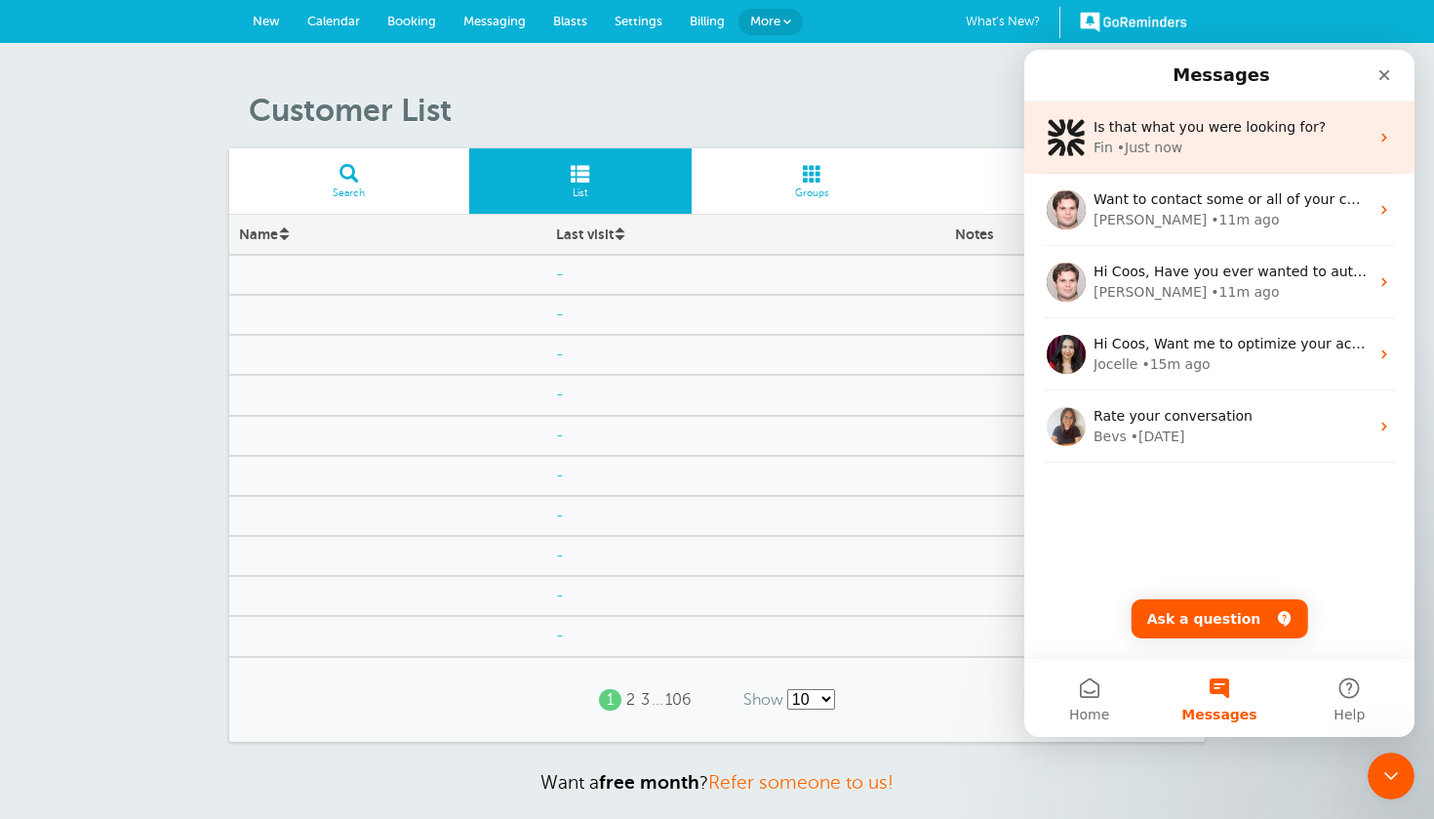
click at [1262, 144] on div "Fin • Just now" at bounding box center [1231, 148] width 275 height 20
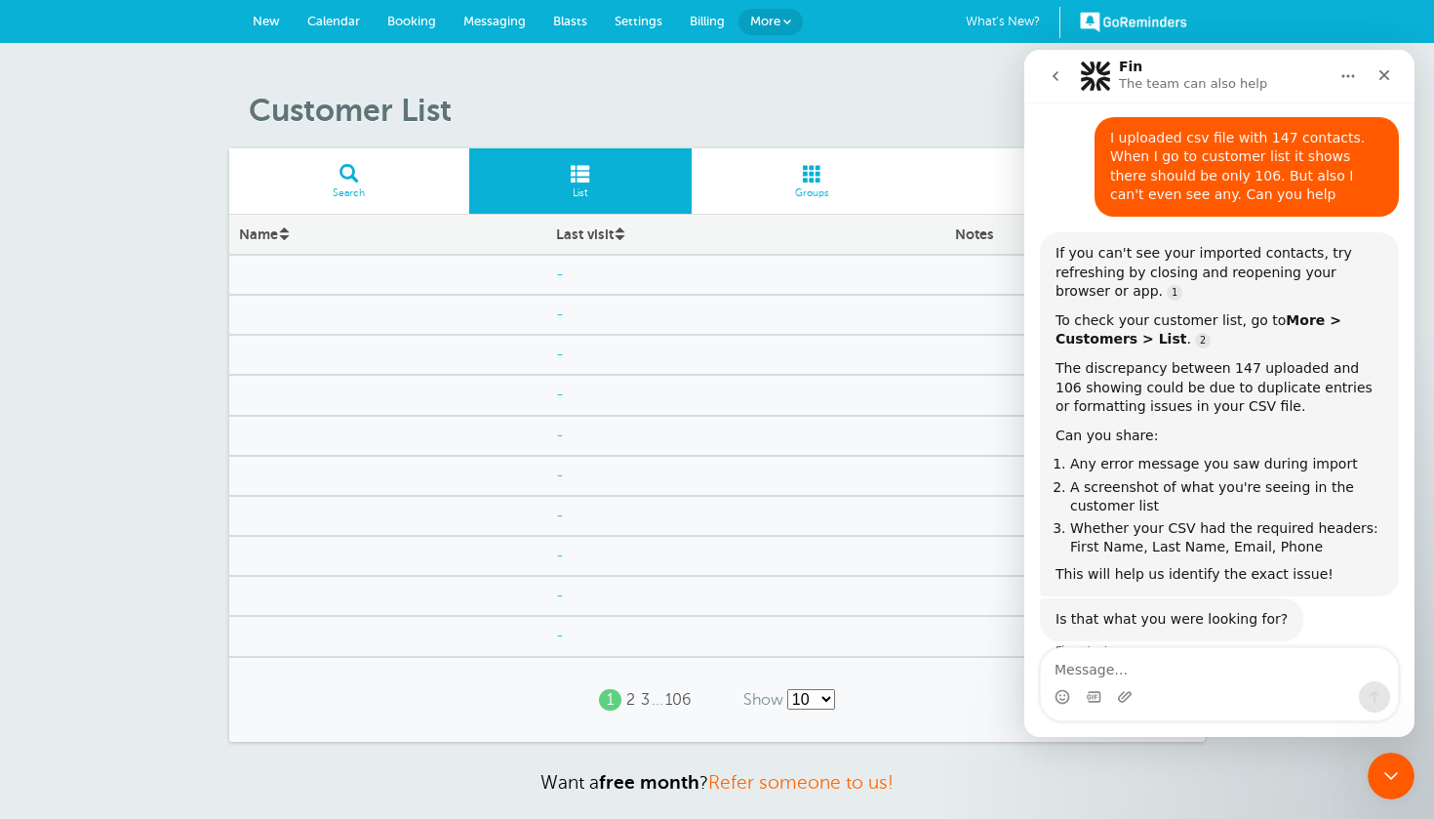
click at [1186, 677] on textarea "Message…" at bounding box center [1219, 664] width 357 height 33
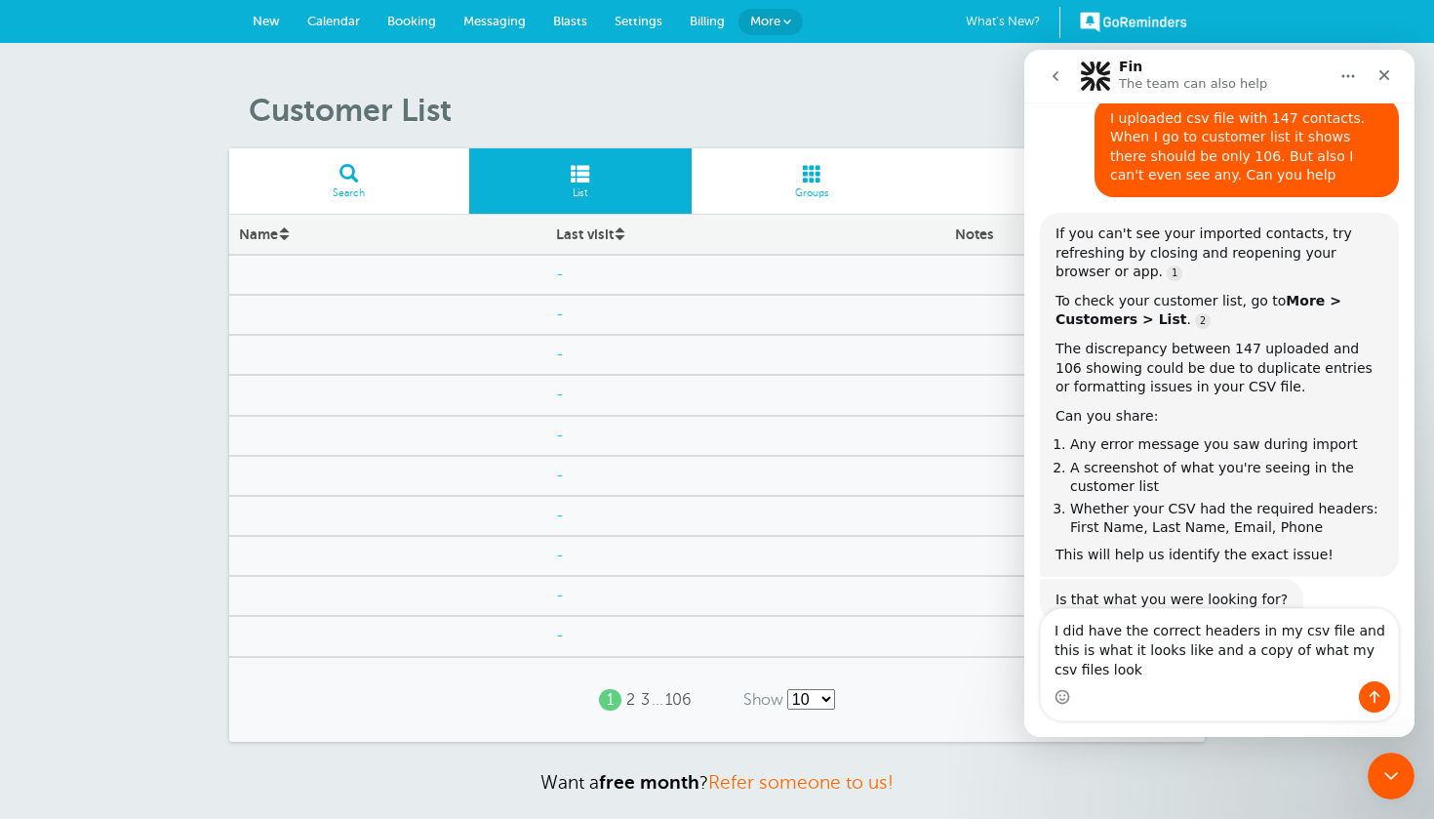
scroll to position [227, 0]
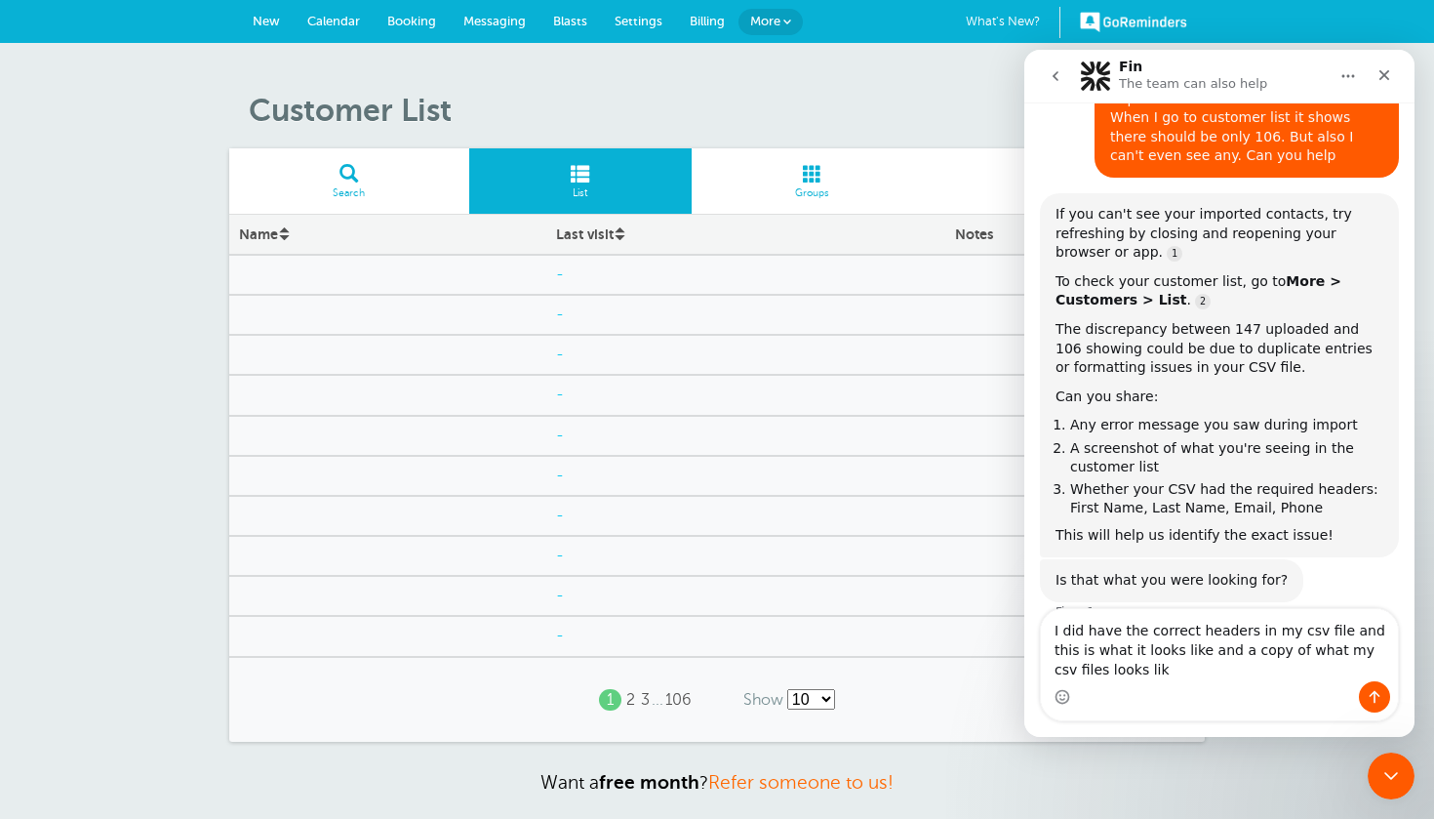
type textarea "I did have the correct headers in my csv file and this is what it looks like an…"
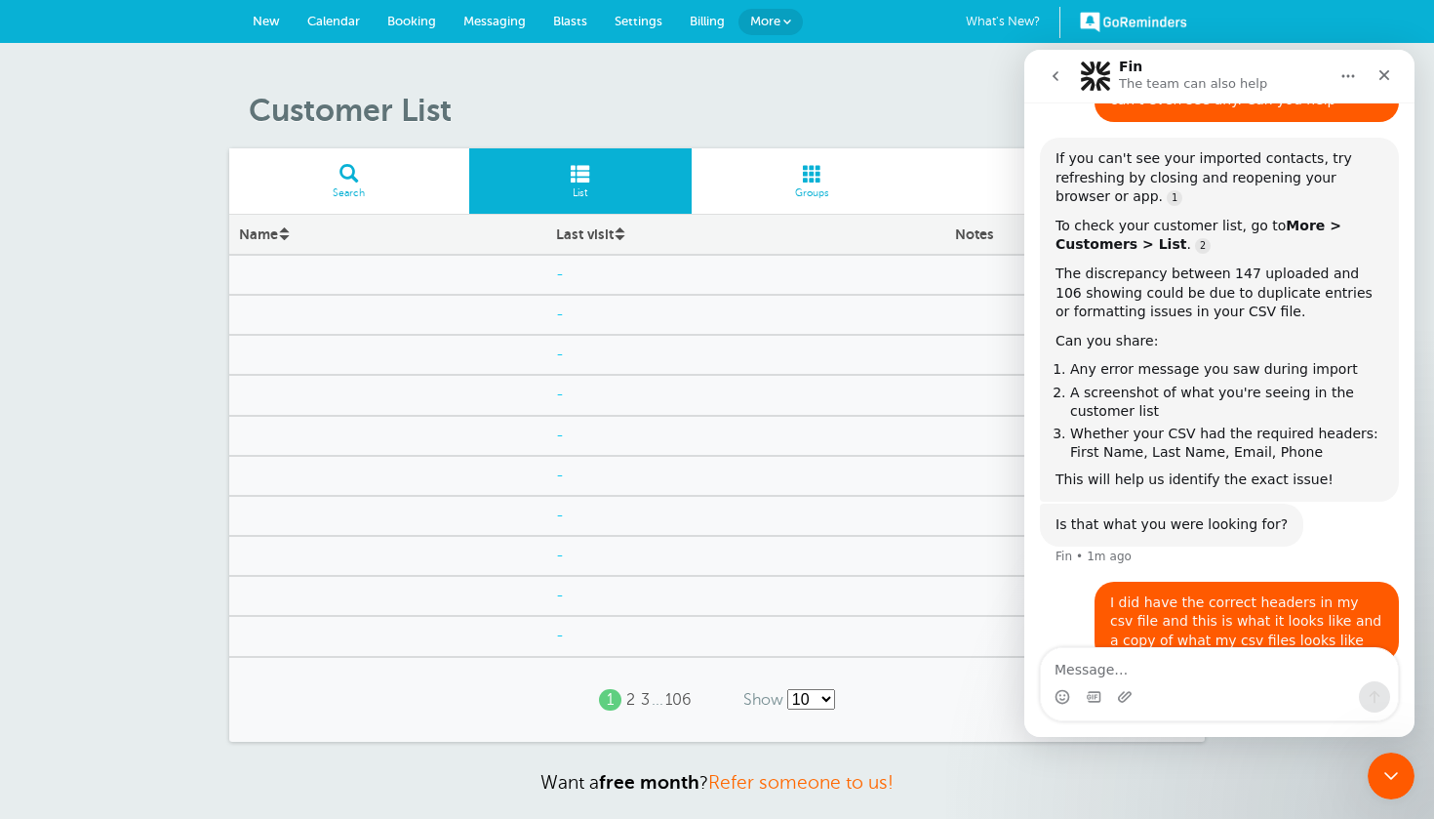
scroll to position [346, 0]
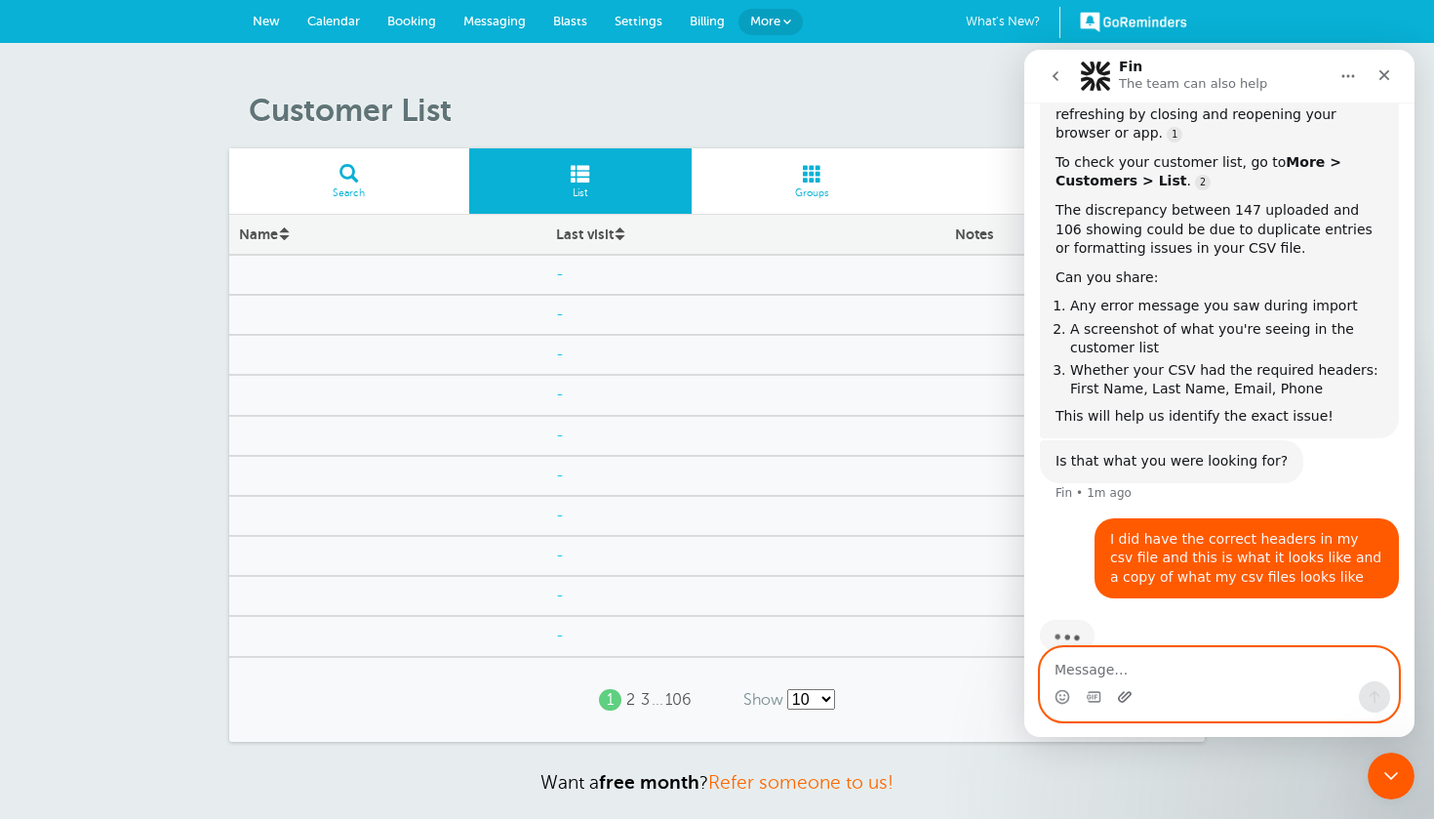
click at [1122, 699] on icon "Upload attachment" at bounding box center [1125, 697] width 16 height 16
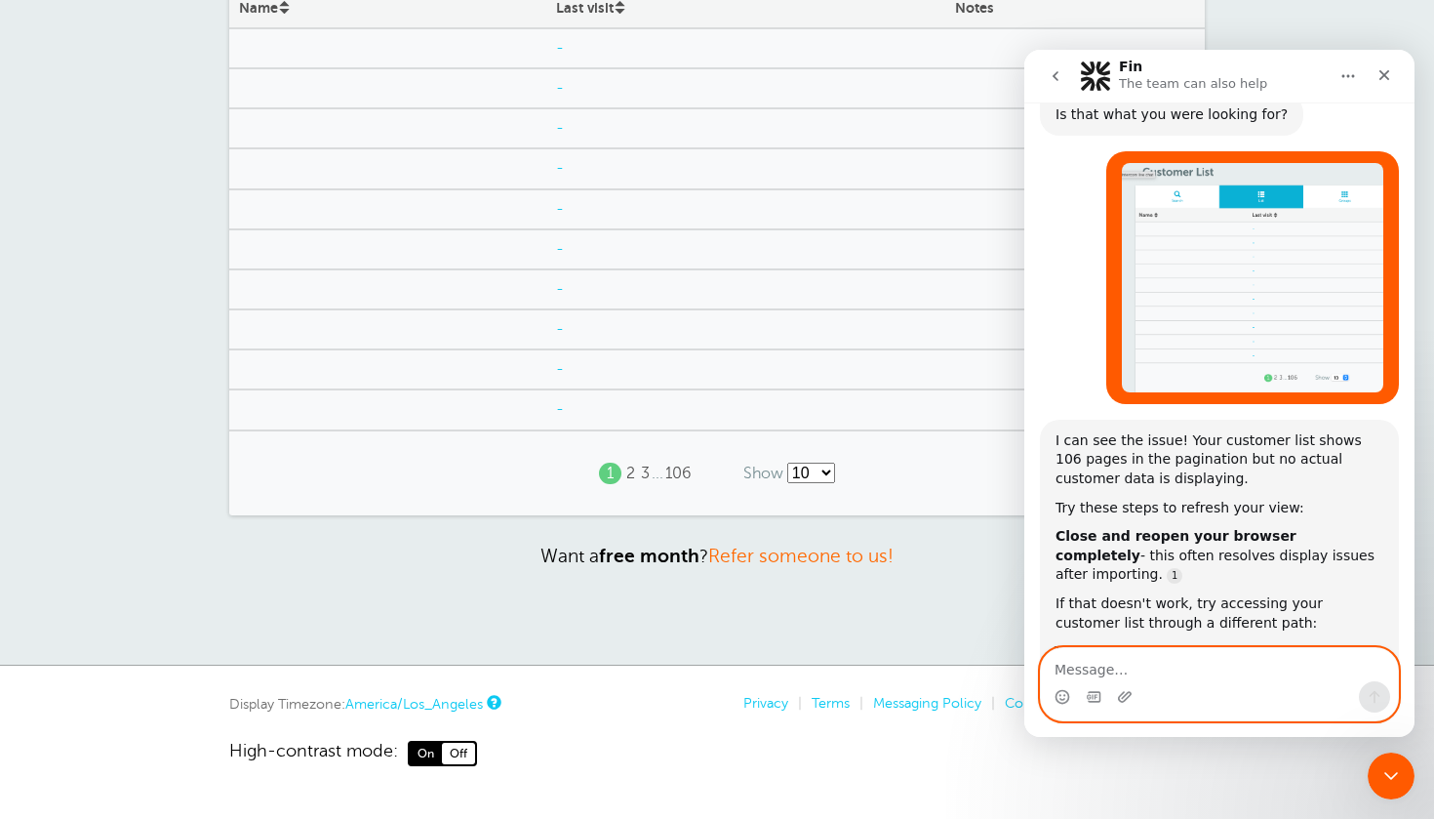
scroll to position [1395, 0]
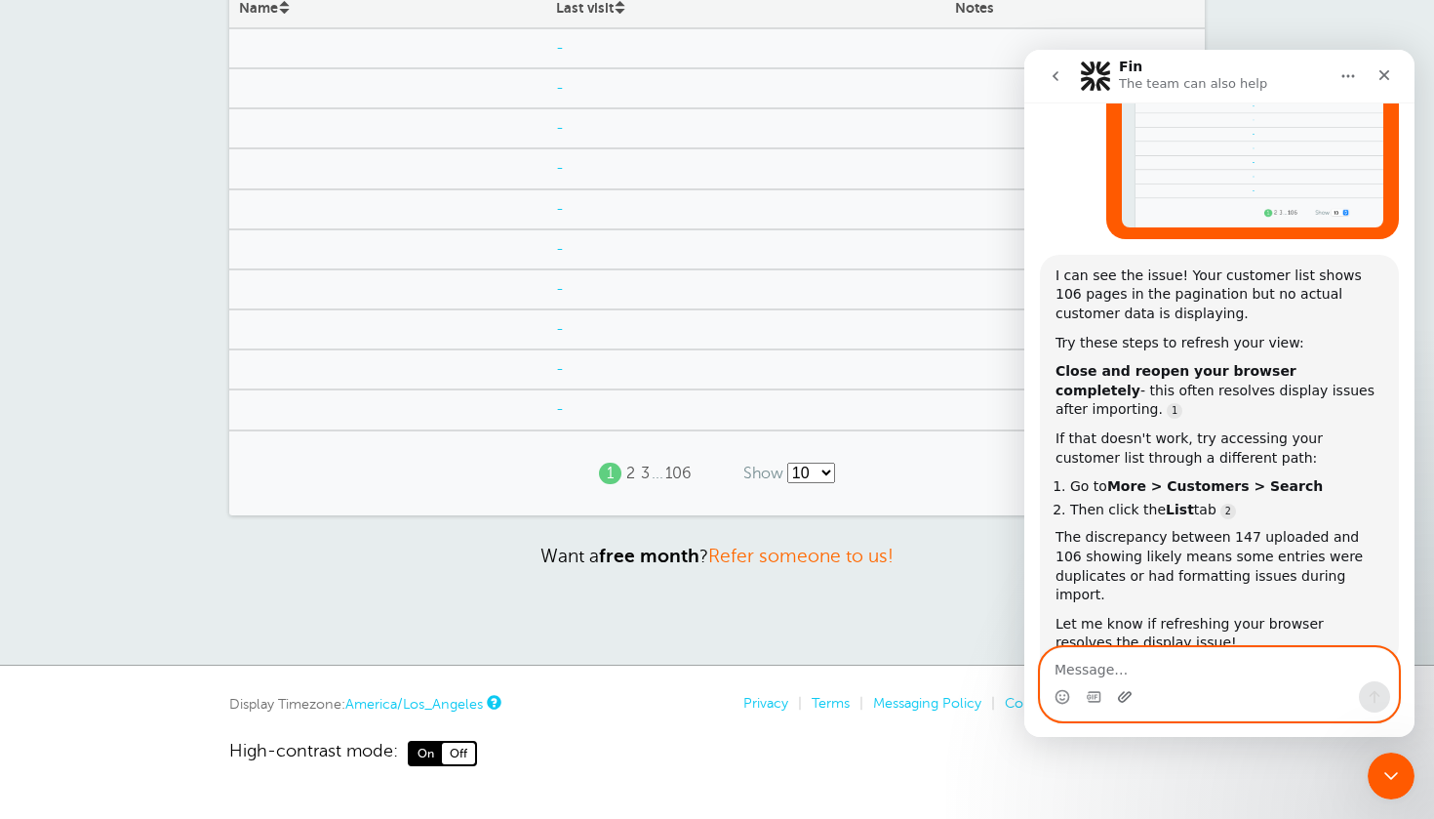
click at [1125, 692] on icon "Upload attachment" at bounding box center [1125, 697] width 16 height 16
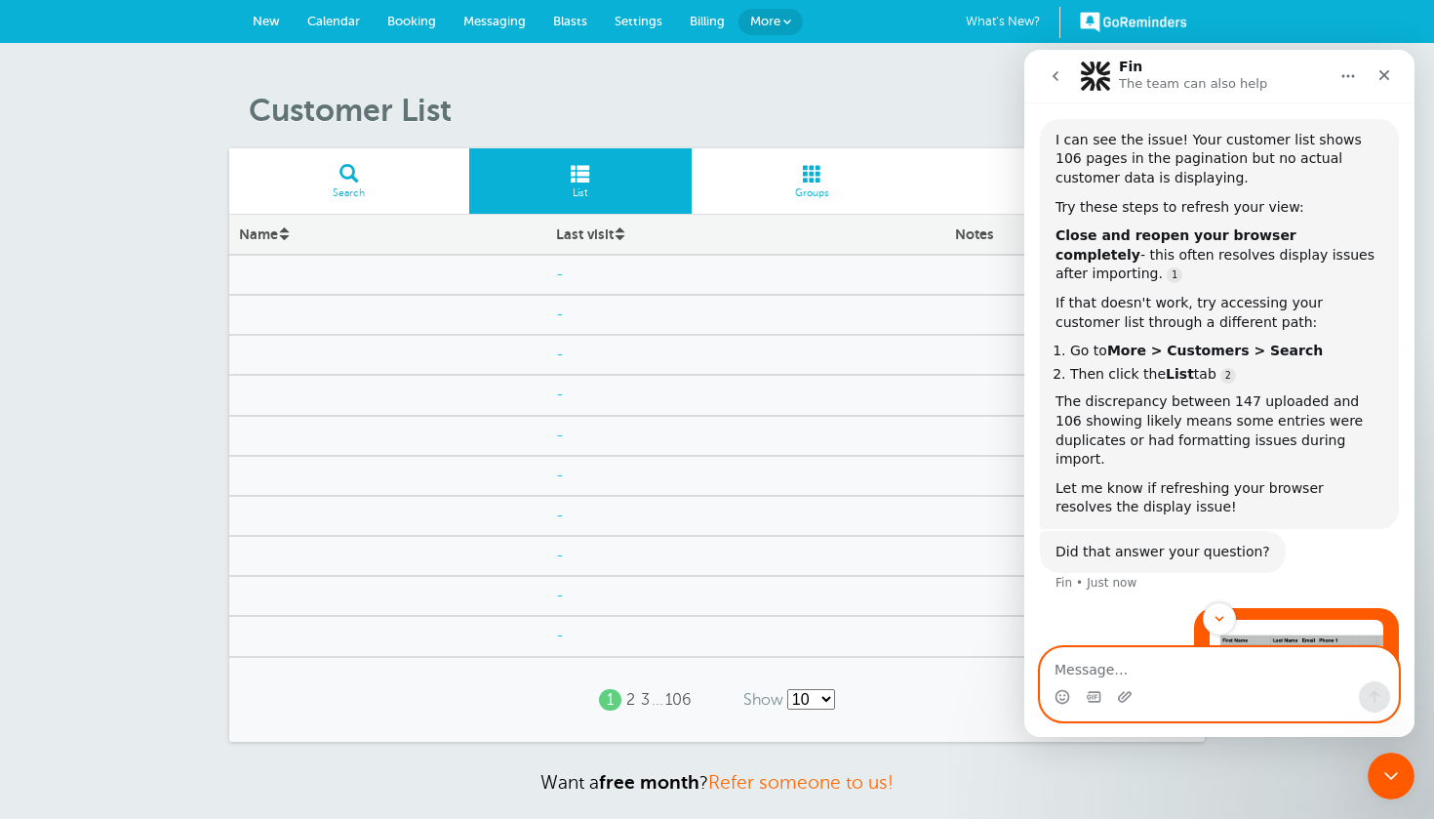
scroll to position [1541, 0]
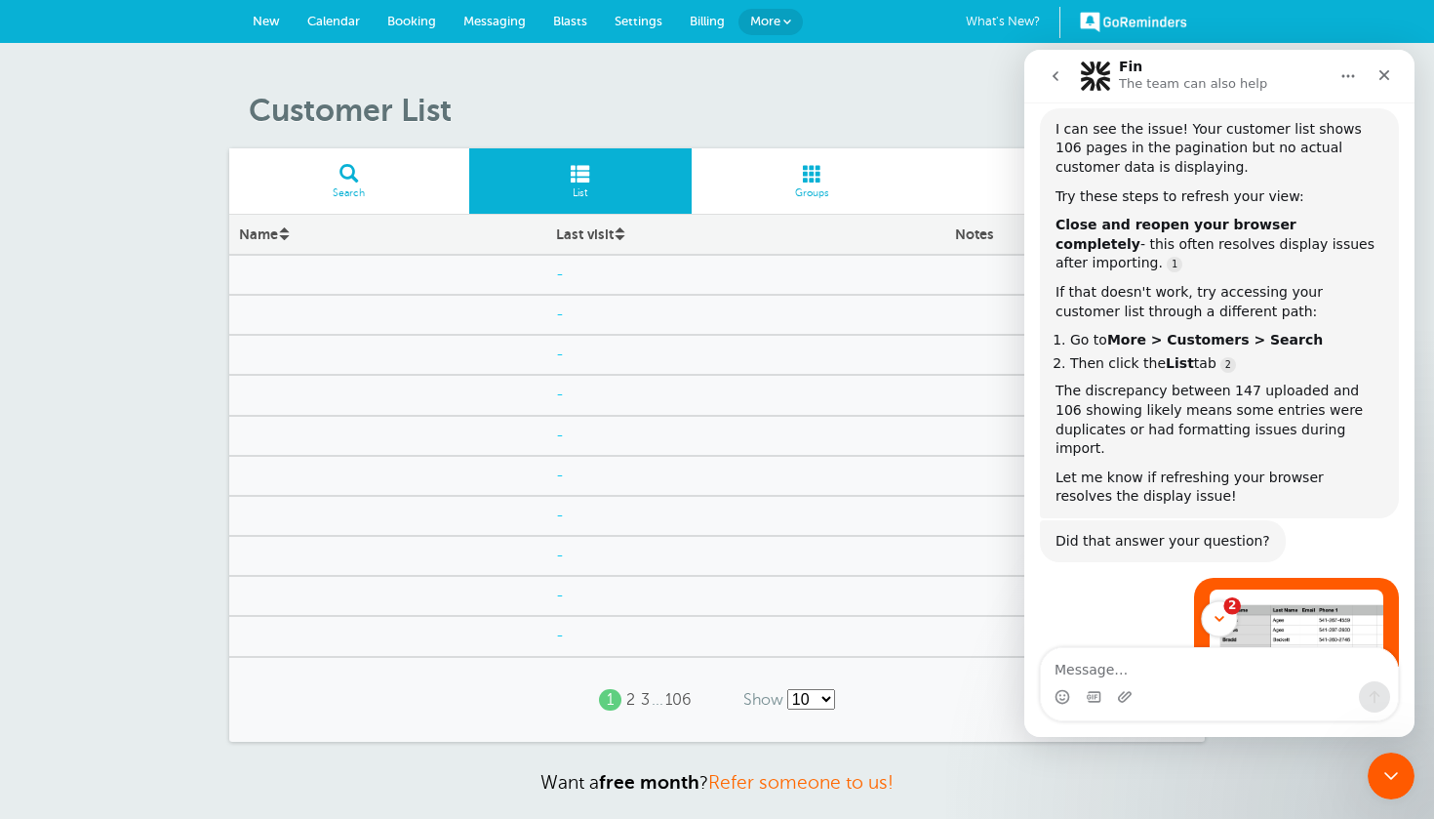
click at [1232, 619] on button "2" at bounding box center [1219, 618] width 36 height 36
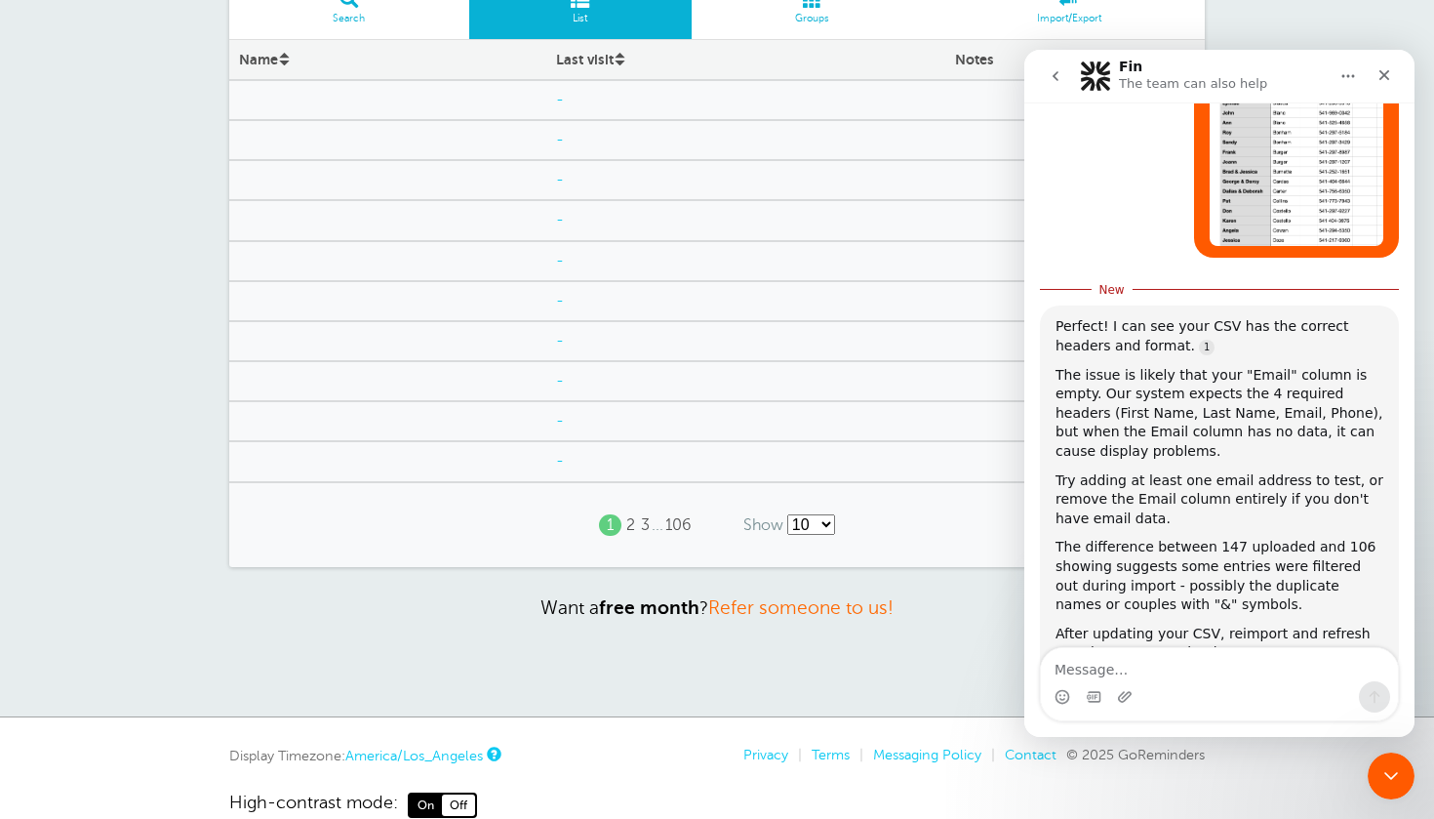
scroll to position [211, 0]
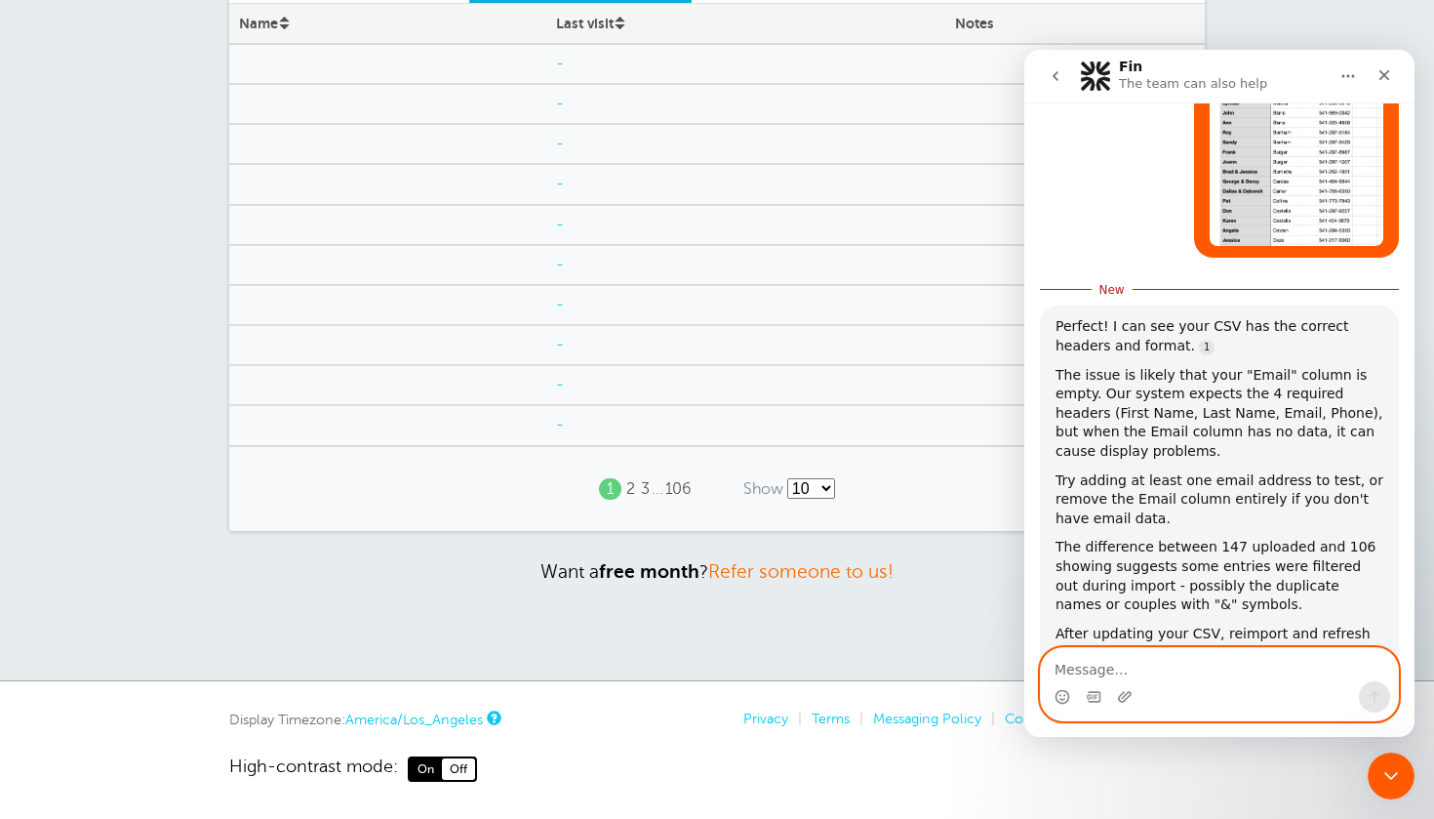
click at [1174, 653] on textarea "Message…" at bounding box center [1219, 664] width 357 height 33
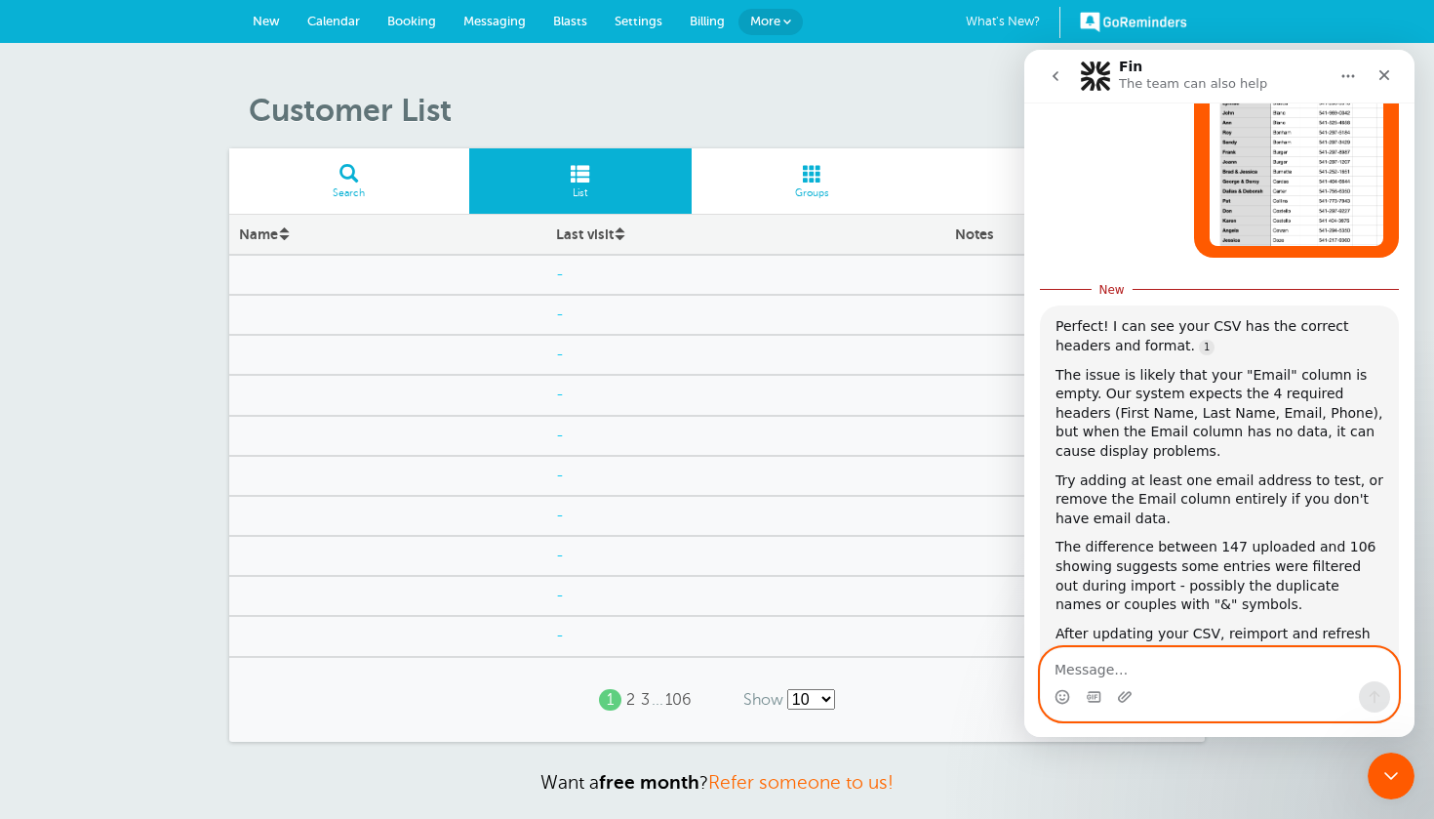
scroll to position [0, 0]
click at [828, 179] on span at bounding box center [813, 173] width 242 height 19
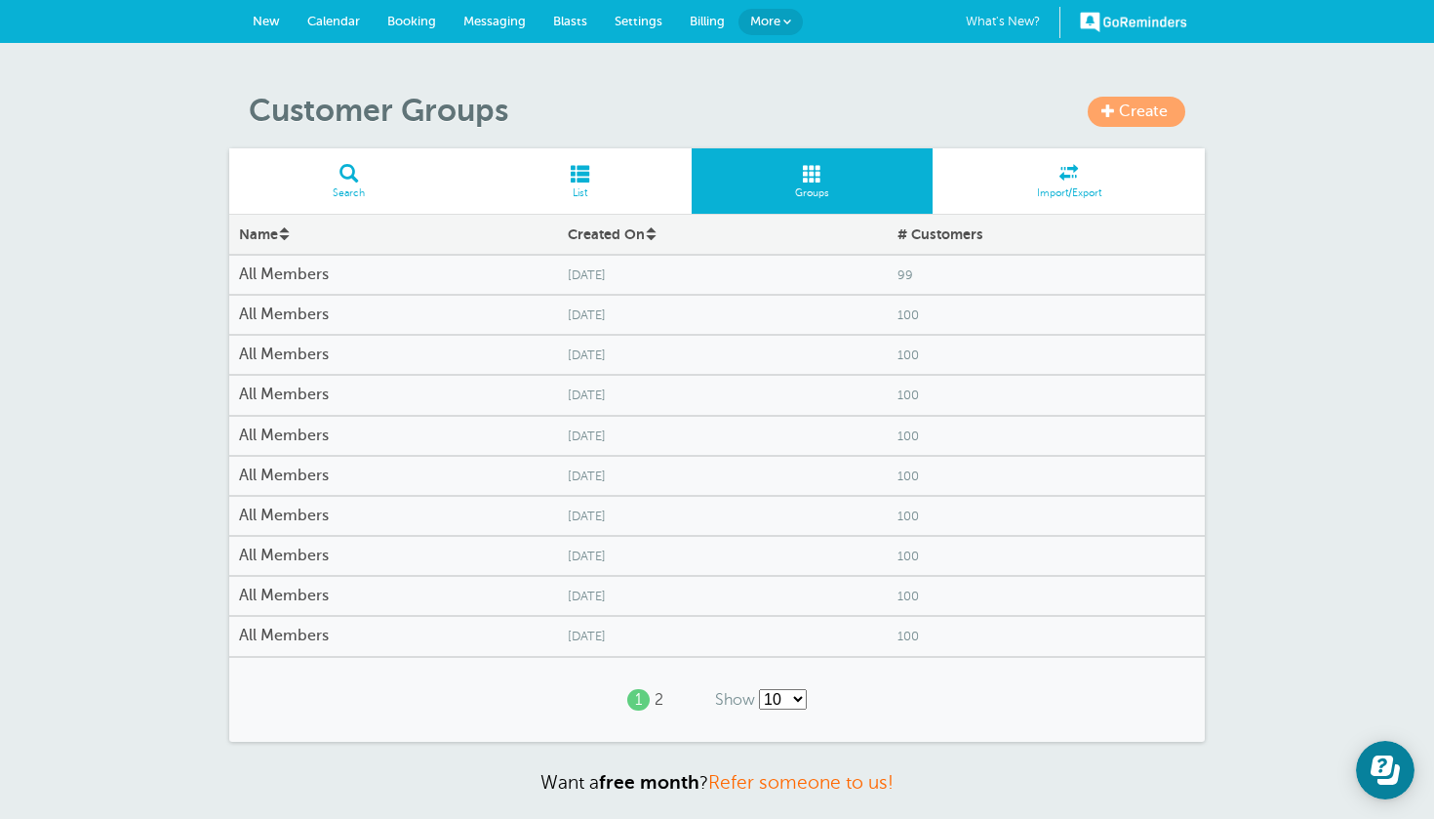
click at [655, 697] on link "2" at bounding box center [659, 700] width 9 height 19
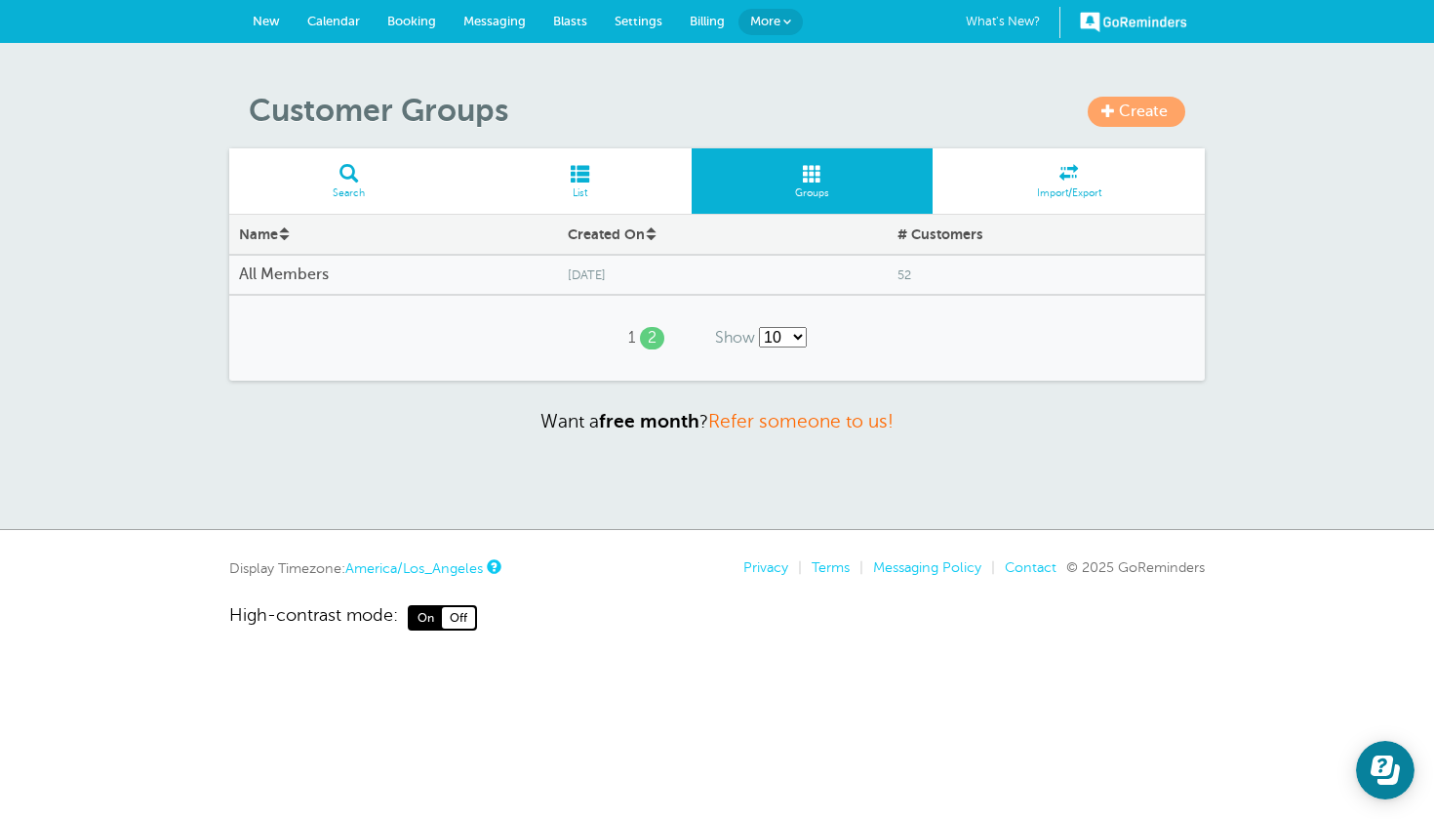
click at [628, 334] on link "1" at bounding box center [631, 338] width 7 height 19
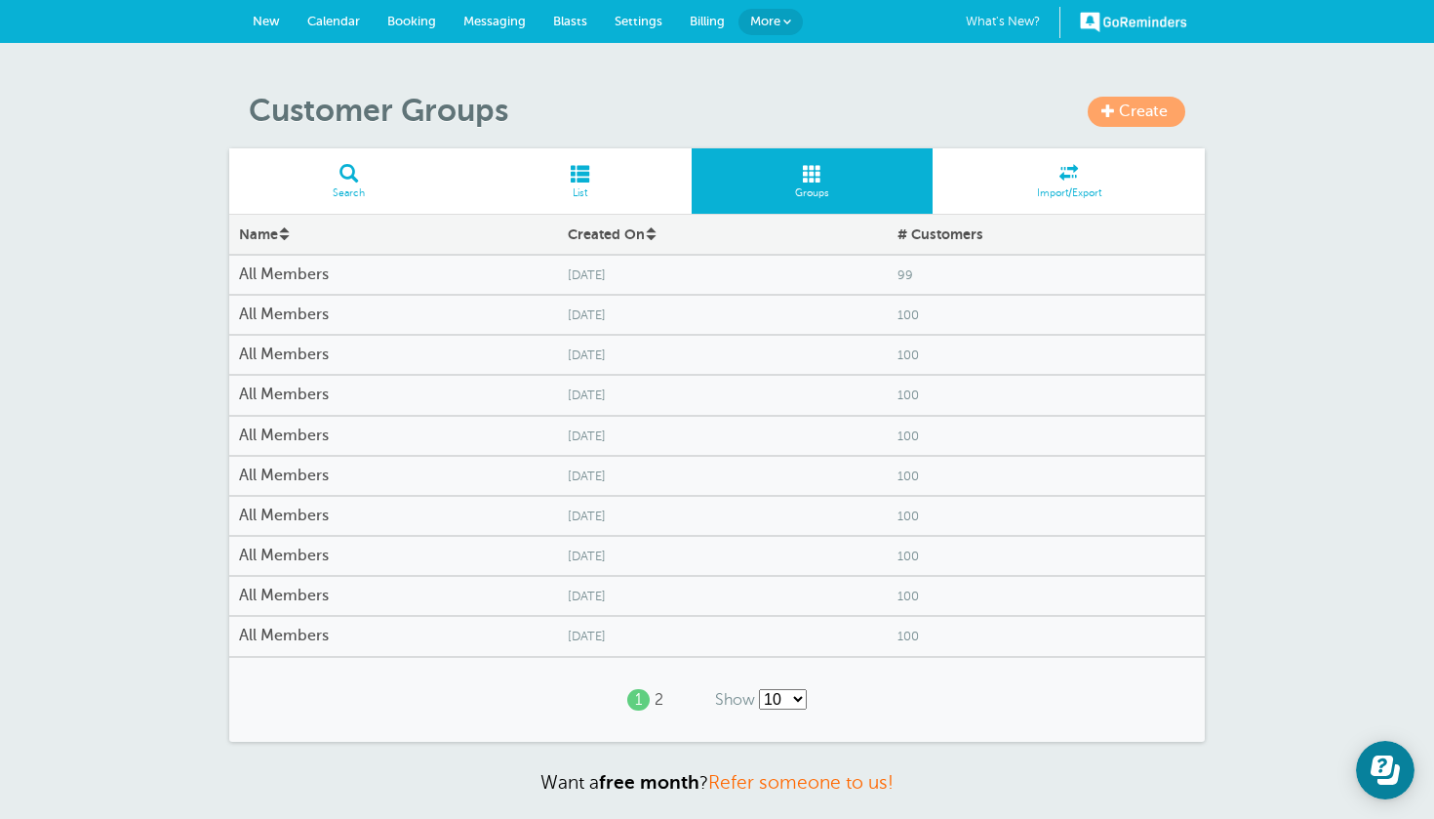
click at [655, 691] on link "2" at bounding box center [659, 700] width 9 height 19
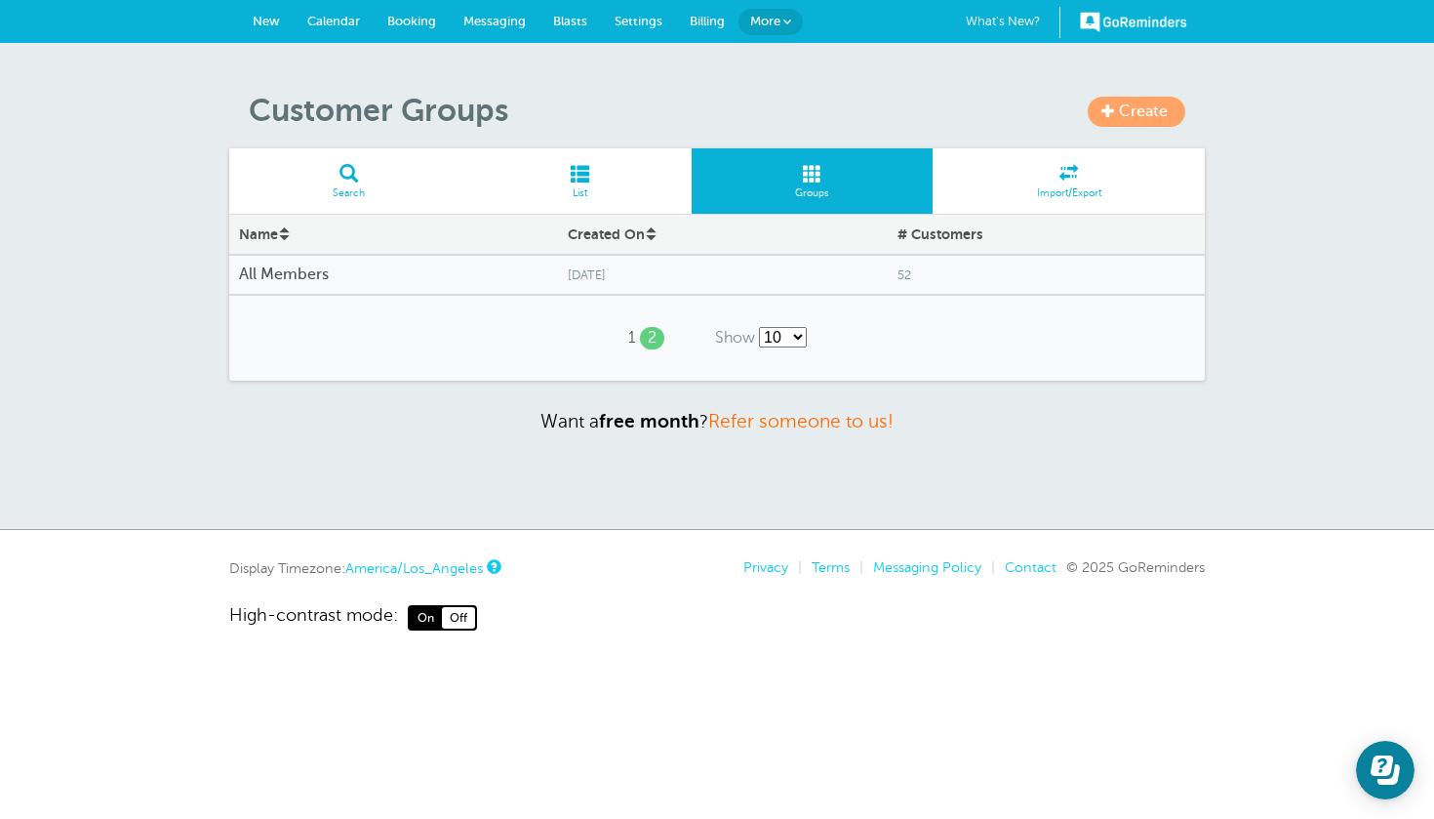
select select "/a/customer/group/list-rows/name-asc/0/25"
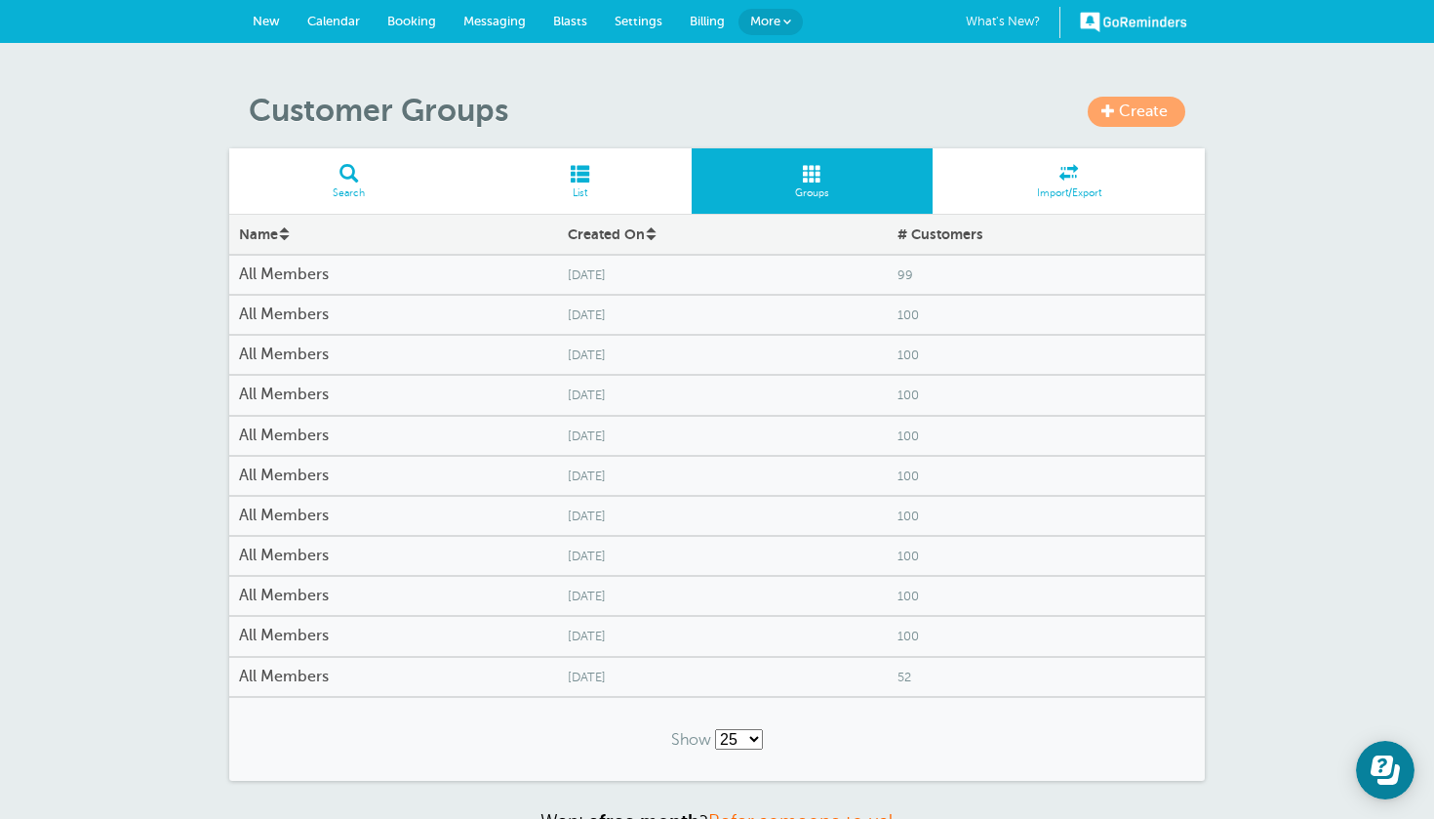
click at [1088, 180] on span at bounding box center [1069, 173] width 272 height 19
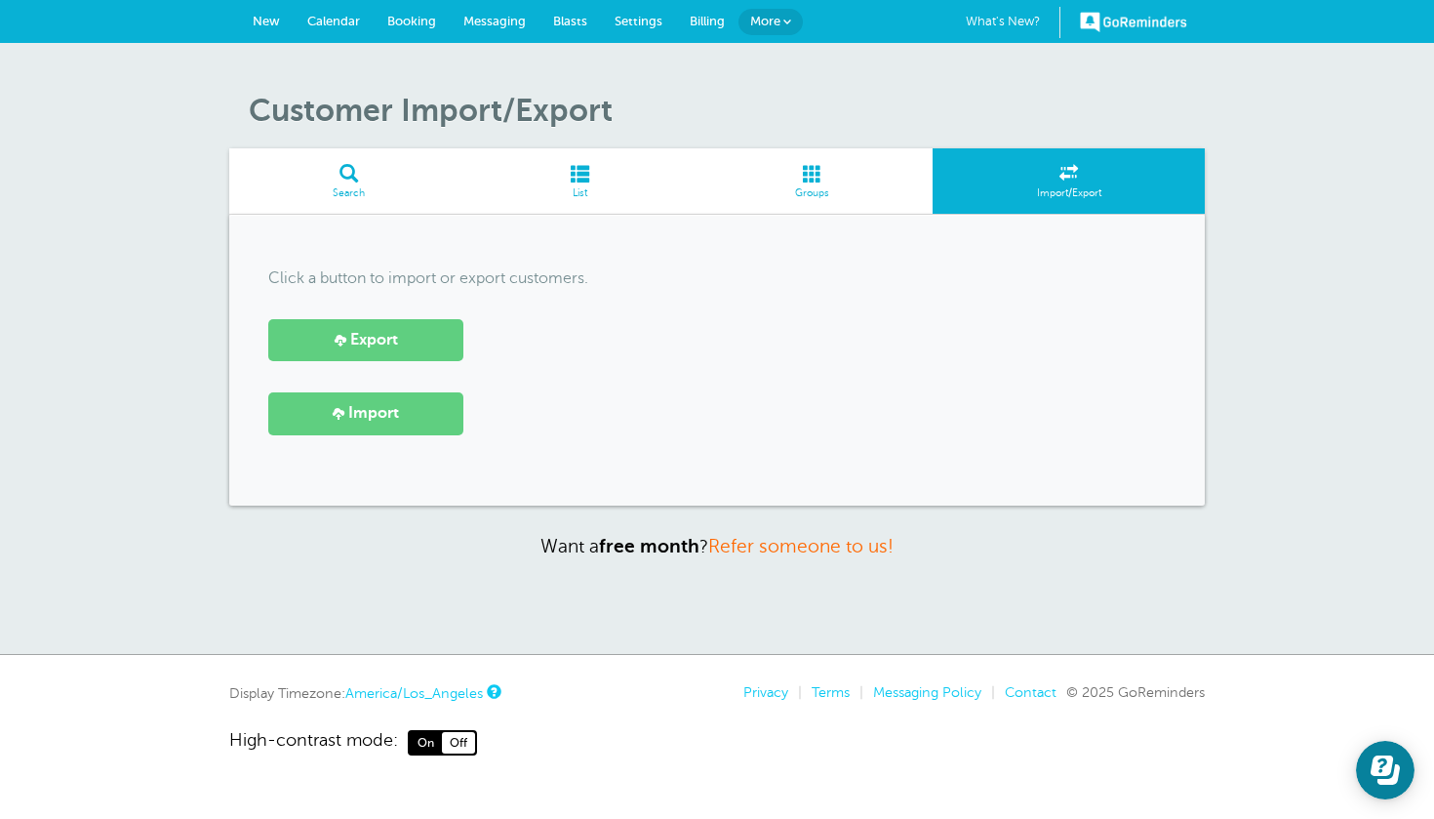
click at [415, 417] on link "Import" at bounding box center [365, 413] width 195 height 42
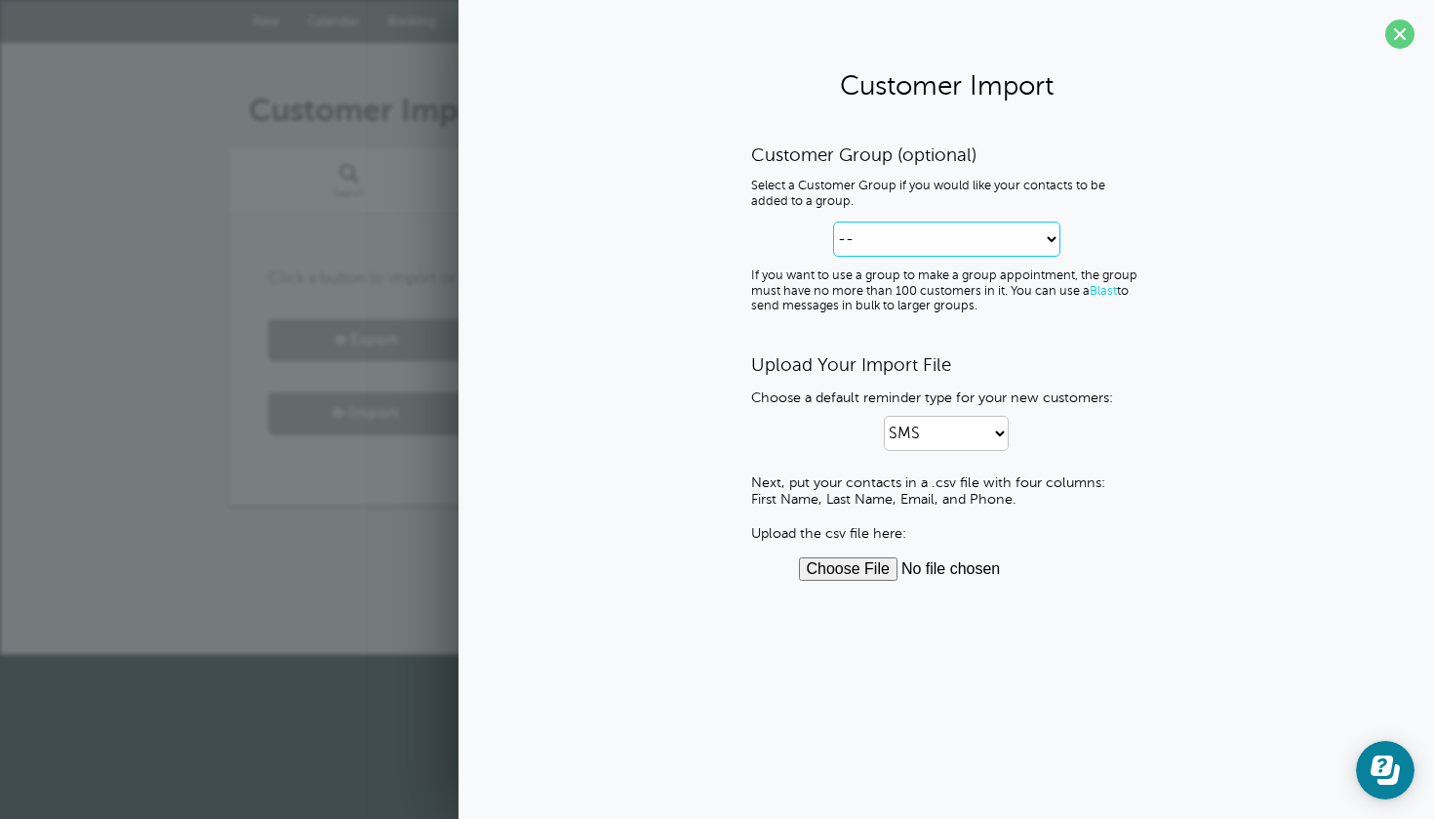
select select "--create-new-group--"
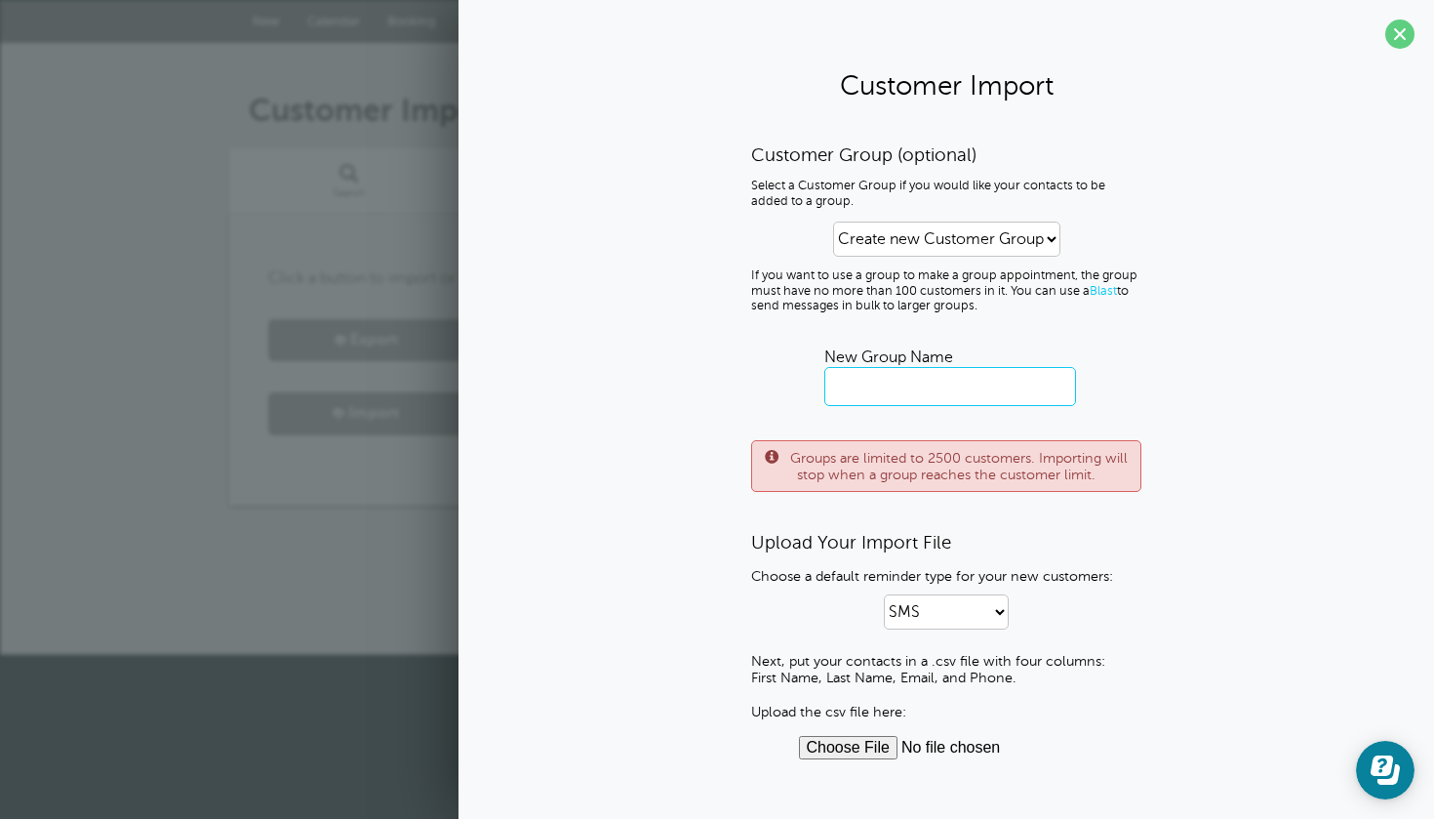
click at [958, 379] on input "text" at bounding box center [950, 386] width 252 height 39
type input "Try 2 of import"
click at [876, 736] on input "file" at bounding box center [947, 747] width 296 height 23
click at [862, 746] on input "file" at bounding box center [947, 747] width 296 height 23
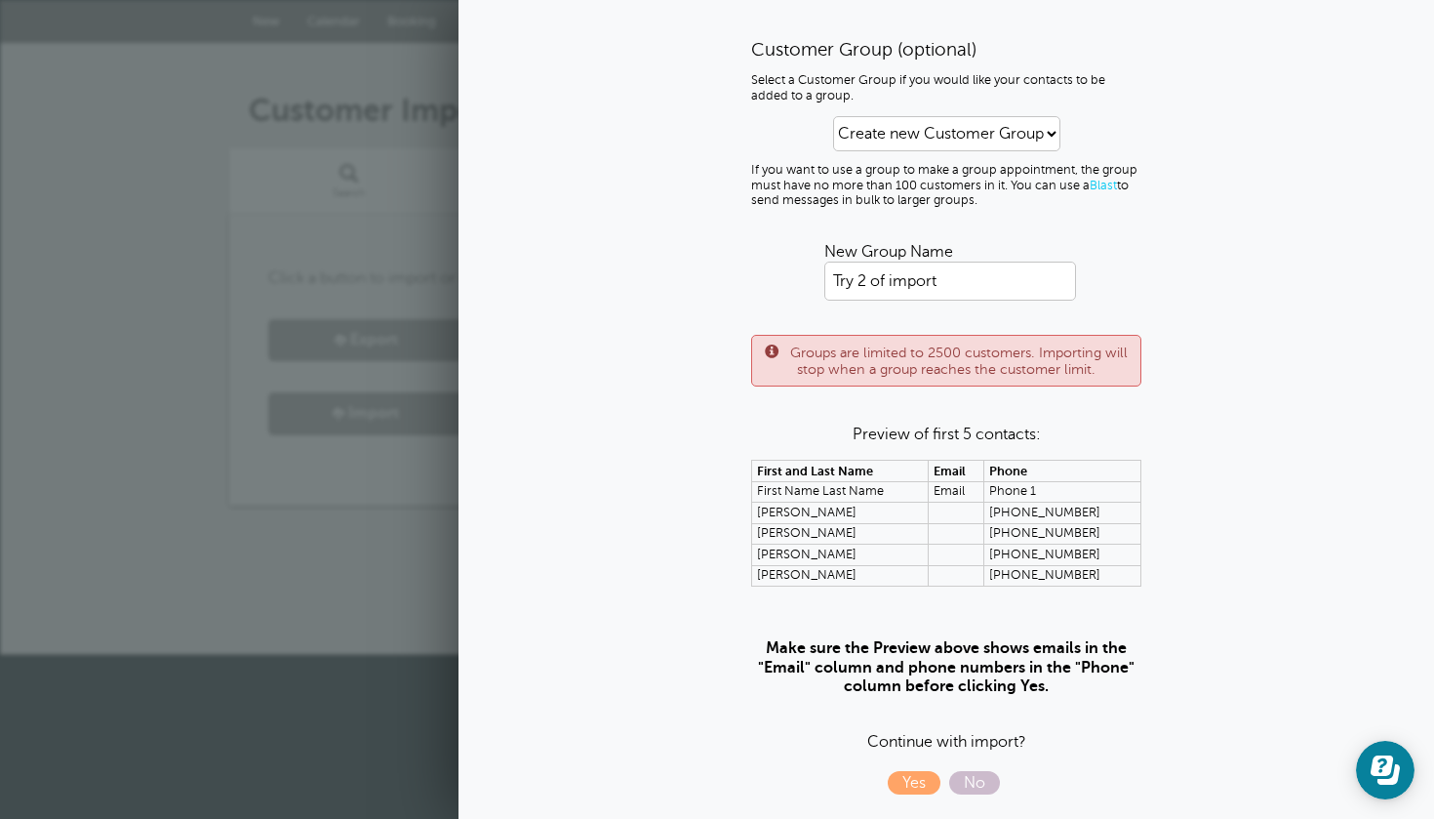
scroll to position [104, 0]
click at [900, 780] on span "Yes" at bounding box center [914, 783] width 53 height 23
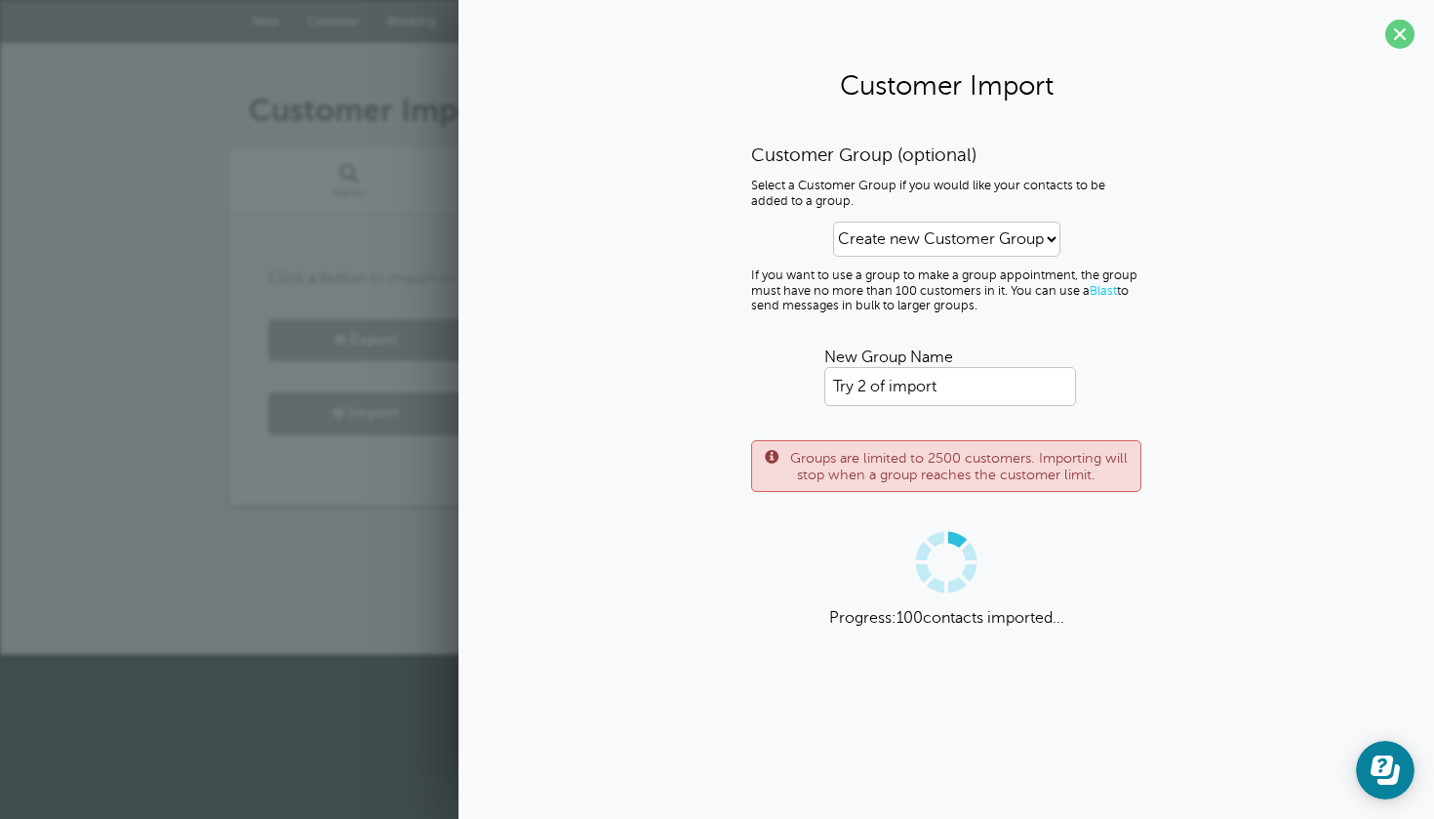
scroll to position [0, 0]
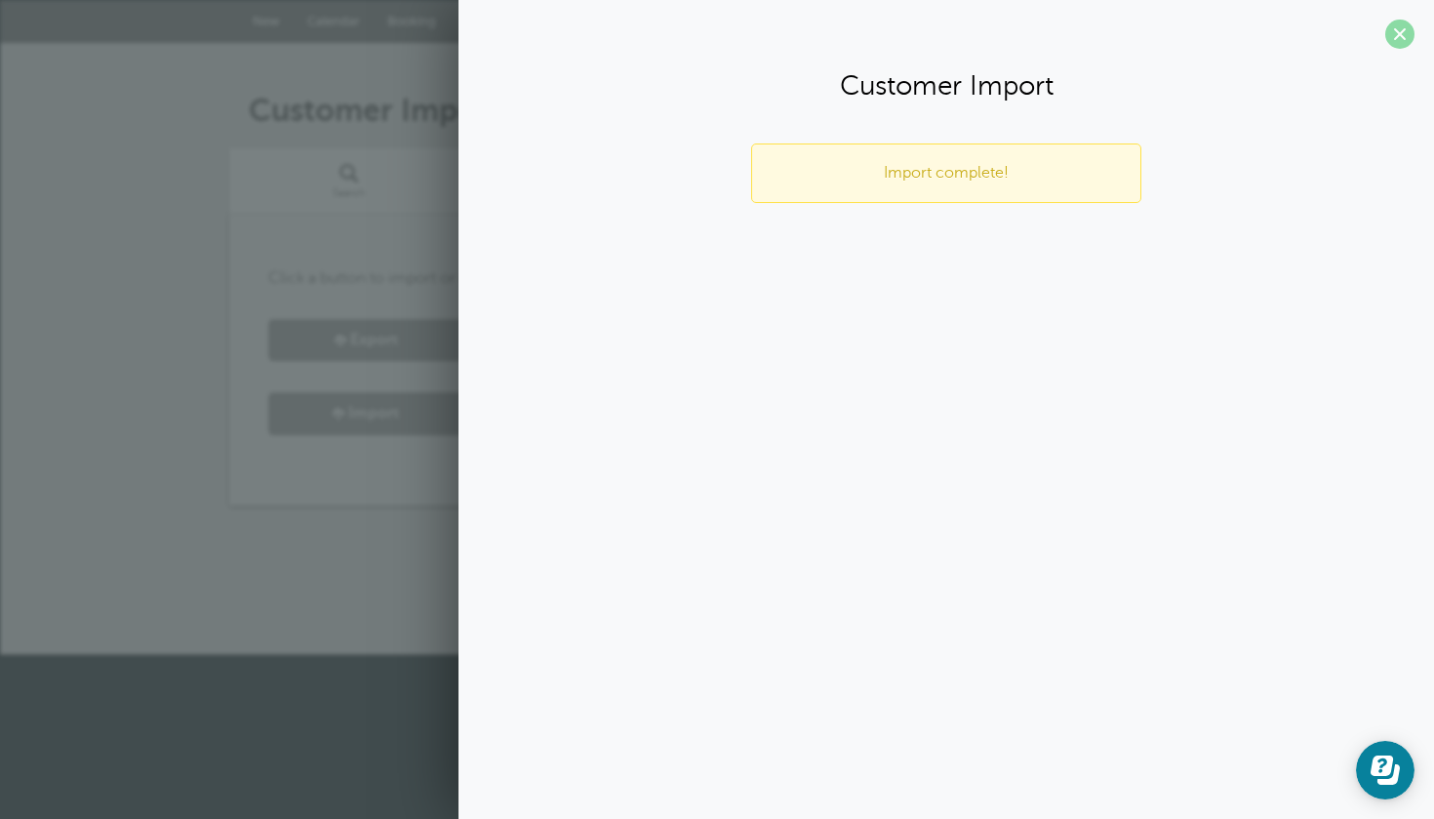
click at [1398, 27] on span at bounding box center [1399, 34] width 29 height 29
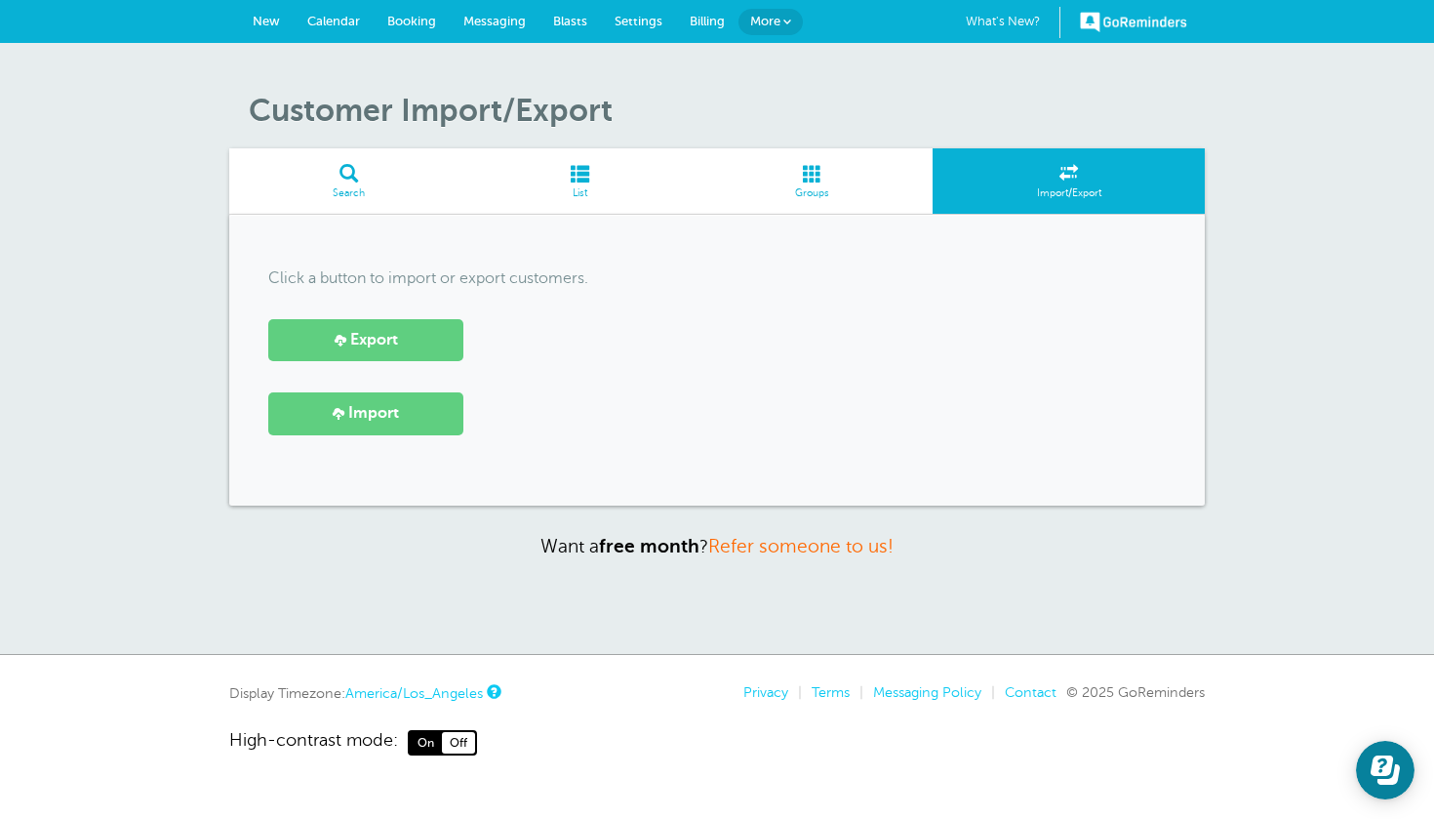
click at [604, 171] on span at bounding box center [580, 173] width 222 height 19
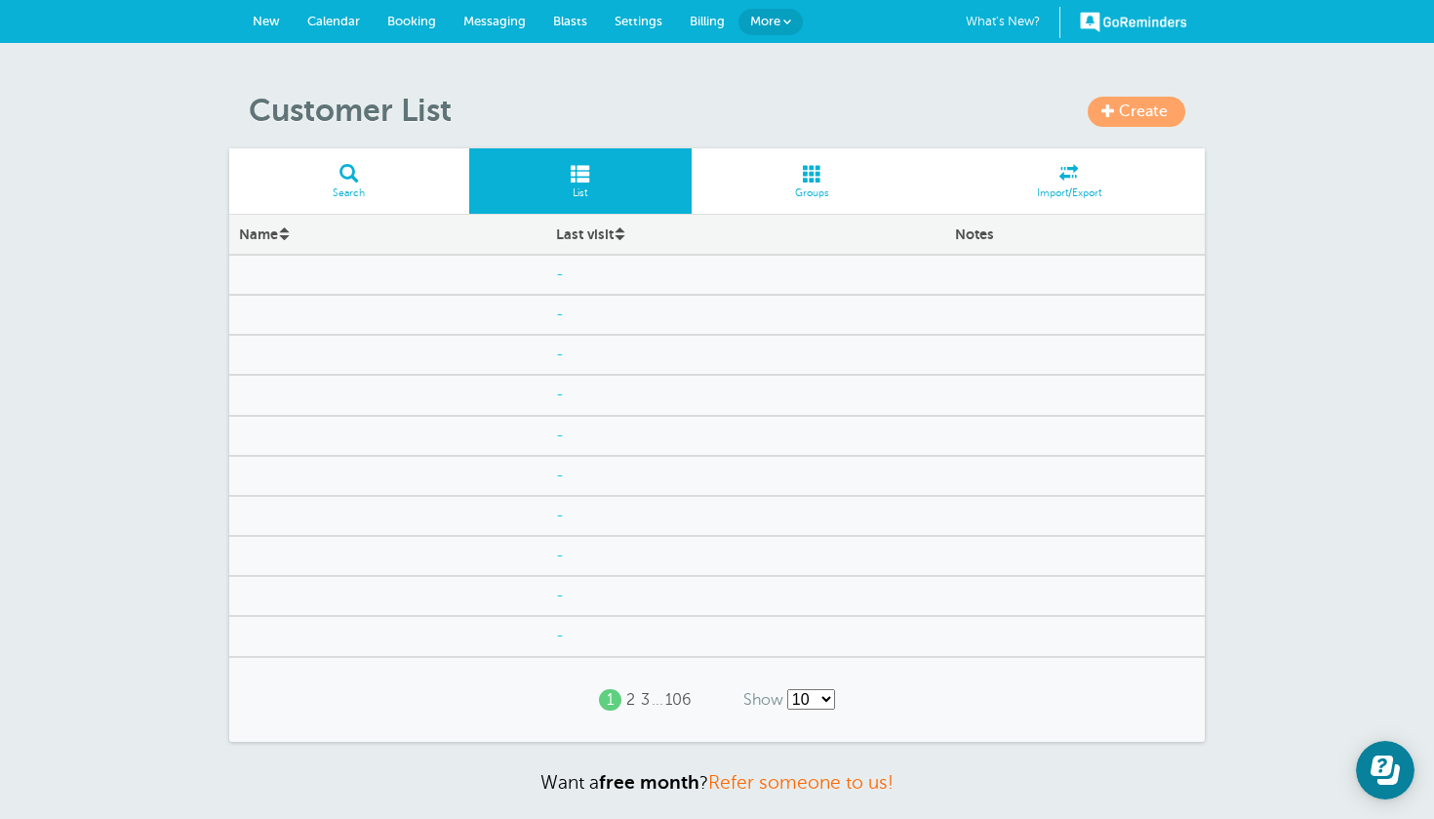
click at [835, 188] on span "Groups" at bounding box center [812, 193] width 222 height 12
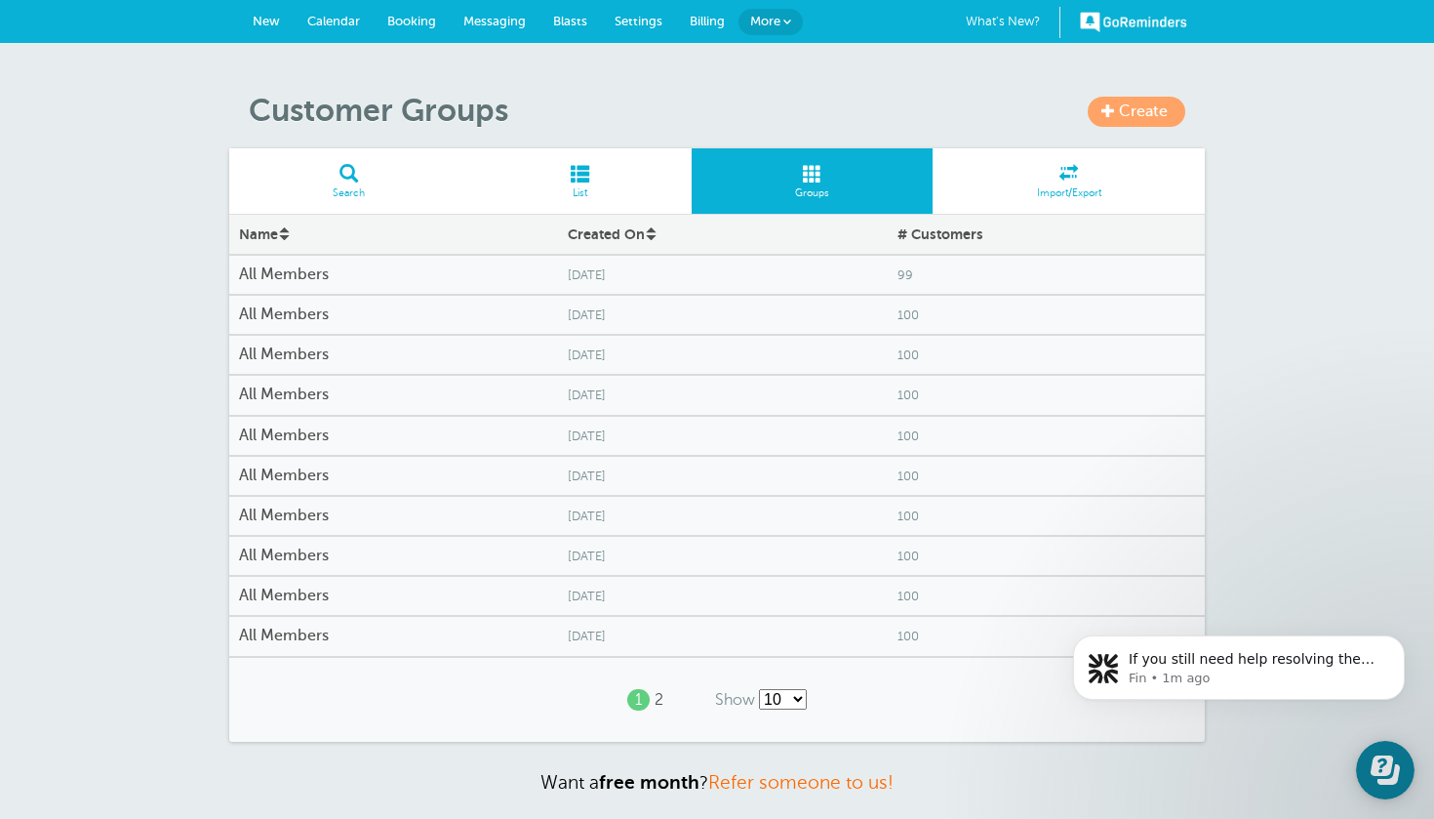
click at [656, 692] on link "2" at bounding box center [659, 700] width 9 height 19
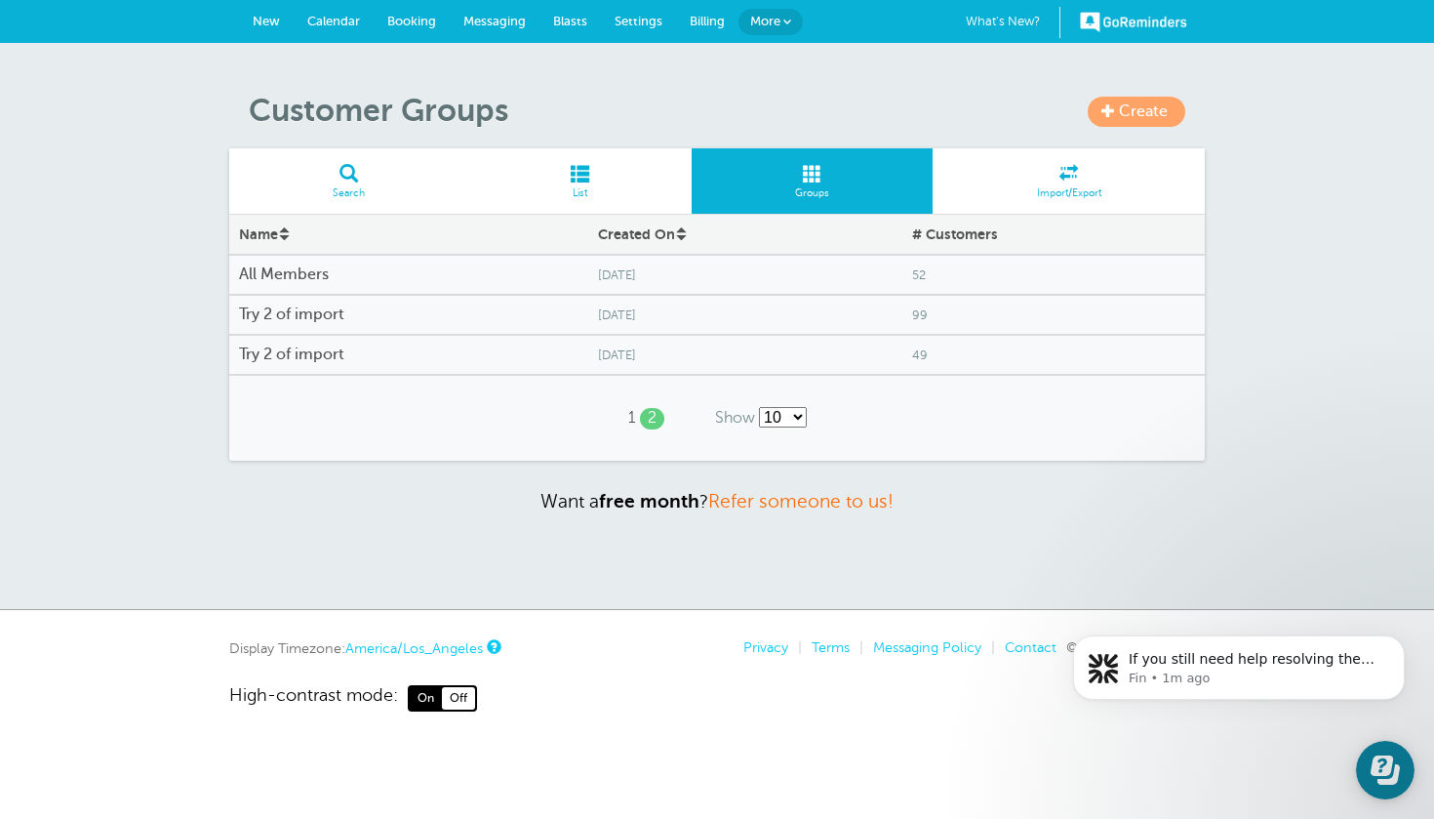
click at [585, 174] on span at bounding box center [580, 173] width 222 height 19
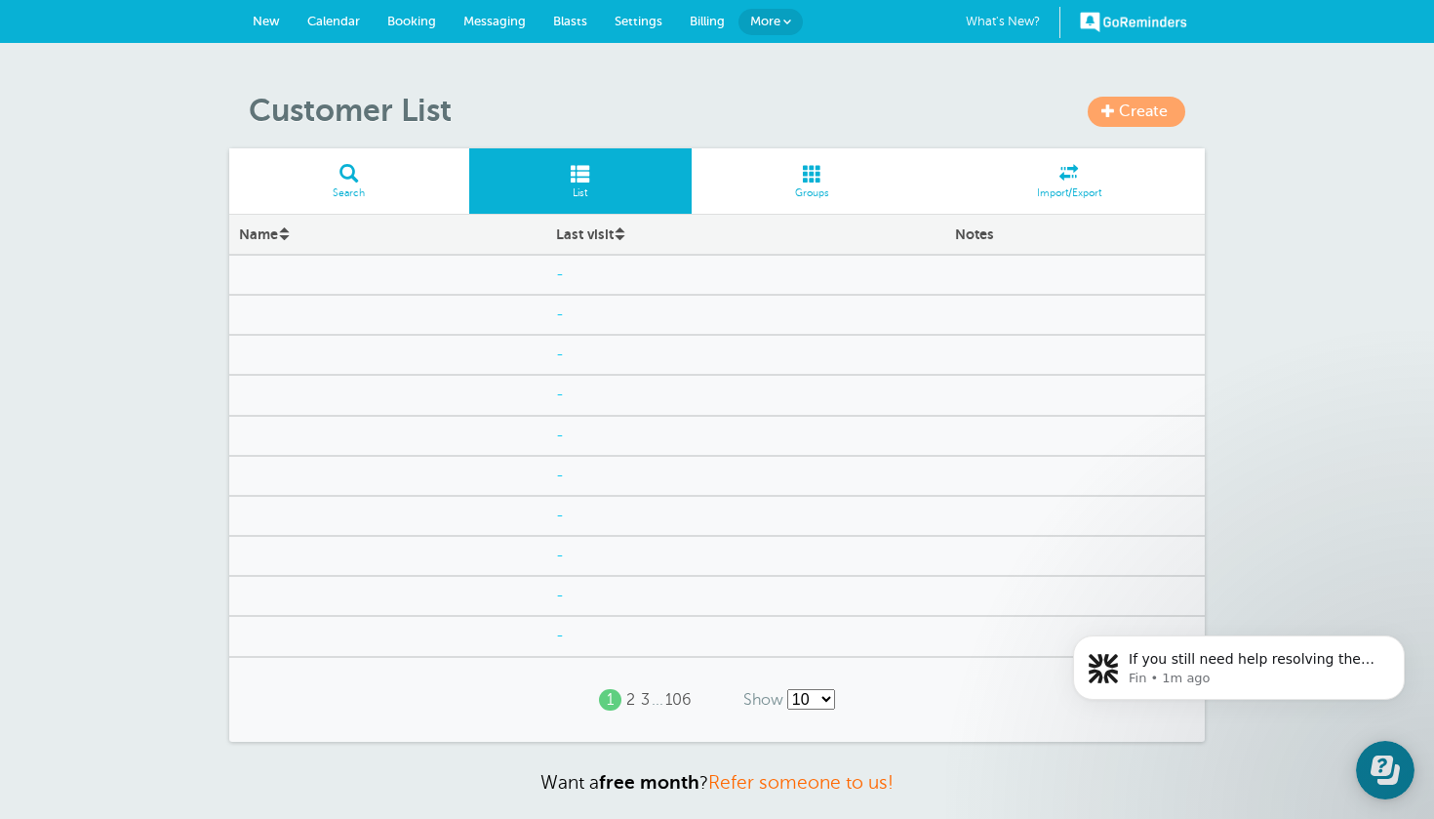
select select "/a/customer/list-rows/name-asc/0/100"
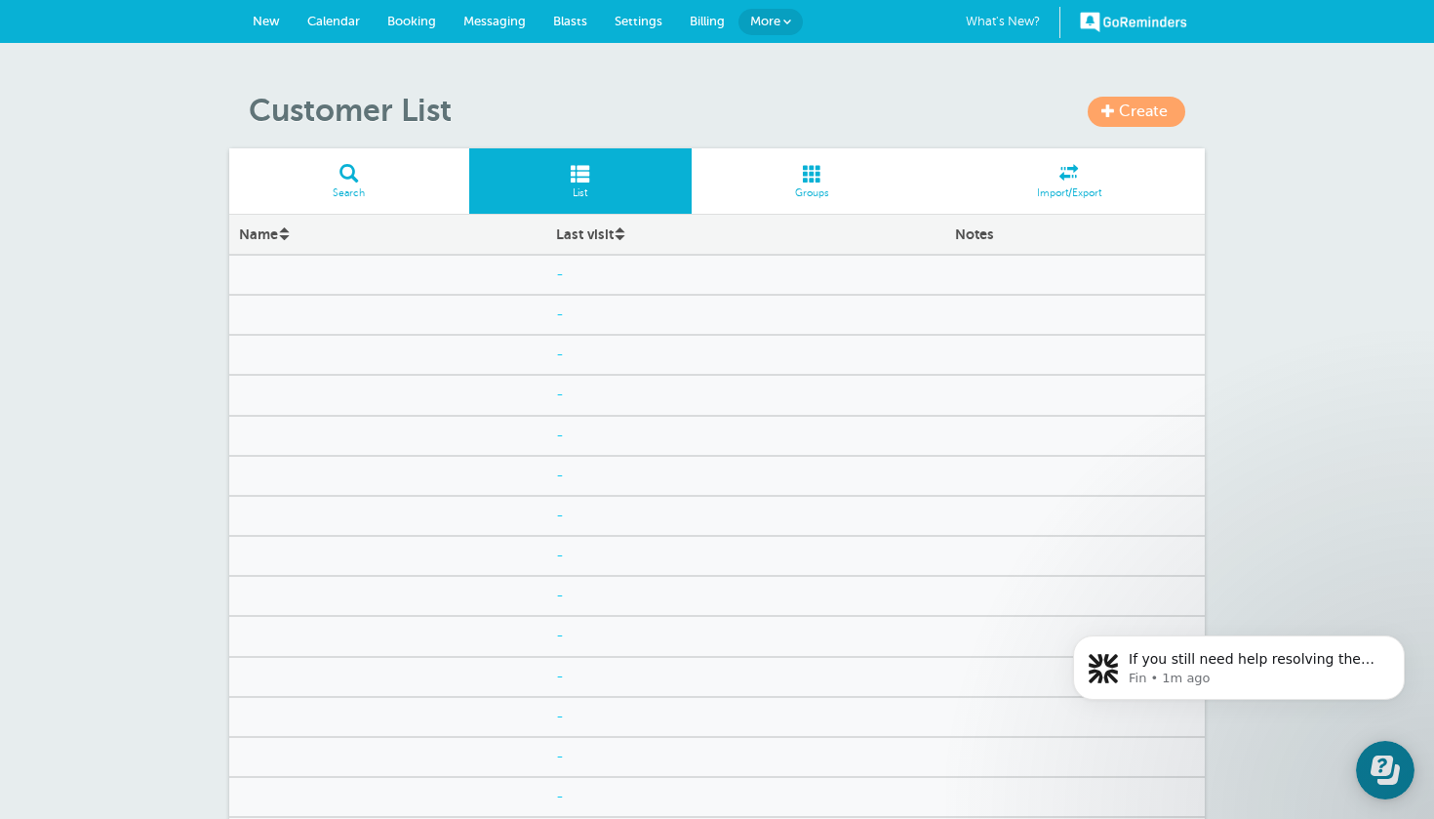
drag, startPoint x: 2421, startPoint y: 1364, endPoint x: 1369, endPoint y: 770, distance: 1208.7
click at [1369, 770] on body "If you still need help resolving the contact import issue, I'm here to assist y…" at bounding box center [1239, 701] width 375 height 199
click at [1313, 668] on p "If you still need help resolving the contact import issue, I'm here to assist y…" at bounding box center [1255, 660] width 252 height 20
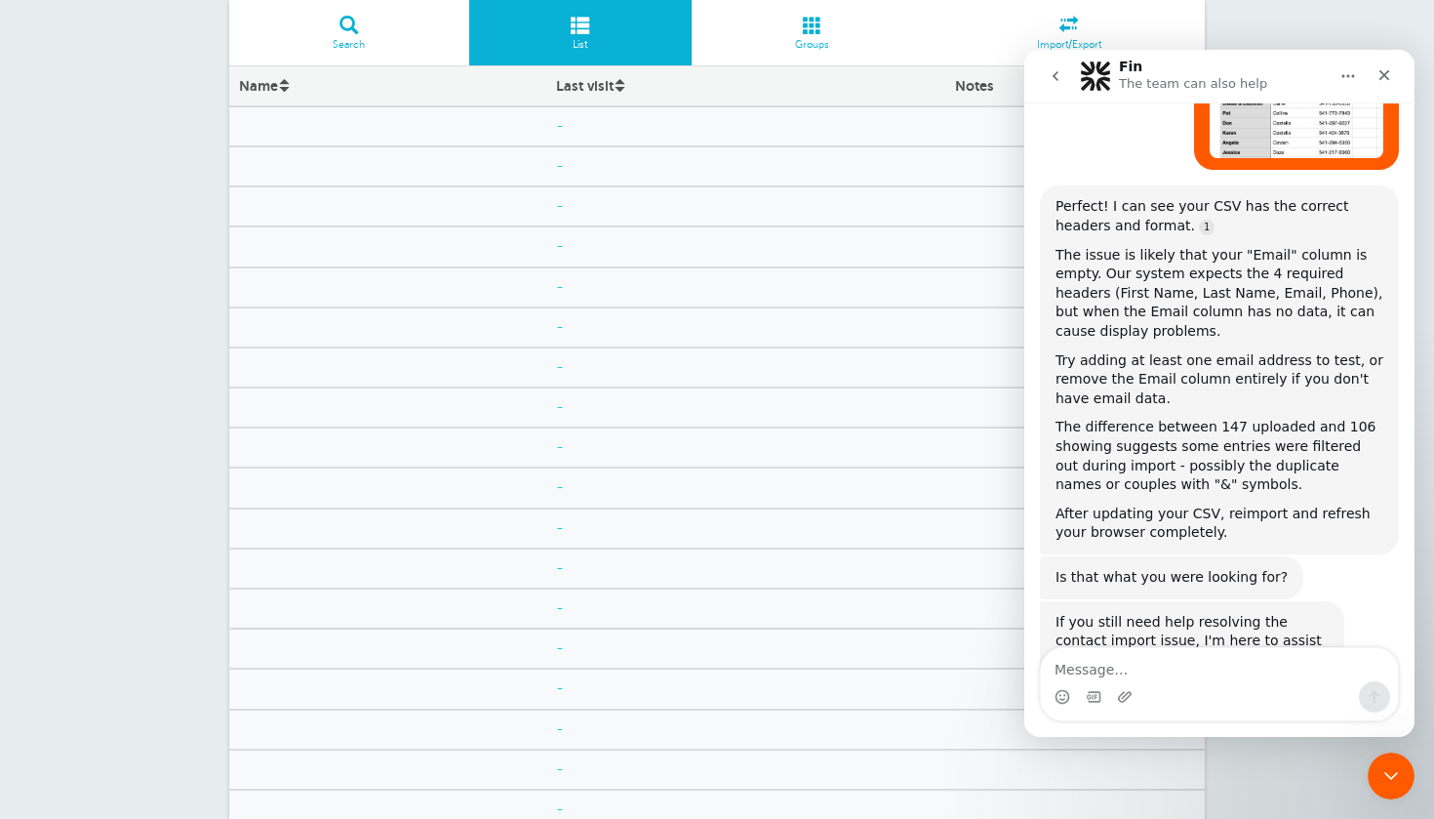
scroll to position [2232, 0]
click at [1218, 681] on div "Intercom messenger" at bounding box center [1219, 696] width 357 height 31
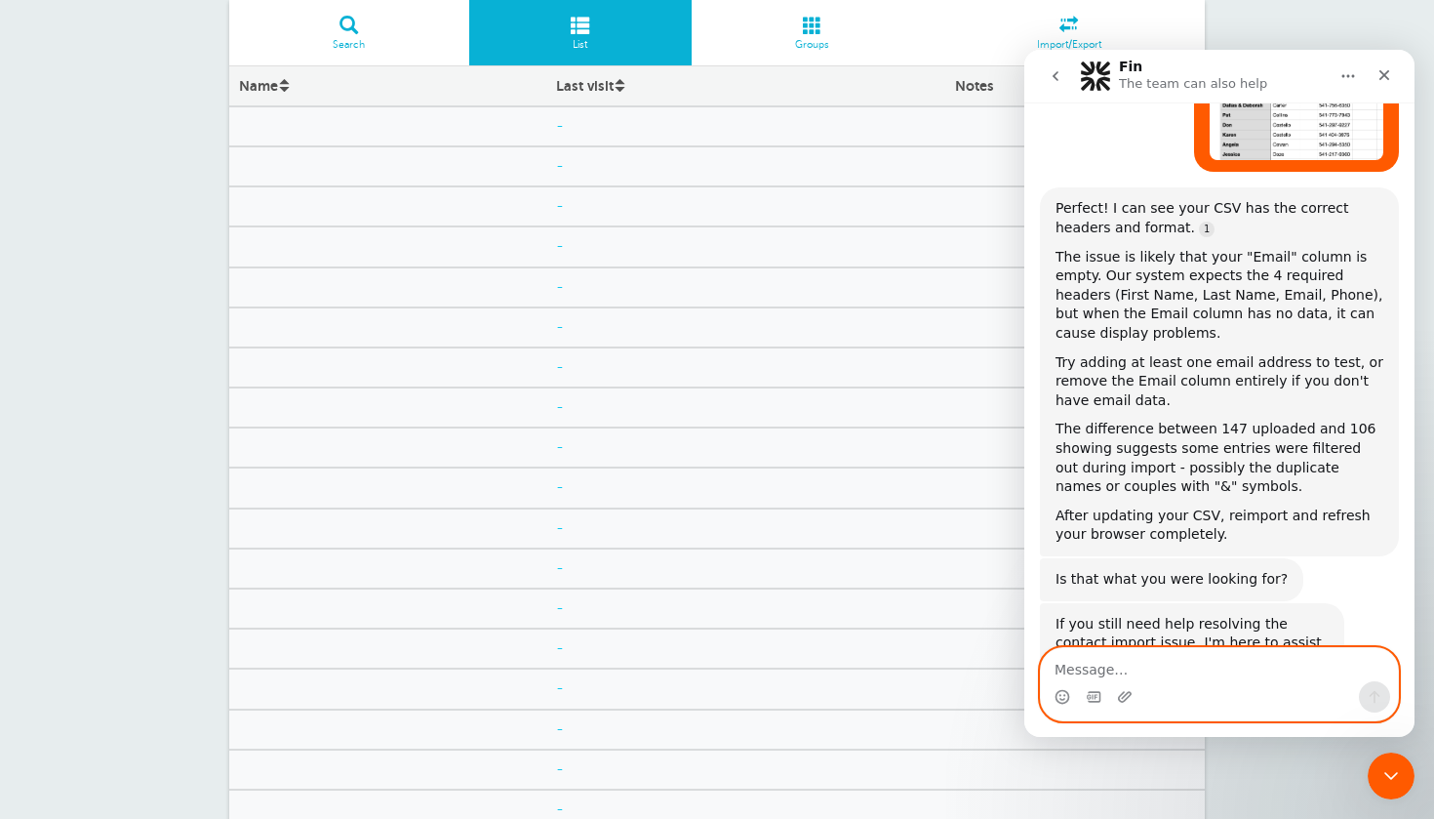
click at [1098, 671] on textarea "Message…" at bounding box center [1219, 664] width 357 height 33
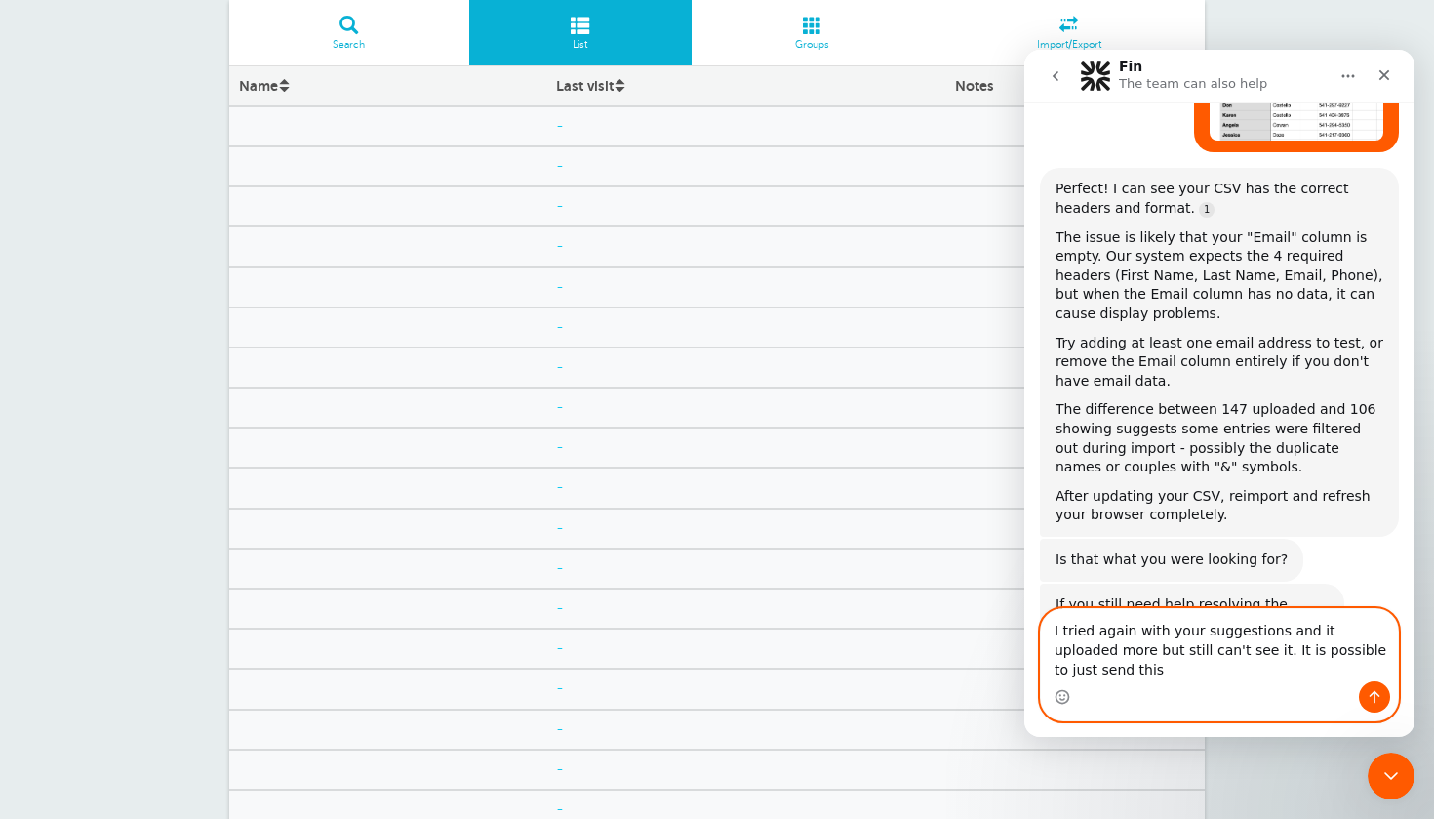
scroll to position [2271, 0]
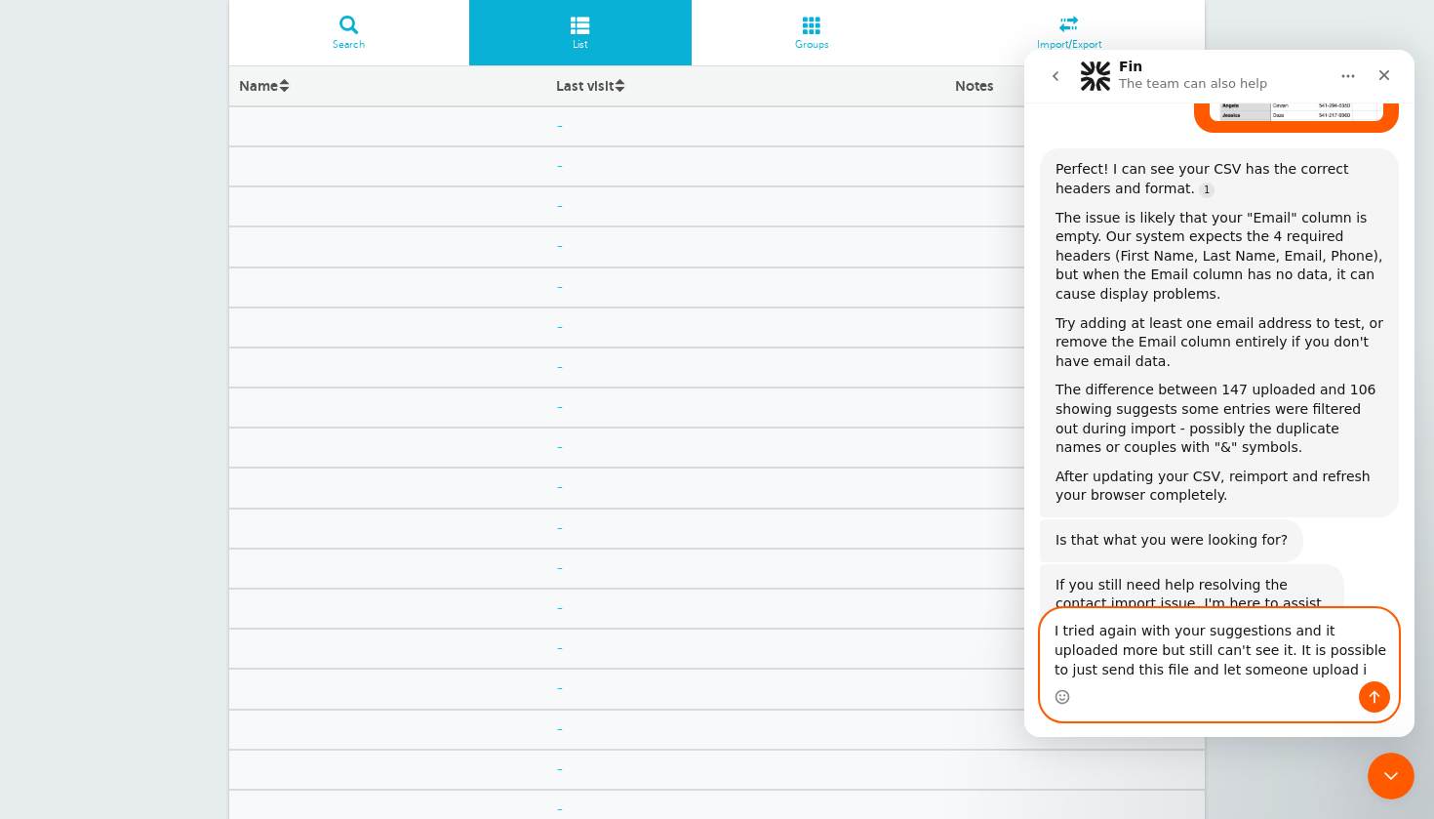
type textarea "I tried again with your suggestions and it uploaded more but still can't see it…"
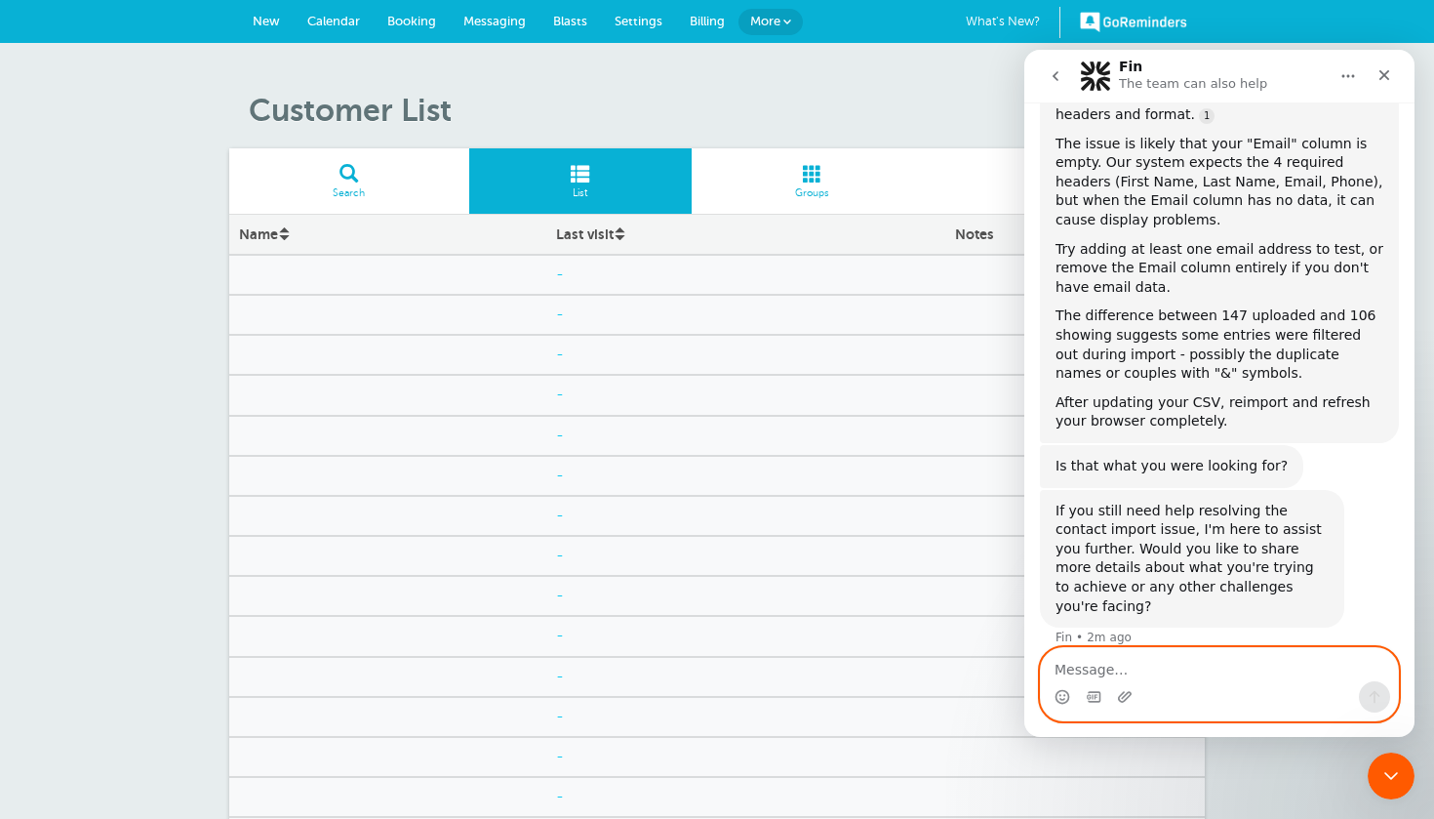
scroll to position [2409, 0]
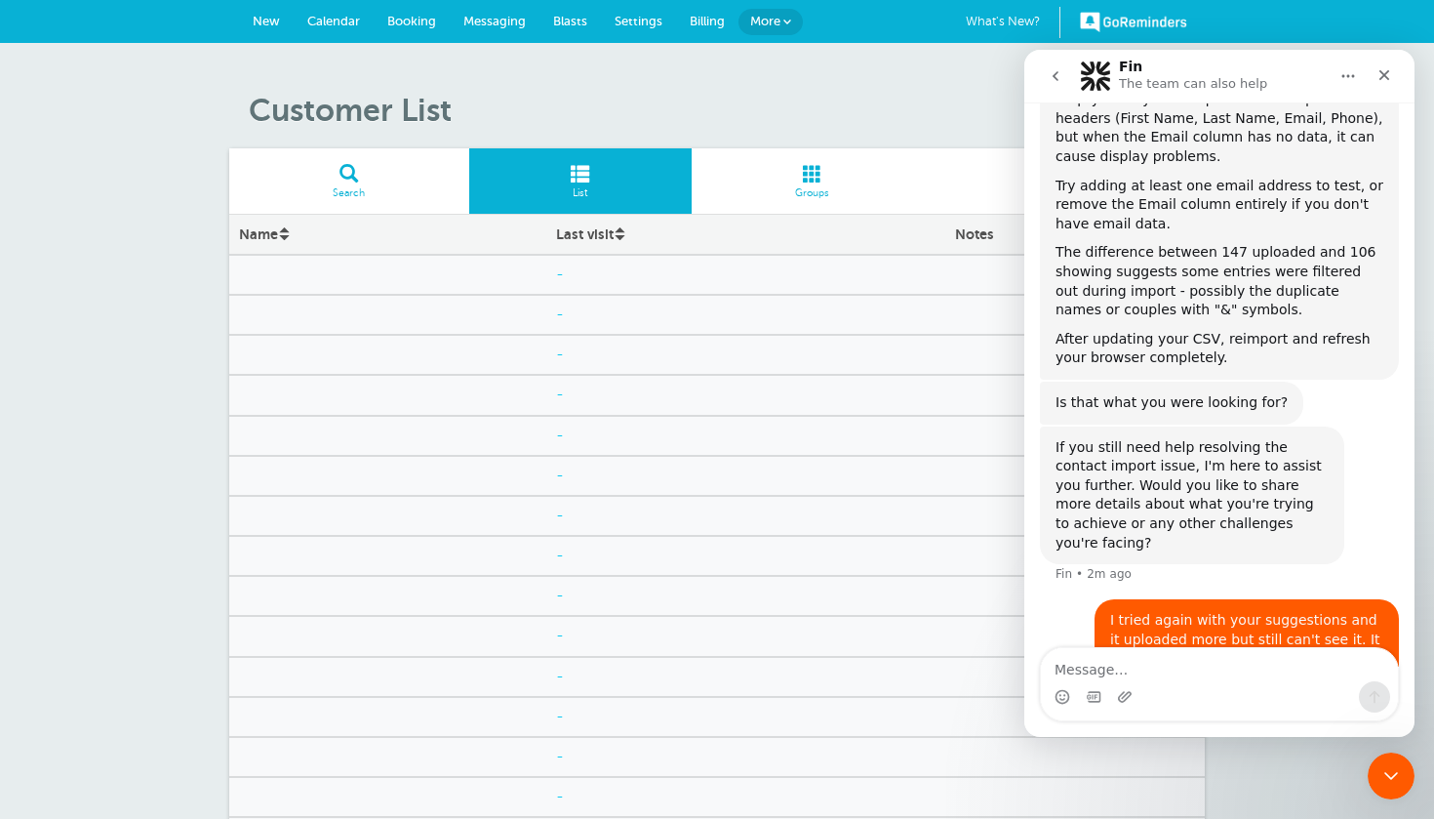
click at [821, 171] on span at bounding box center [813, 173] width 242 height 19
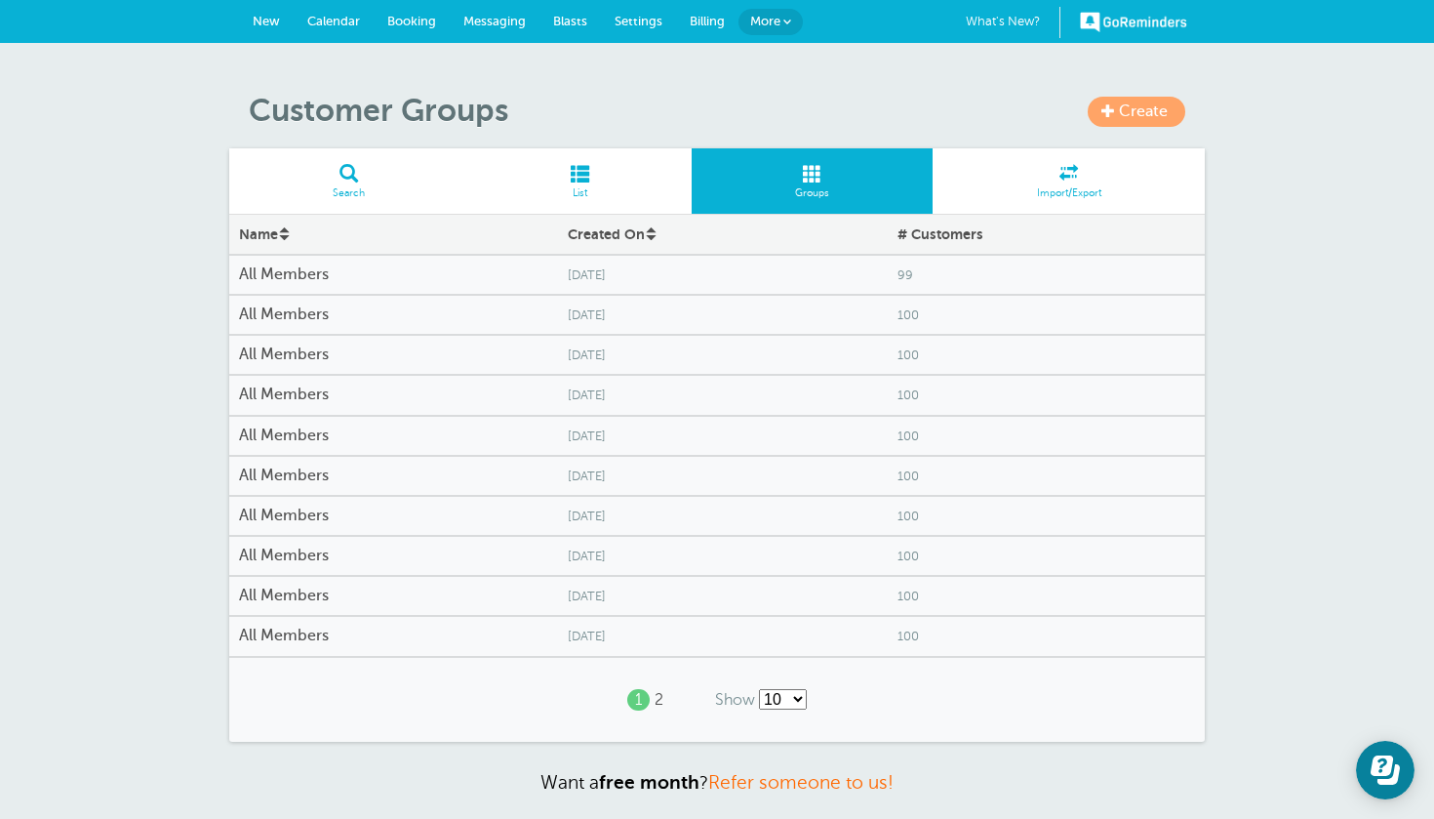
select select "/a/customer/group/list-rows/name-asc/0/25"
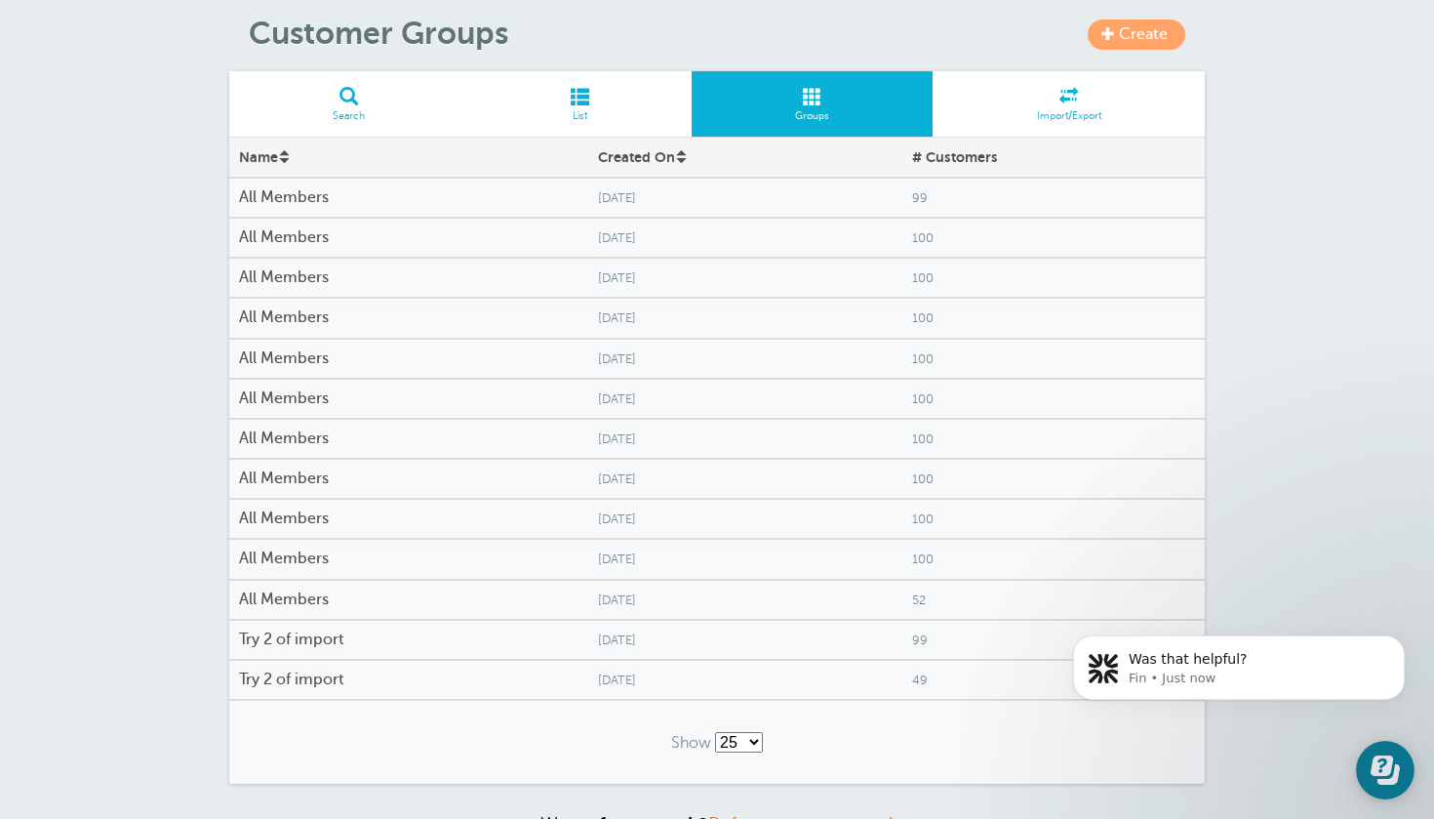
click at [1202, 680] on p "Fin • Just now" at bounding box center [1255, 678] width 252 height 18
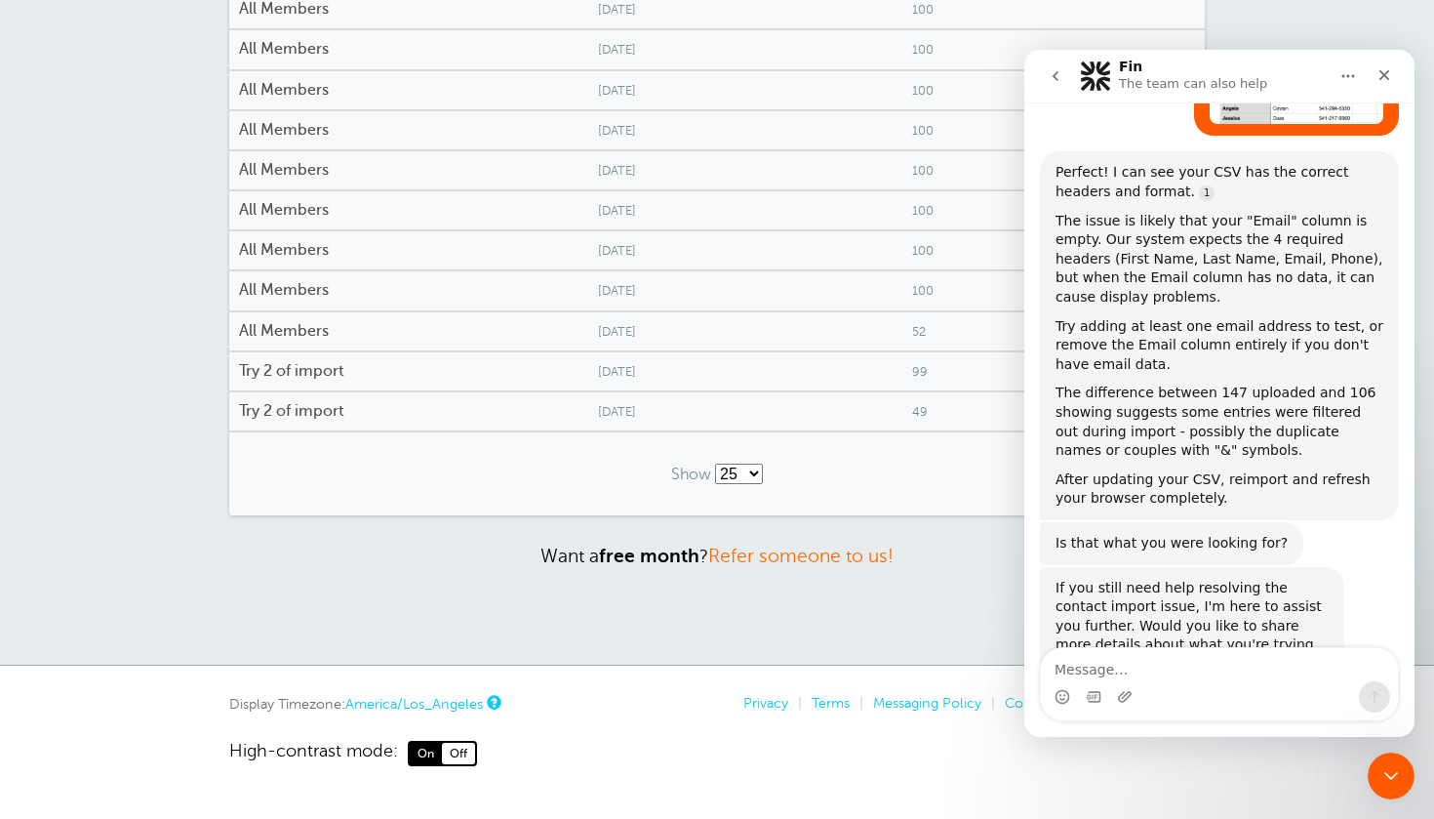
scroll to position [2665, 0]
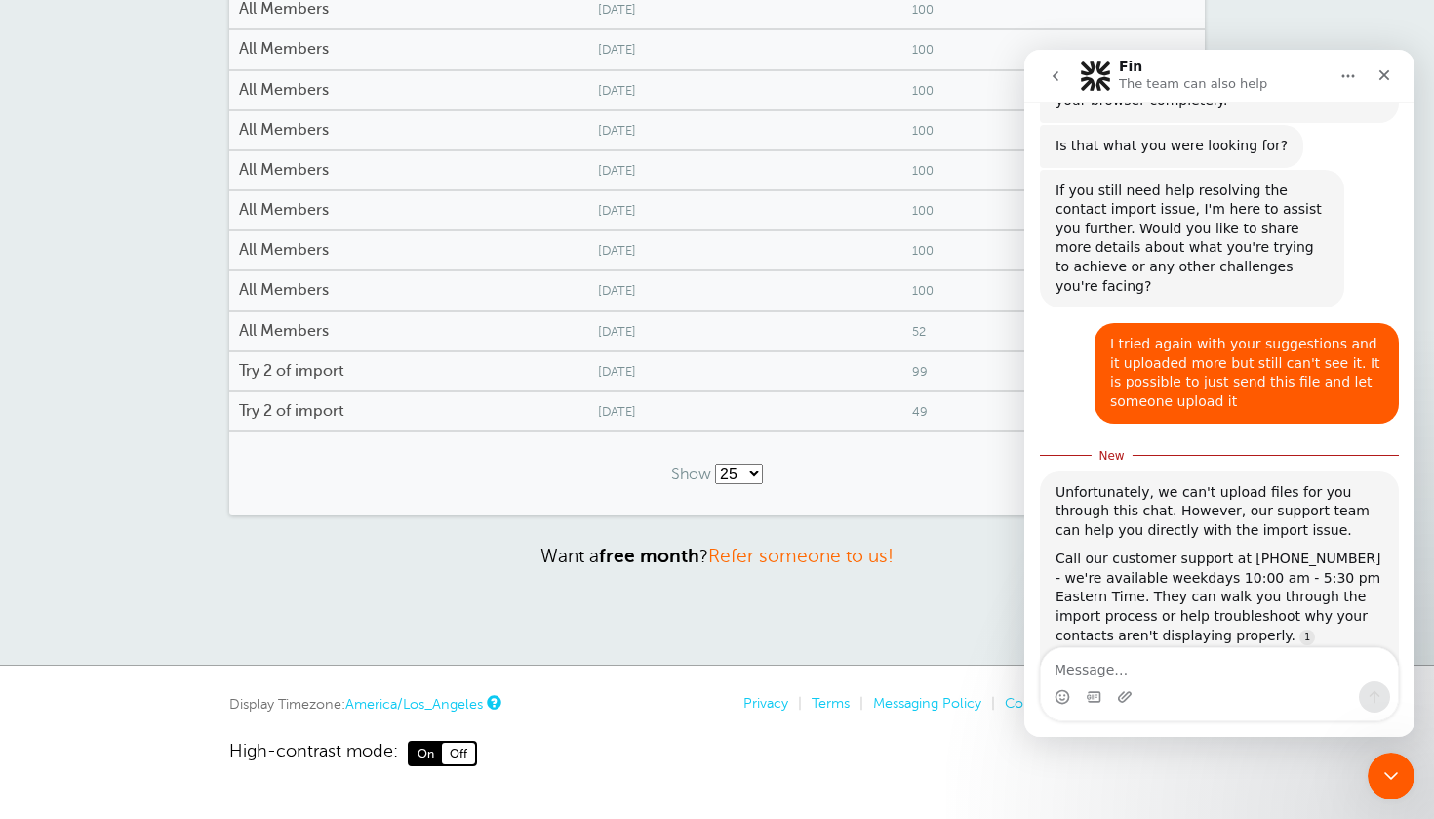
click at [1209, 677] on textarea "Message…" at bounding box center [1219, 664] width 357 height 33
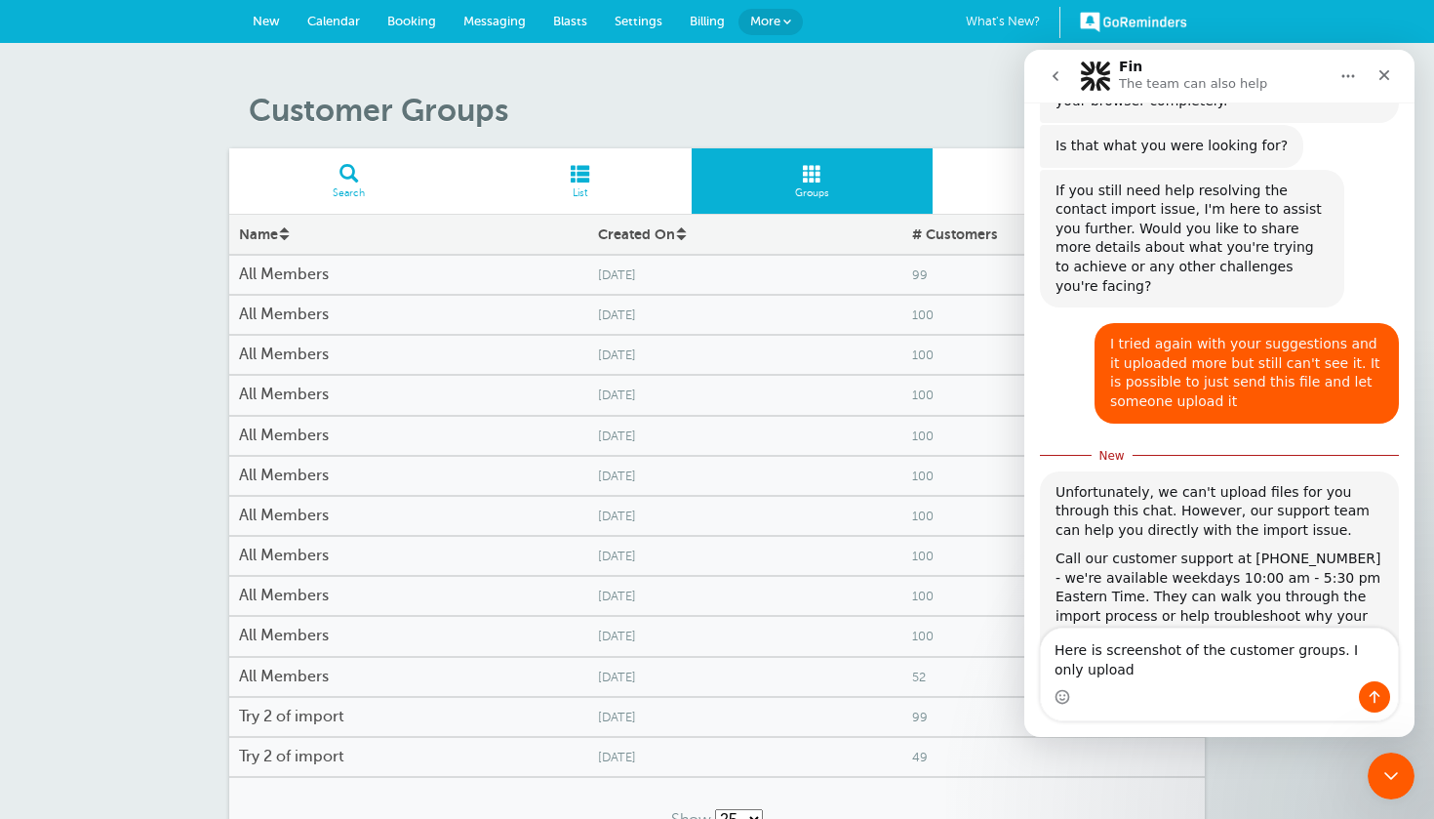
scroll to position [2685, 0]
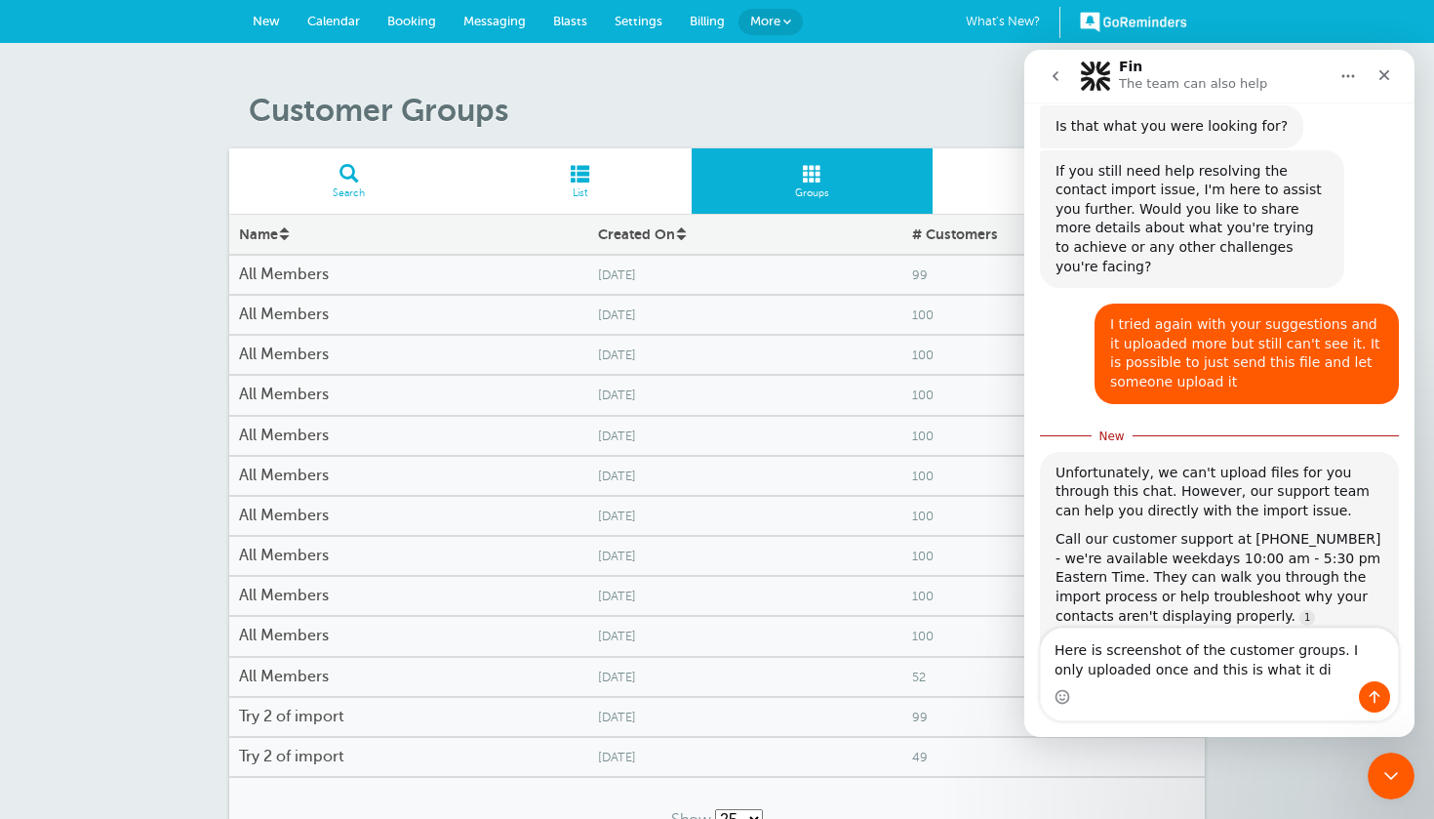
type textarea "Here is screenshot of the customer groups. I only uploaded once and this is wha…"
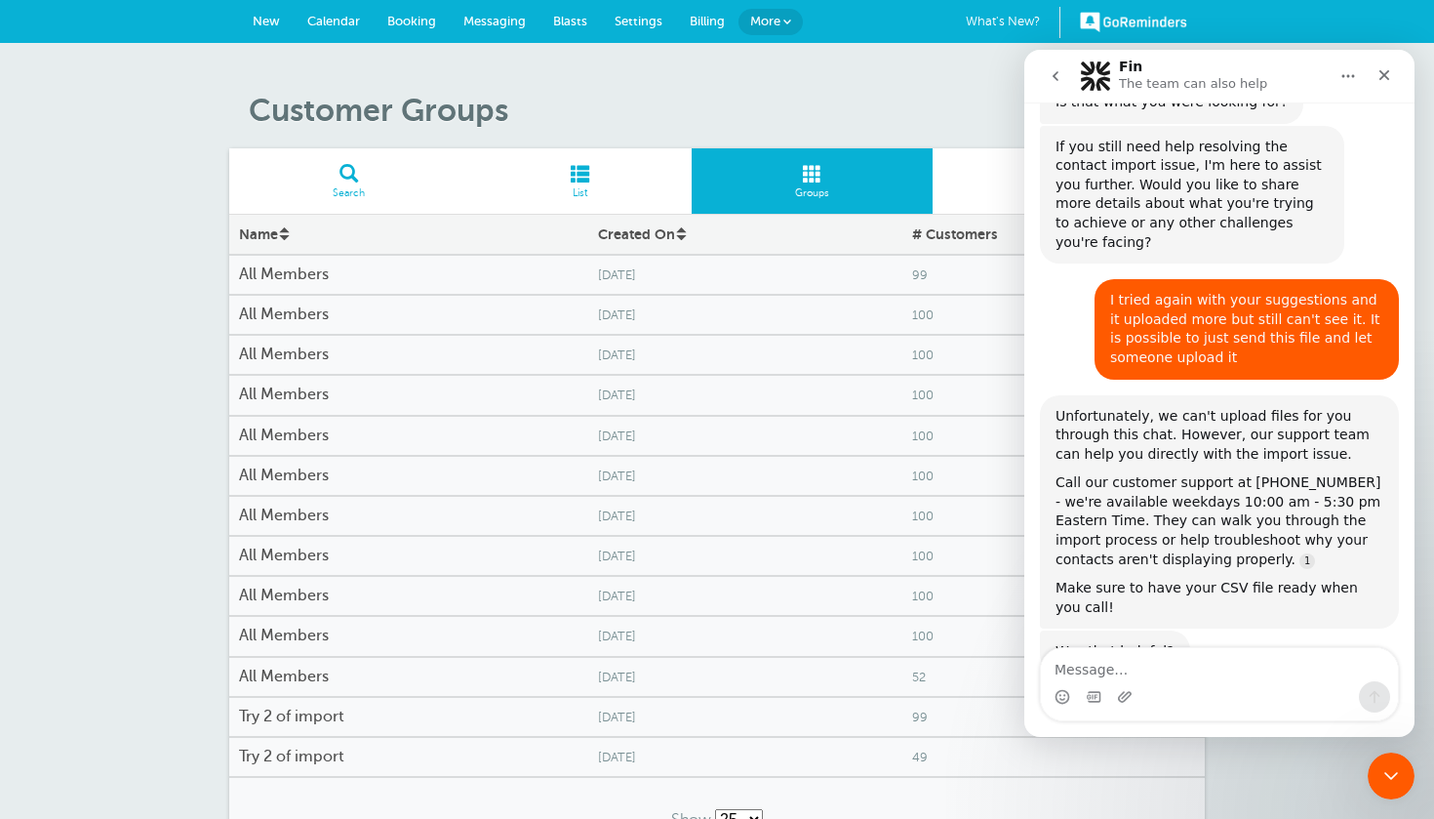
scroll to position [2773, 0]
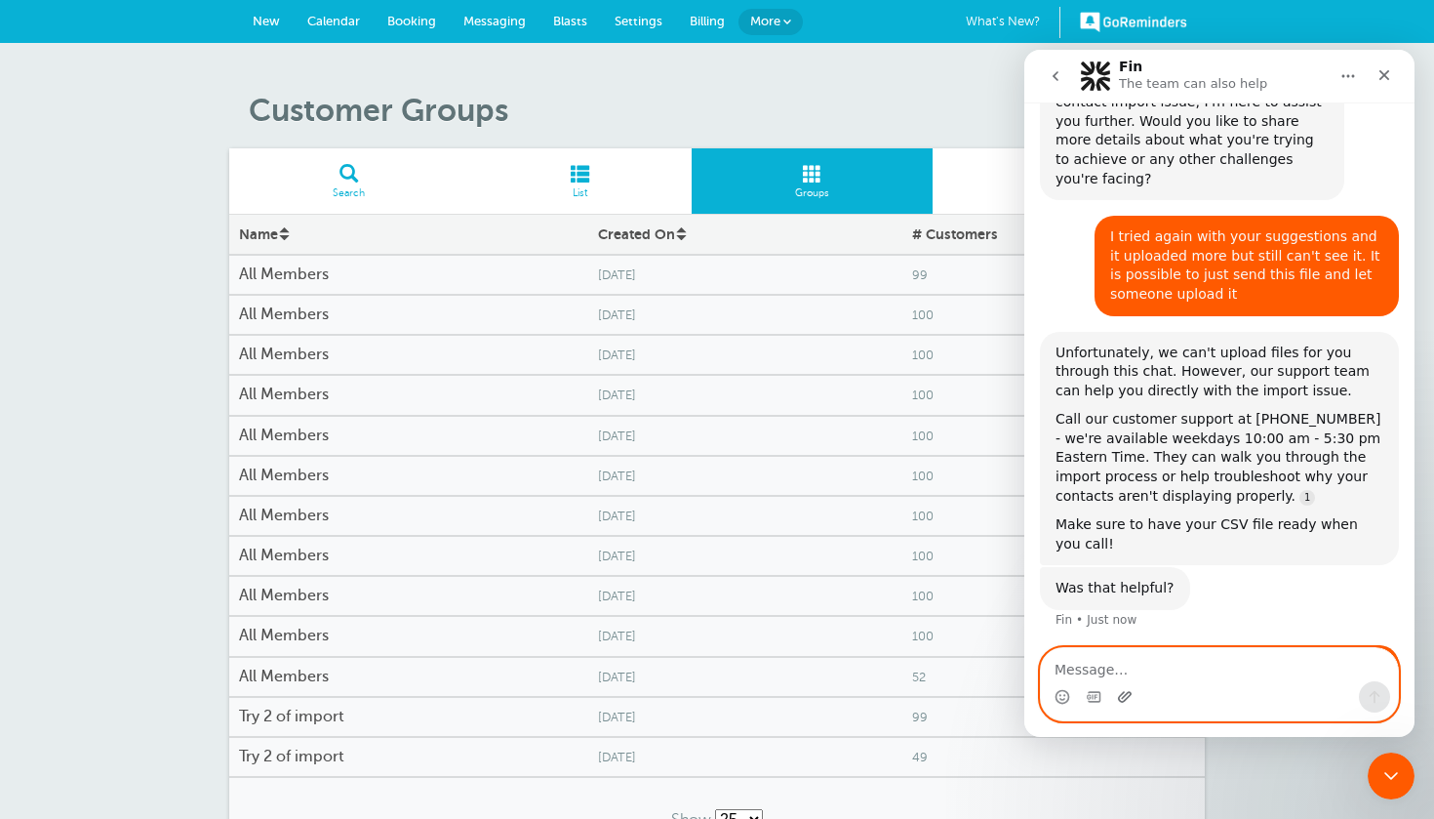
click at [1121, 695] on icon "Upload attachment" at bounding box center [1125, 696] width 14 height 11
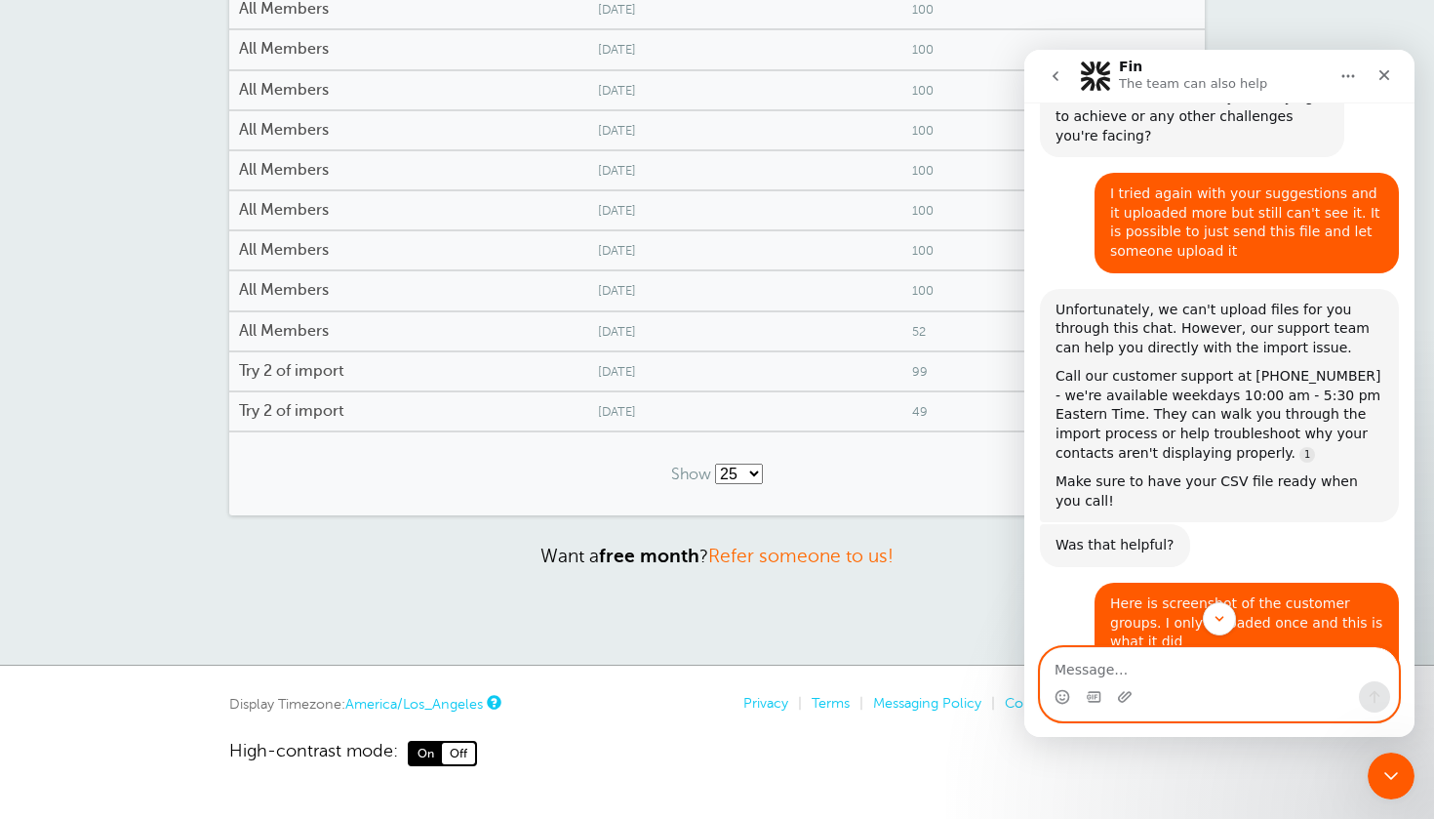
scroll to position [2748, 0]
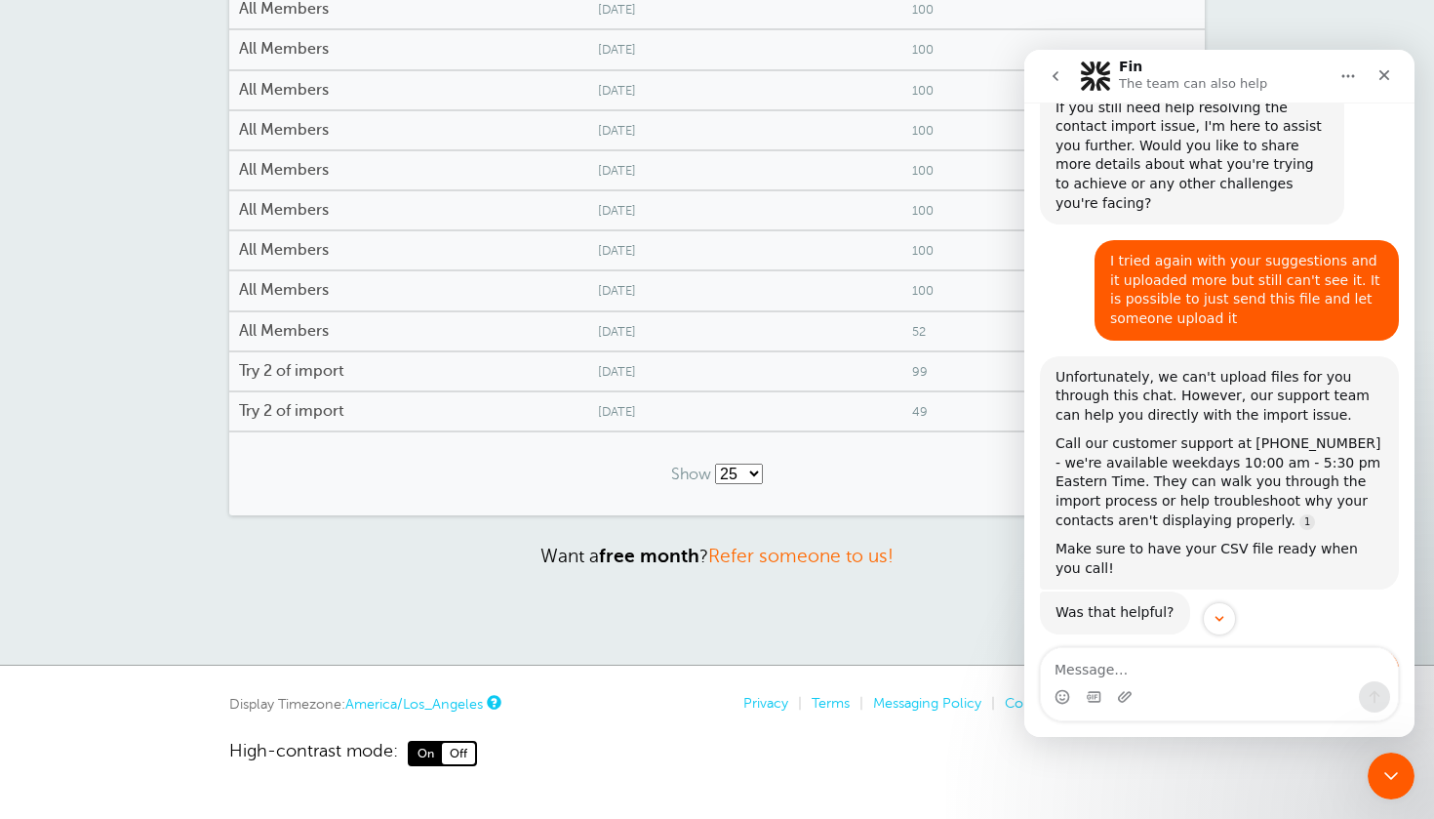
click at [1153, 69] on div "Fin The team can also help" at bounding box center [1195, 77] width 152 height 34
click at [1054, 77] on icon "go back" at bounding box center [1056, 76] width 6 height 10
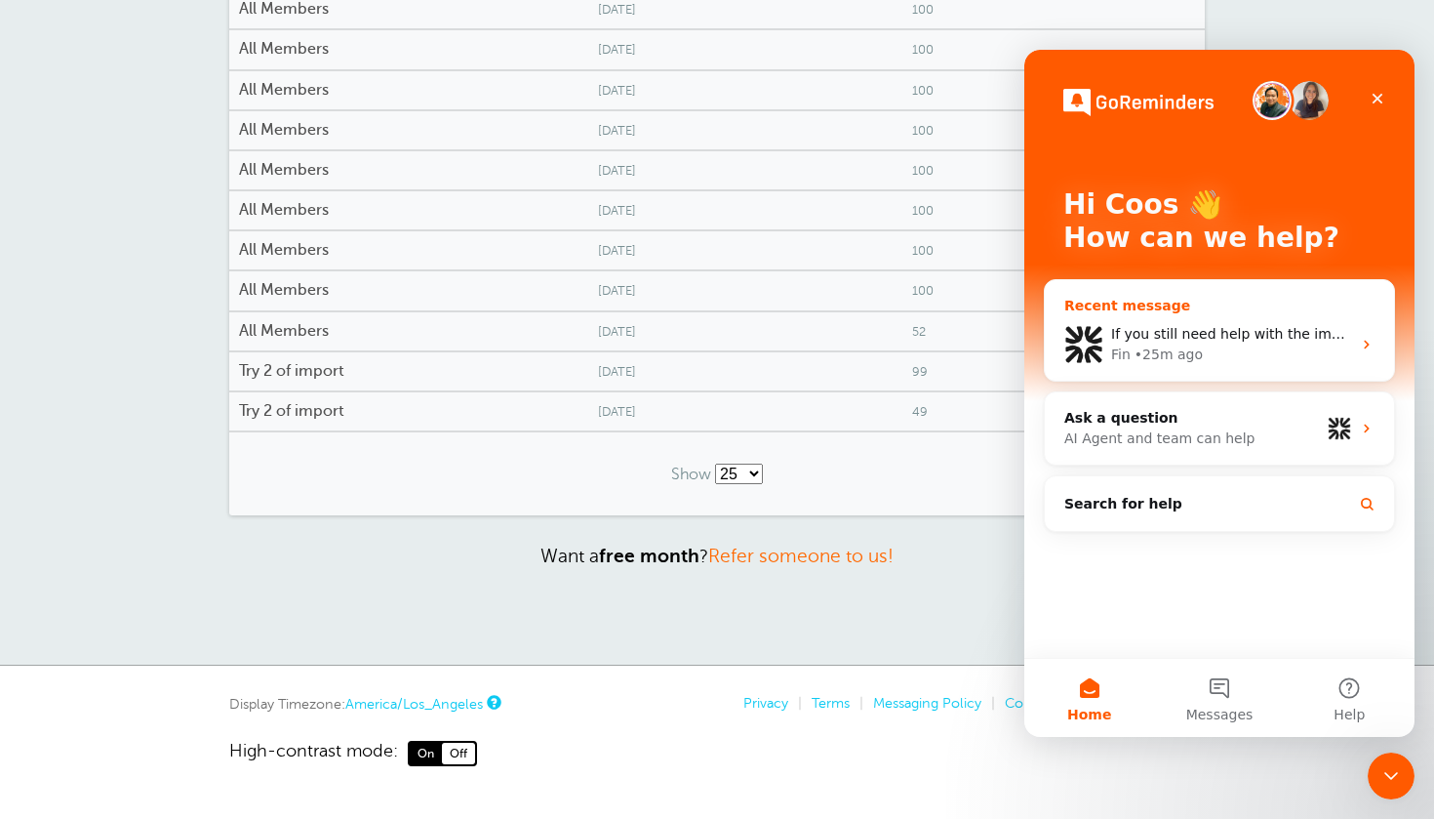
click at [1224, 345] on div "Fin • 25m ago" at bounding box center [1231, 354] width 240 height 20
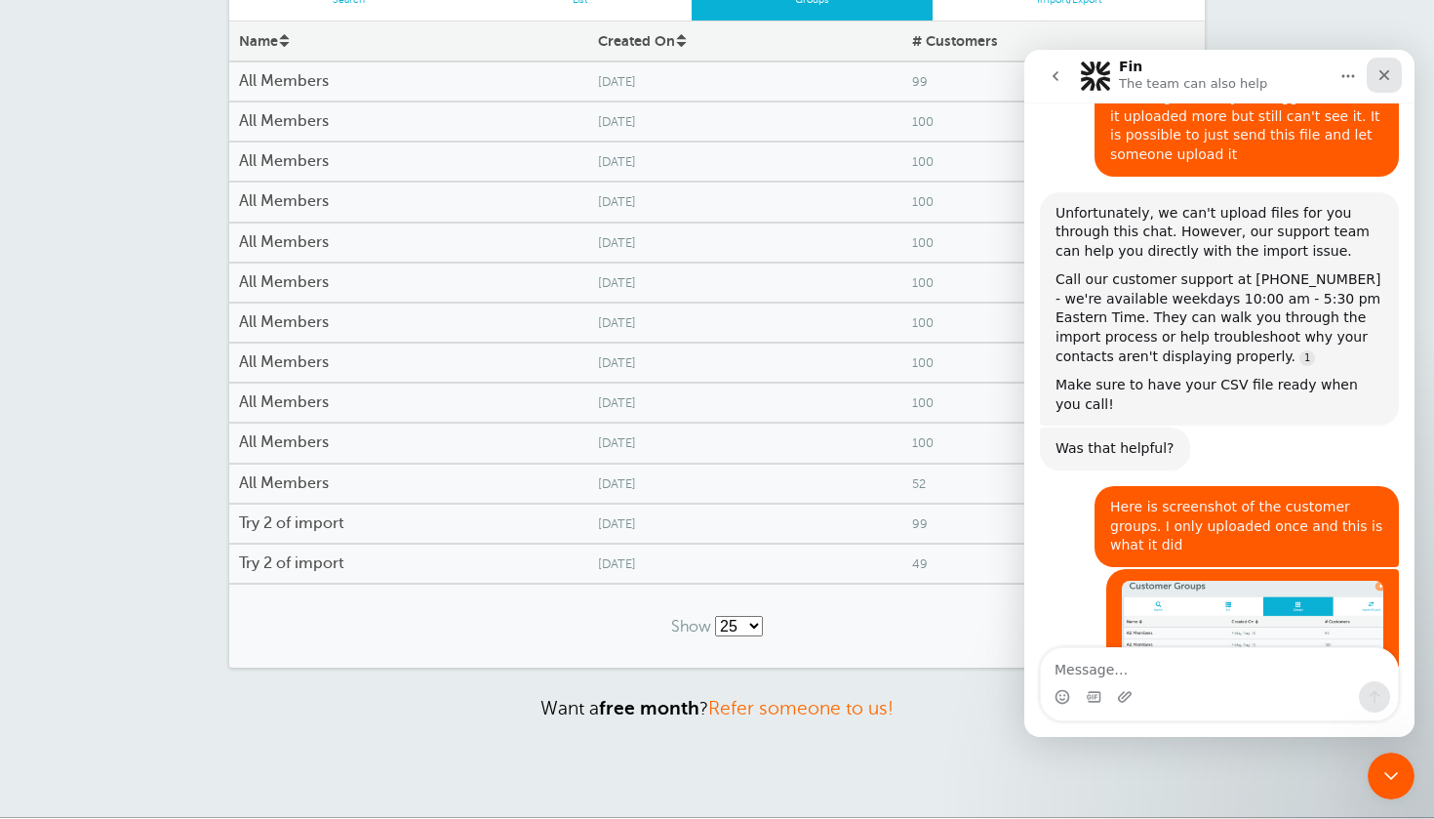
scroll to position [3469, 0]
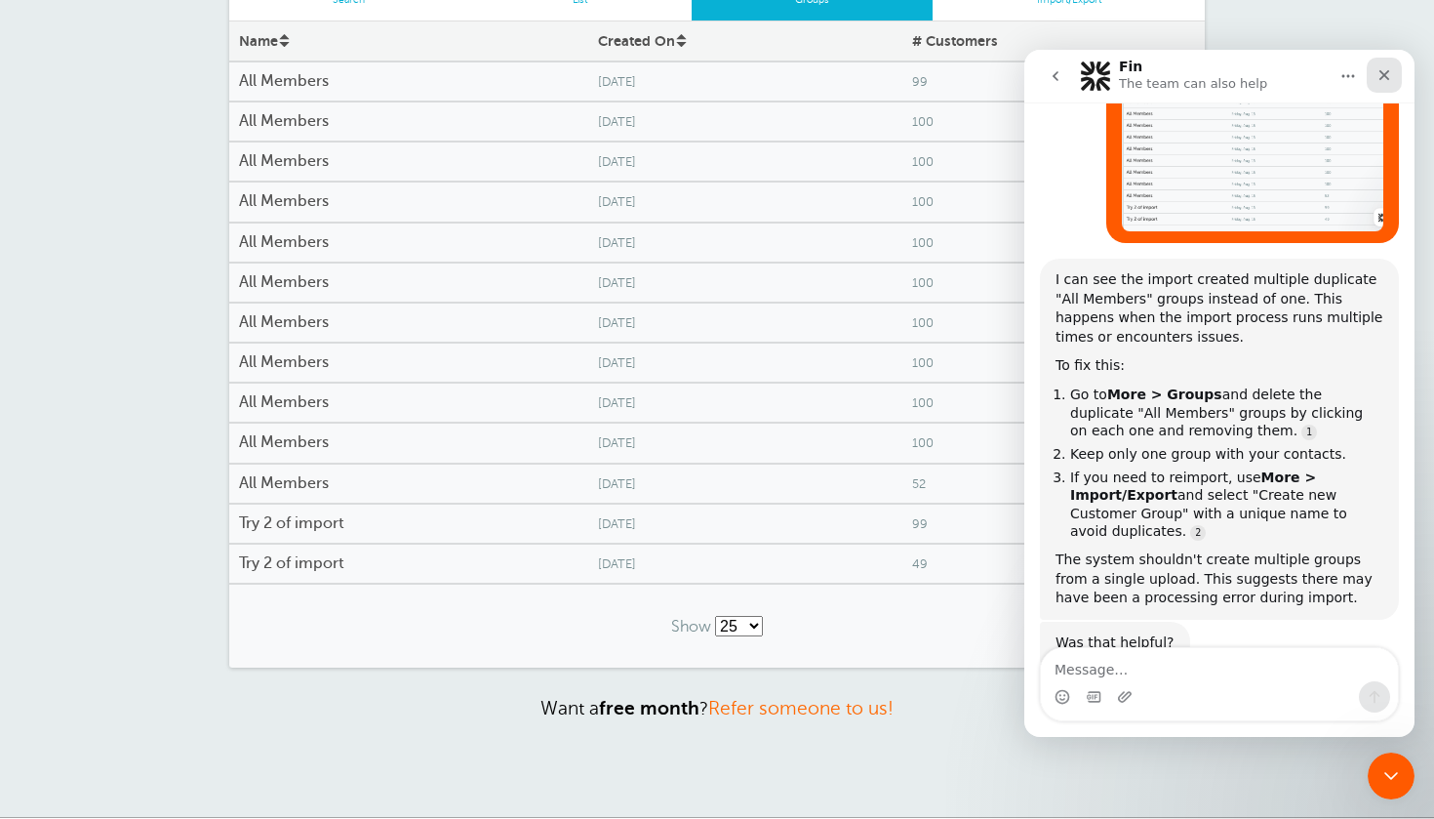
click at [1381, 80] on icon "Close" at bounding box center [1385, 75] width 16 height 16
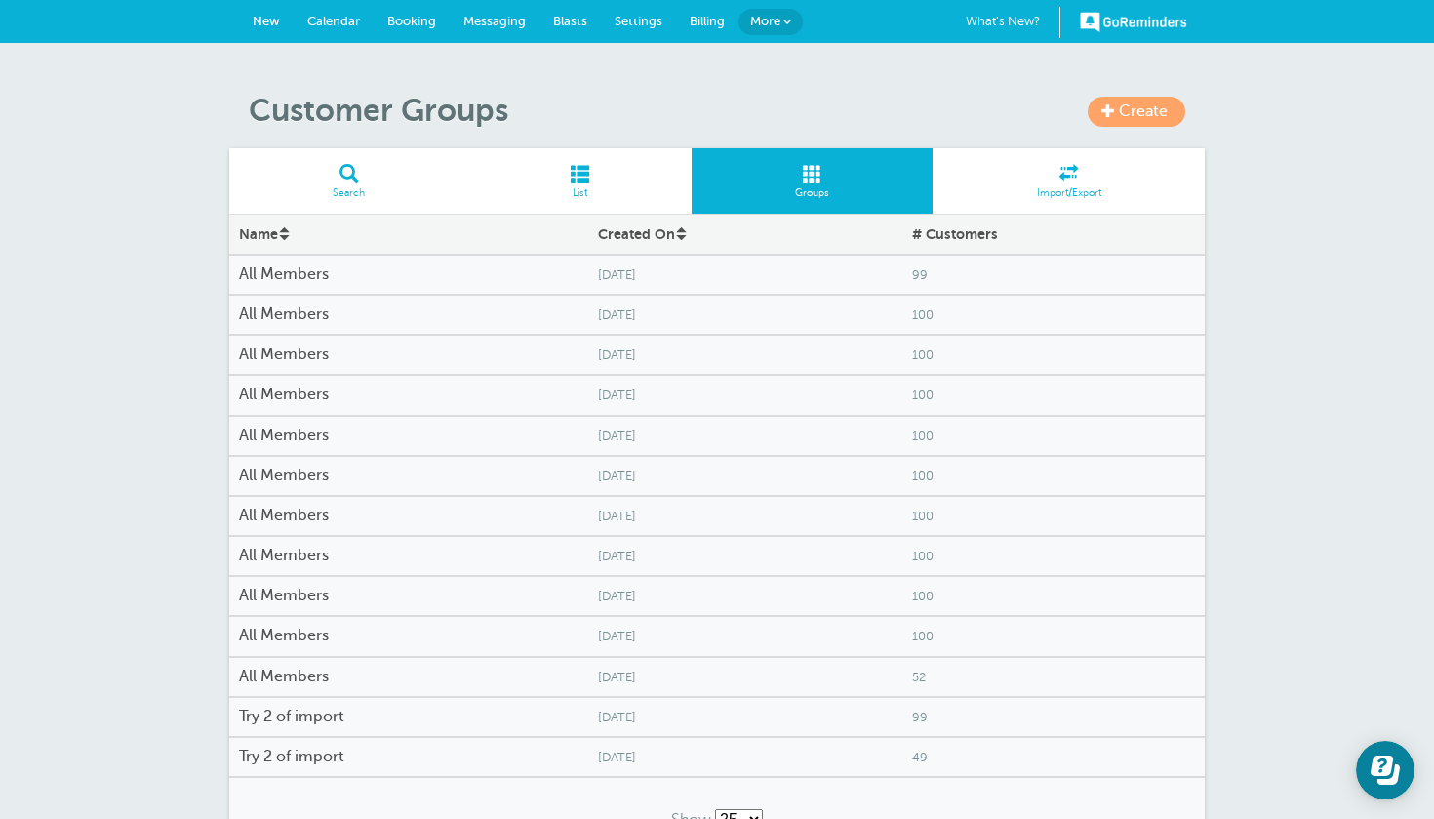
scroll to position [0, 0]
